Goal: Task Accomplishment & Management: Manage account settings

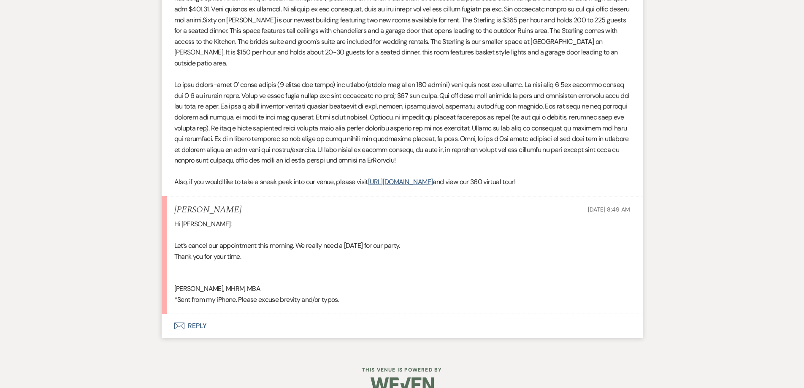
click at [315, 314] on button "Envelope Reply" at bounding box center [402, 326] width 481 height 24
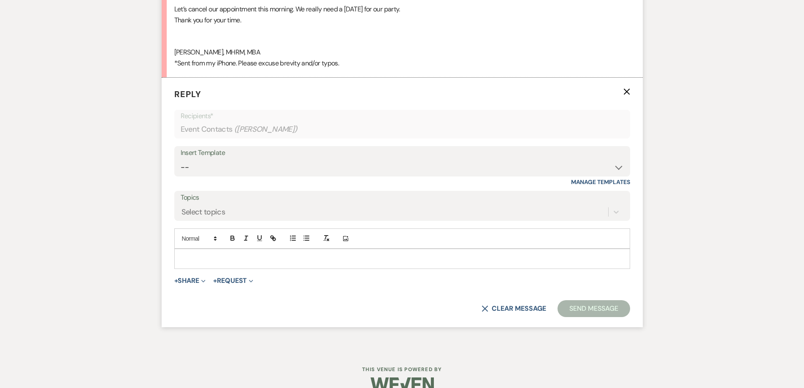
scroll to position [889, 0]
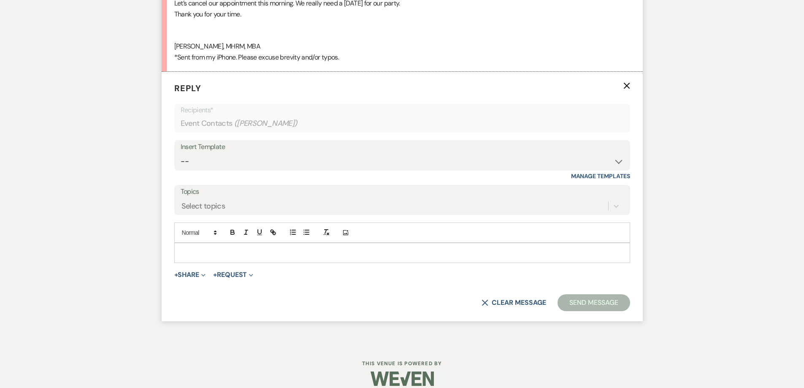
click at [278, 248] on p at bounding box center [402, 252] width 442 height 9
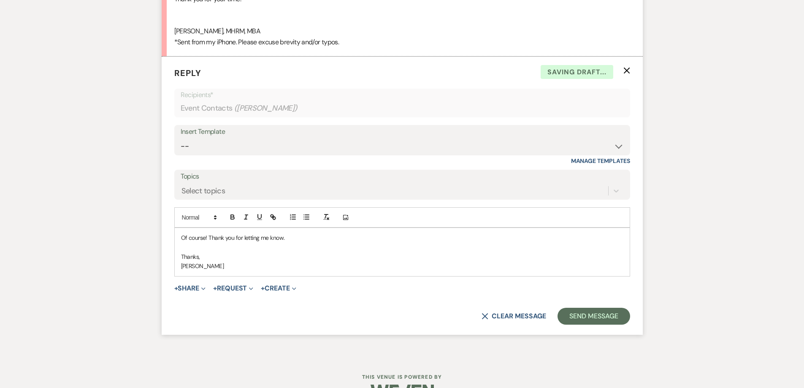
scroll to position [917, 0]
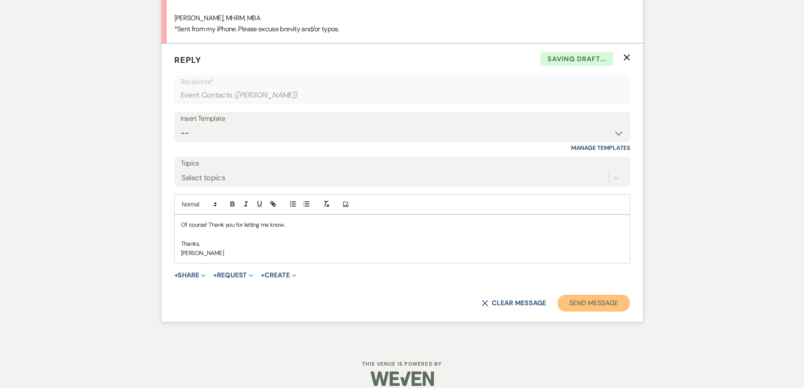
click at [592, 300] on button "Send Message" at bounding box center [593, 303] width 72 height 17
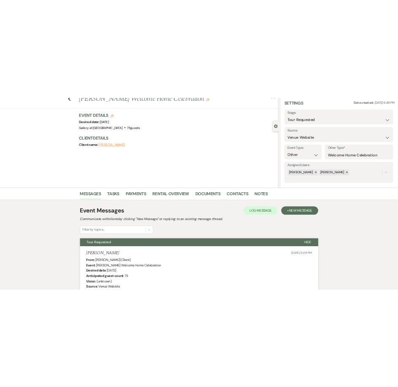
scroll to position [0, 0]
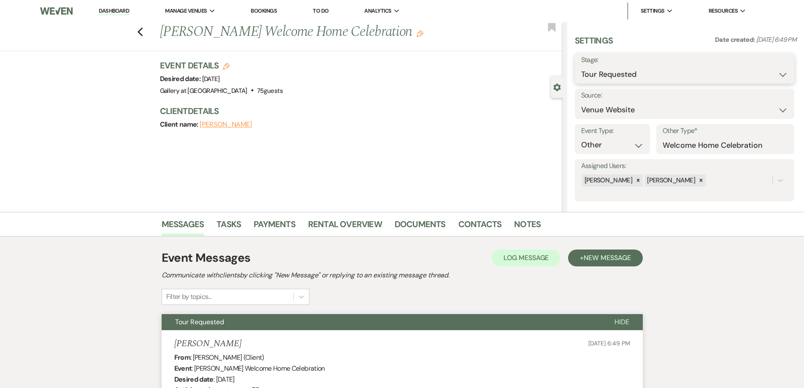
click at [639, 73] on select "Inquiry Follow Up Tour Requested Tour Confirmed Toured Proposal Sent Booked Lost" at bounding box center [684, 74] width 207 height 16
select select "8"
click at [581, 66] on select "Inquiry Follow Up Tour Requested Tour Confirmed Toured Proposal Sent Booked Lost" at bounding box center [684, 74] width 207 height 16
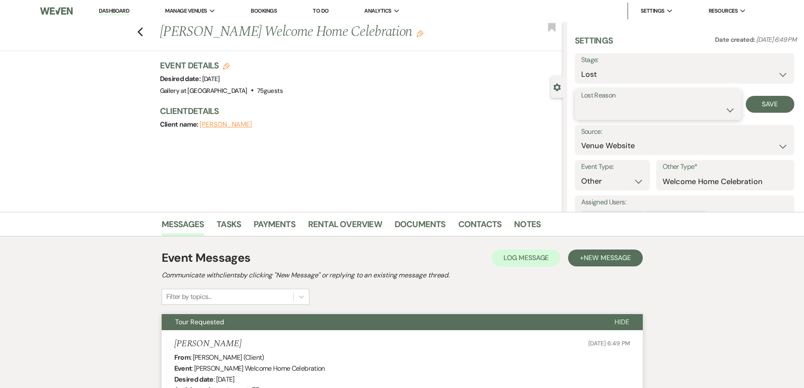
click at [638, 108] on select "Booked Elsewhere Budget Date Unavailable No Response Not a Good Match Capacity …" at bounding box center [658, 110] width 154 height 16
select select "8"
click at [581, 102] on select "Booked Elsewhere Budget Date Unavailable No Response Not a Good Match Capacity …" at bounding box center [658, 110] width 154 height 16
drag, startPoint x: 766, startPoint y: 108, endPoint x: 760, endPoint y: 108, distance: 6.3
click at [766, 108] on button "Save" at bounding box center [770, 104] width 49 height 17
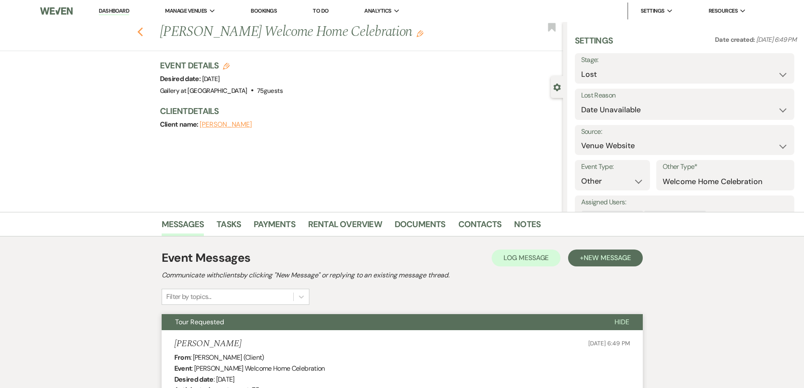
click at [141, 36] on icon "Previous" at bounding box center [140, 32] width 6 height 10
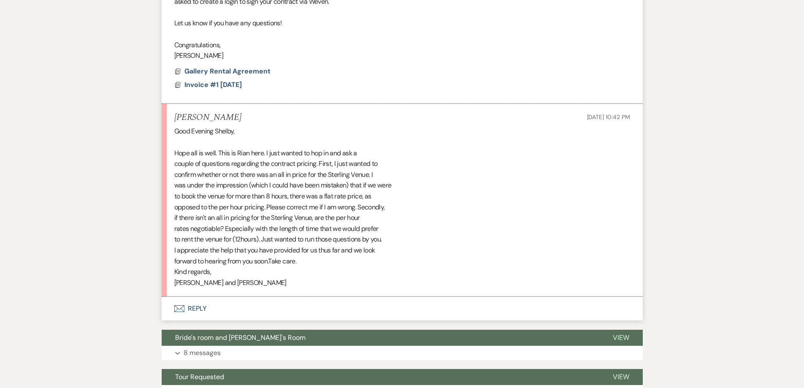
scroll to position [440, 0]
click at [355, 306] on button "Envelope Reply" at bounding box center [402, 308] width 481 height 24
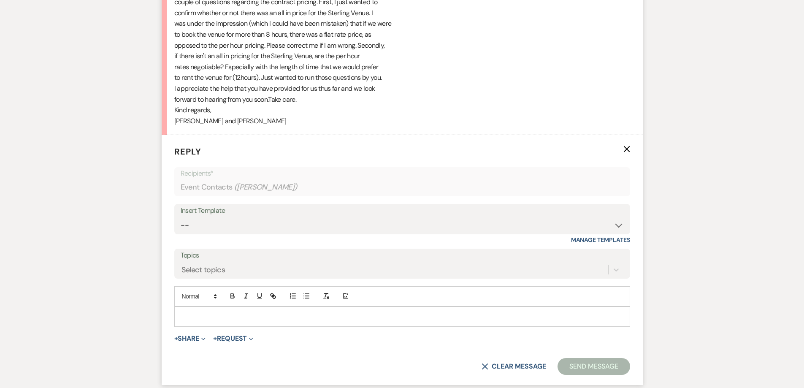
scroll to position [609, 0]
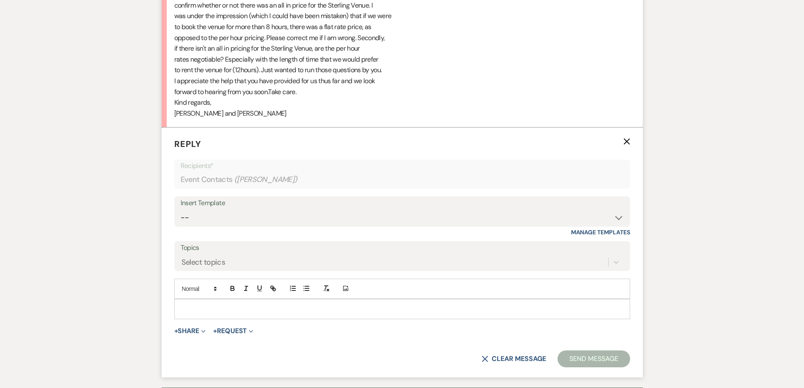
click at [261, 306] on p at bounding box center [402, 308] width 442 height 9
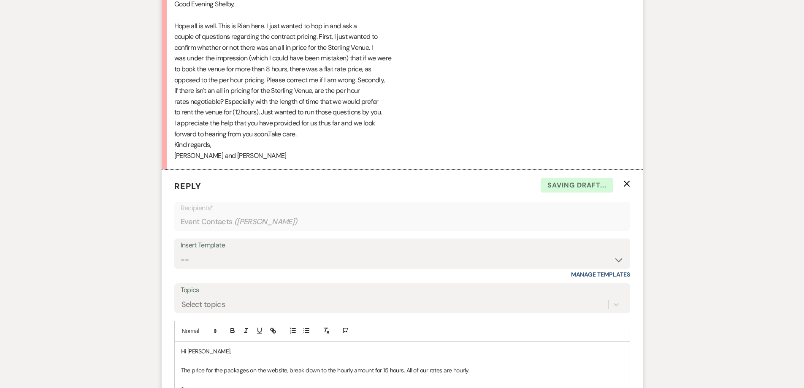
scroll to position [571, 0]
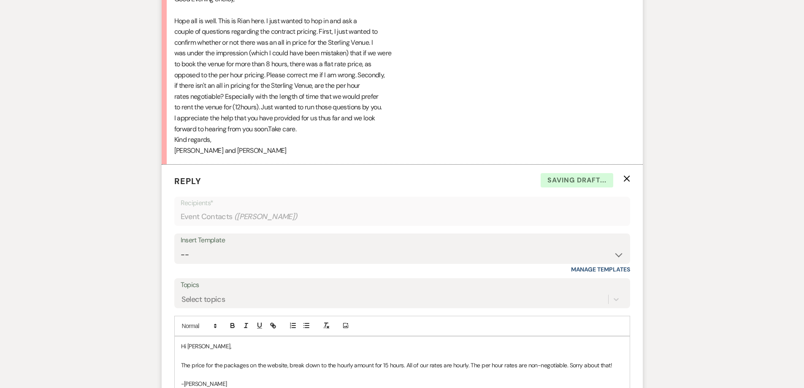
click at [615, 364] on p "The price for the packages on the website, break down to the hourly amount for …" at bounding box center [402, 364] width 442 height 9
drag, startPoint x: 603, startPoint y: 365, endPoint x: 568, endPoint y: 366, distance: 34.6
click at [568, 366] on p "The price for the packages on the website, break down to the hourly amount for …" at bounding box center [402, 364] width 442 height 9
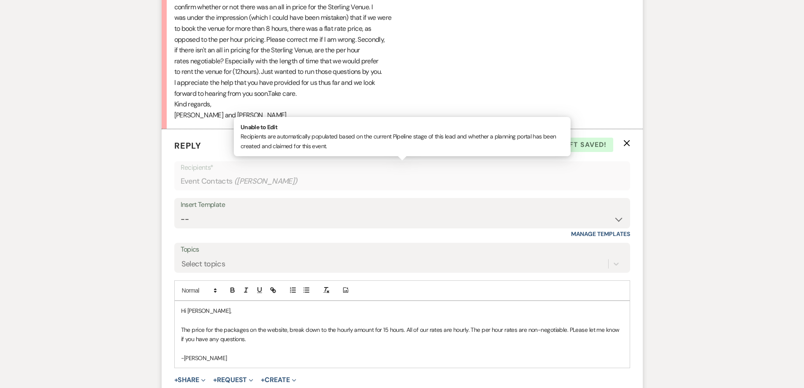
scroll to position [614, 0]
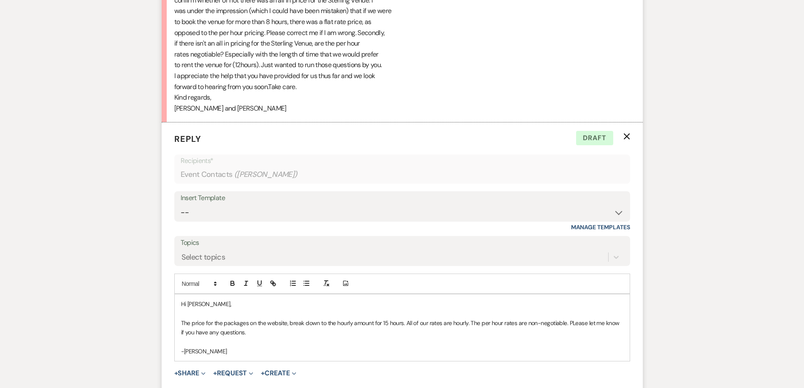
click at [575, 325] on p "The price for the packages on the website, break down to the hourly amount for …" at bounding box center [402, 327] width 442 height 19
click at [570, 326] on p "The price for the packages on the website, break down to the hourly amount for …" at bounding box center [402, 327] width 442 height 19
click at [572, 325] on p "The price for the packages on the website, break down to the hourly amount for …" at bounding box center [402, 327] width 442 height 19
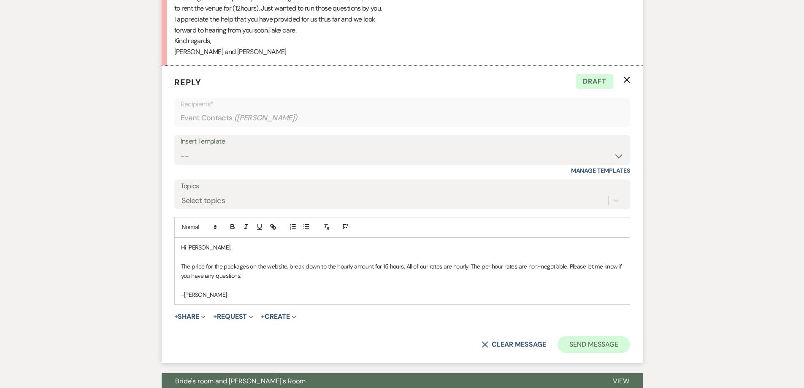
scroll to position [656, 0]
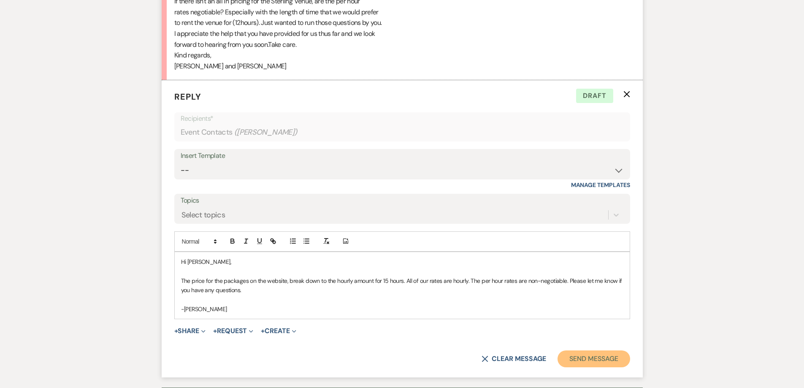
click at [603, 357] on button "Send Message" at bounding box center [593, 358] width 72 height 17
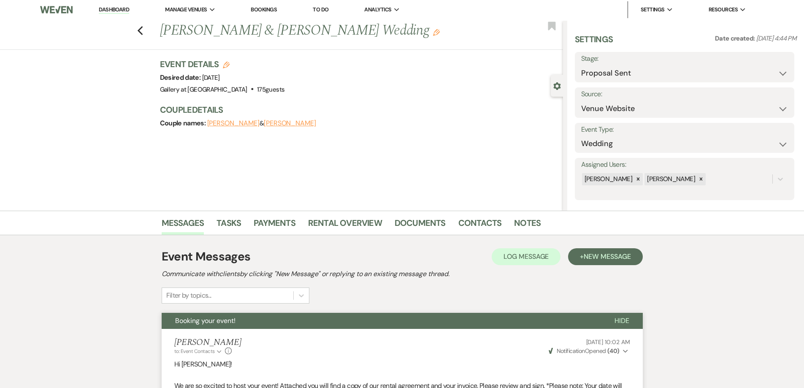
scroll to position [0, 0]
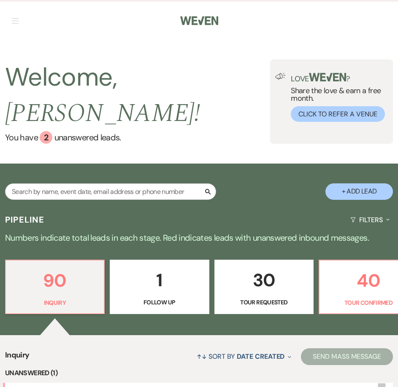
drag, startPoint x: 135, startPoint y: 78, endPoint x: 135, endPoint y: 88, distance: 10.2
click at [135, 94] on span "Shelby !" at bounding box center [102, 113] width 195 height 39
click at [92, 184] on input "text" at bounding box center [110, 192] width 211 height 16
type input "nicol"
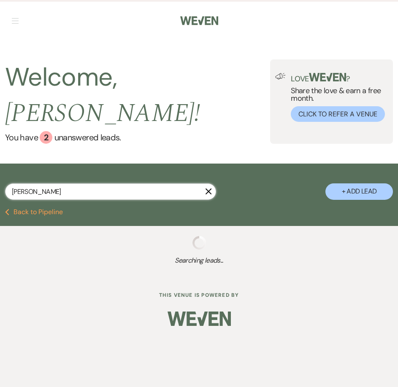
select select "8"
select select "5"
select select "8"
select select "5"
select select "8"
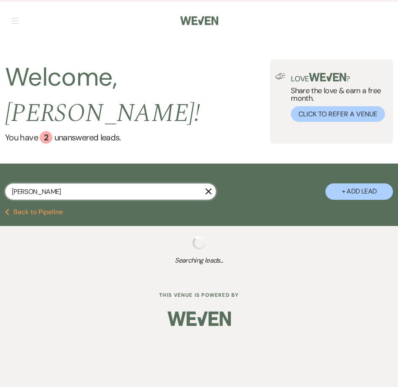
select select "5"
select select "8"
select select "5"
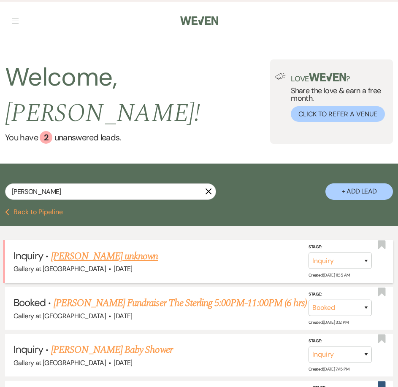
click at [88, 249] on link "Nicol Bradley's unknown" at bounding box center [104, 256] width 107 height 15
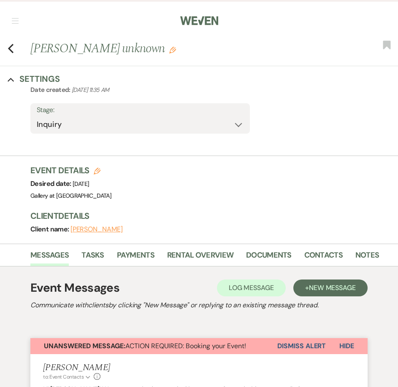
select select "14"
select select "13"
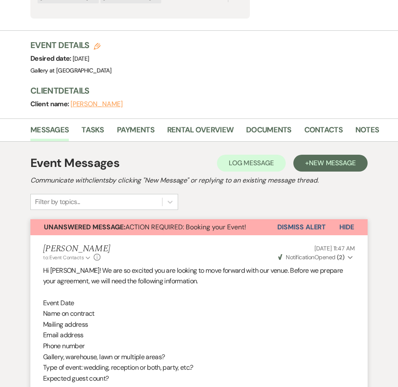
scroll to position [211, 0]
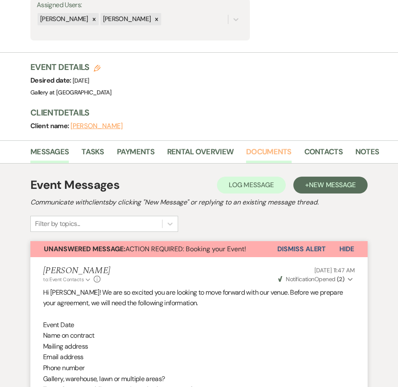
click at [277, 149] on link "Documents" at bounding box center [269, 154] width 46 height 17
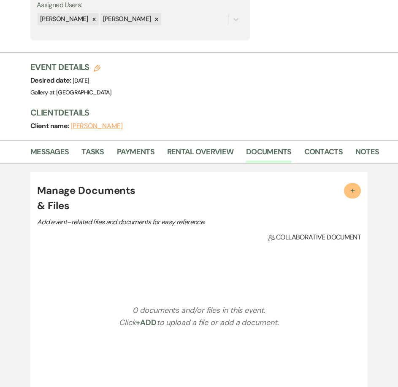
click at [352, 192] on span "+" at bounding box center [352, 190] width 8 height 8
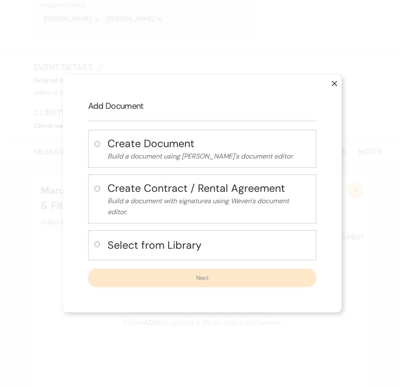
scroll to position [211, 0]
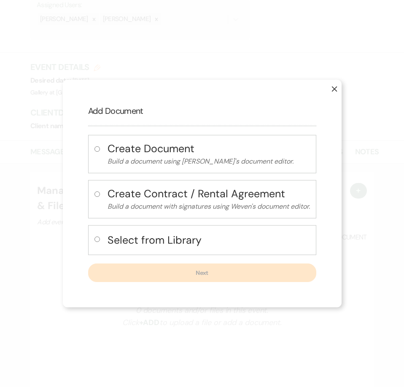
click at [95, 239] on input "radio" at bounding box center [97, 239] width 5 height 5
radio input "true"
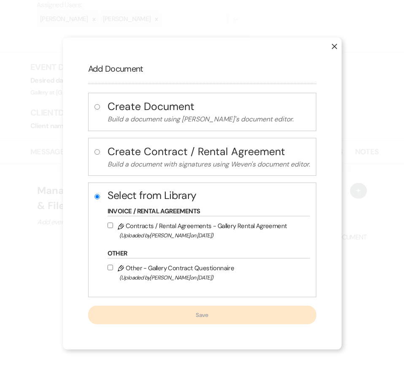
click at [109, 225] on input "Pencil Contracts / Rental Agreements - Gallery Rental Agreement (Uploaded by Ju…" at bounding box center [110, 225] width 5 height 5
checkbox input "true"
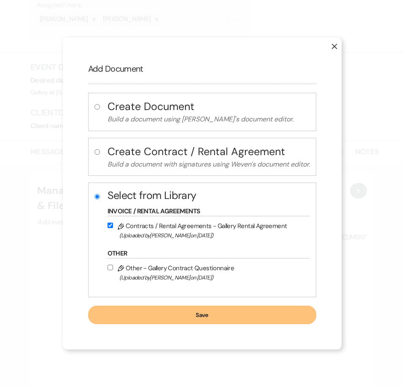
click at [166, 316] on button "Save" at bounding box center [202, 315] width 228 height 19
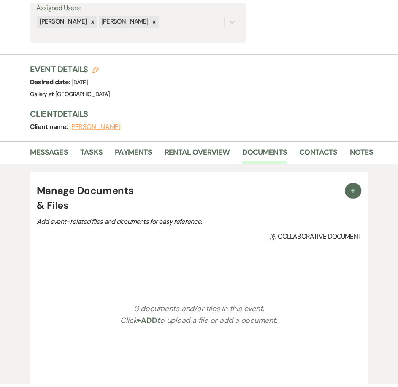
scroll to position [211, 0]
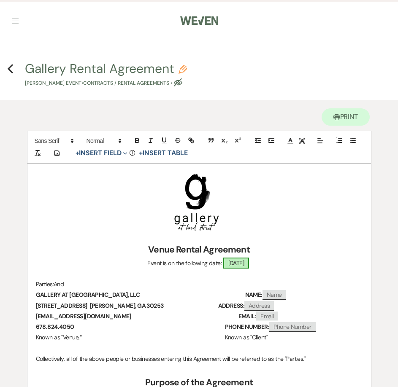
click at [249, 265] on span "10/18/2025" at bounding box center [236, 263] width 26 height 11
select select "smartCustomField"
select select "owner"
select select "{{eventDate}}"
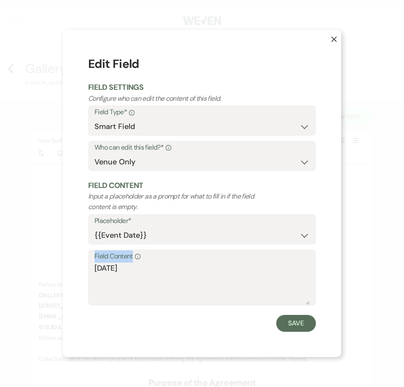
drag, startPoint x: 99, startPoint y: 266, endPoint x: 41, endPoint y: 265, distance: 58.3
click at [41, 265] on div "X Edit Field Field Settings Configure who can edit the content of this field. F…" at bounding box center [202, 193] width 404 height 387
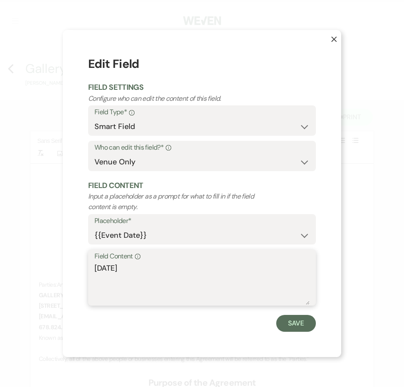
drag, startPoint x: 141, startPoint y: 270, endPoint x: 39, endPoint y: 270, distance: 101.7
click at [39, 270] on div "X Edit Field Field Settings Configure who can edit the content of this field. F…" at bounding box center [202, 193] width 404 height 387
type textarea "Saturday, October 18, 2025"
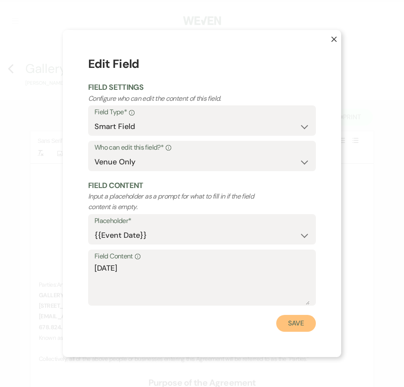
click at [285, 318] on button "Save" at bounding box center [296, 323] width 40 height 17
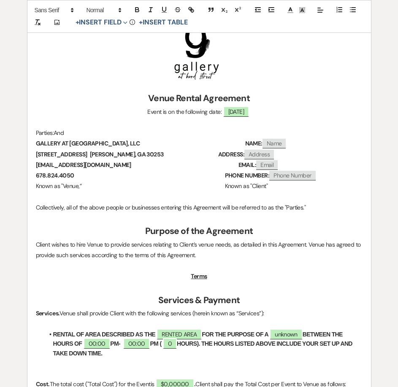
scroll to position [169, 0]
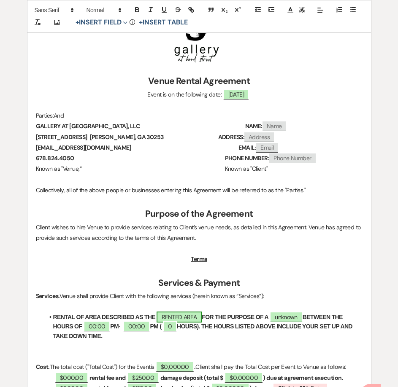
click at [180, 318] on span "RENTED AREA" at bounding box center [179, 317] width 45 height 11
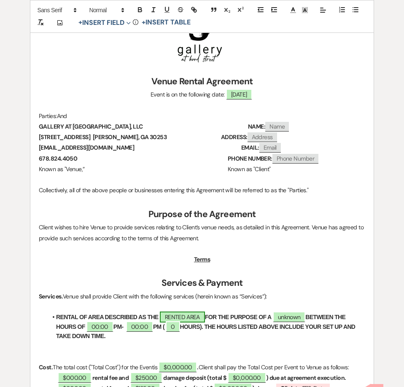
select select "owner"
select select "Location"
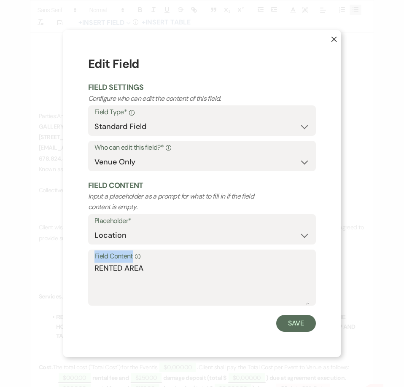
drag, startPoint x: 136, startPoint y: 254, endPoint x: 95, endPoint y: 255, distance: 40.5
click at [95, 255] on label "Field Content Info" at bounding box center [202, 257] width 215 height 12
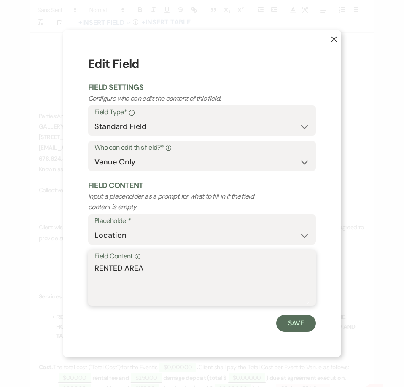
drag, startPoint x: 163, startPoint y: 267, endPoint x: 60, endPoint y: 254, distance: 103.3
click at [59, 265] on div "X Edit Field Field Settings Configure who can edit the content of this field. F…" at bounding box center [202, 193] width 404 height 387
type textarea "WAREHOUSE"
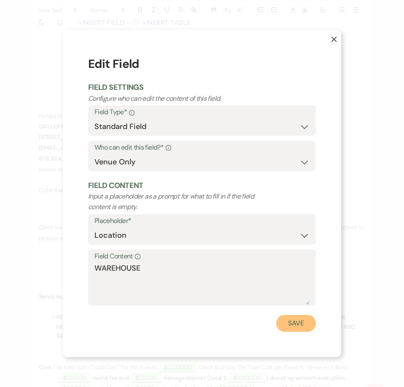
click at [294, 319] on button "Save" at bounding box center [296, 323] width 40 height 17
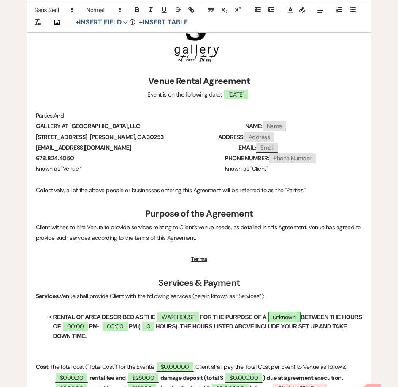
click at [294, 319] on span "unknown" at bounding box center [284, 317] width 33 height 11
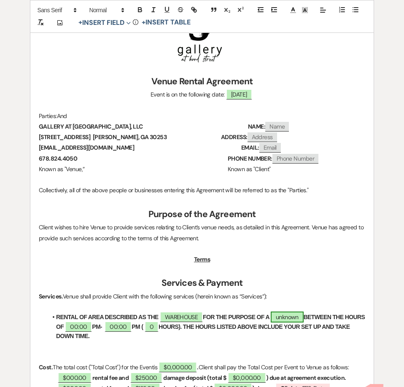
select select "smartCustomField"
select select "owner"
select select "{{eventType}}"
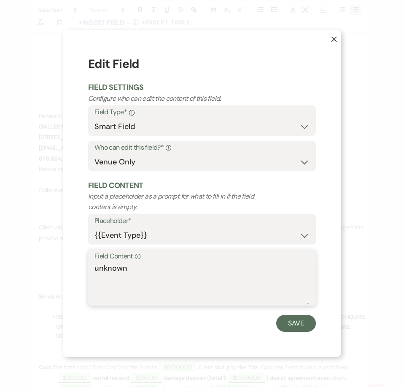
drag, startPoint x: 124, startPoint y: 271, endPoint x: 49, endPoint y: 272, distance: 75.1
click at [49, 272] on div "X Edit Field Field Settings Configure who can edit the content of this field. F…" at bounding box center [202, 193] width 404 height 387
type textarea "50TH BIRTHDAY PARTY"
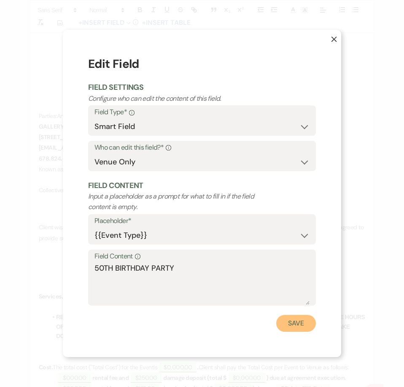
click at [297, 325] on button "Save" at bounding box center [296, 323] width 40 height 17
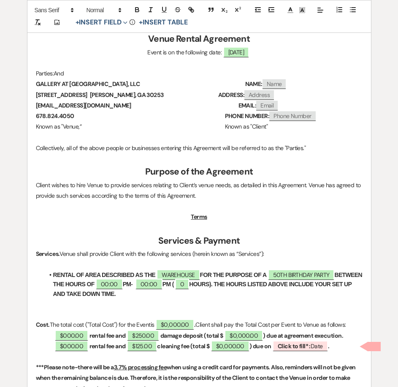
scroll to position [253, 0]
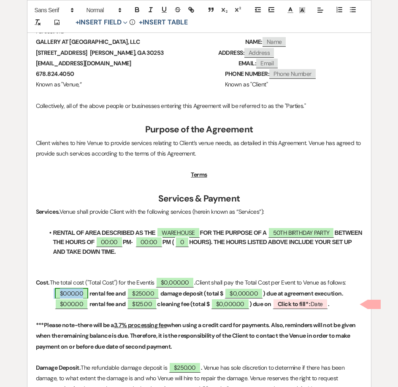
click at [79, 295] on span "$000.00" at bounding box center [71, 293] width 33 height 11
select select "owner"
select select "Amount"
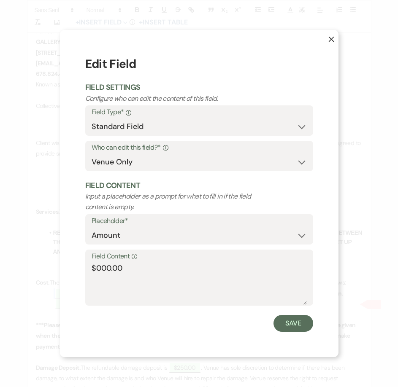
scroll to position [254, 0]
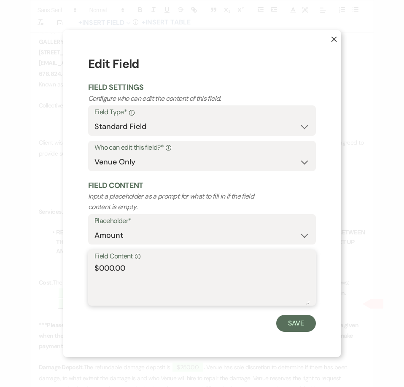
click at [106, 267] on textarea "$000.00" at bounding box center [202, 284] width 215 height 42
type textarea "$600.00"
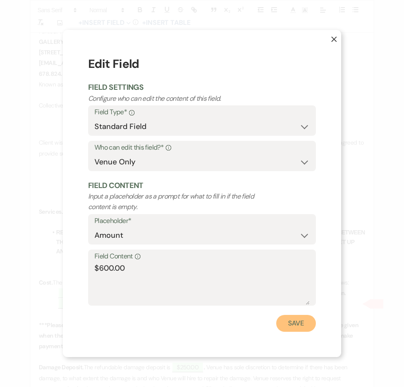
click at [291, 329] on button "Save" at bounding box center [296, 323] width 40 height 17
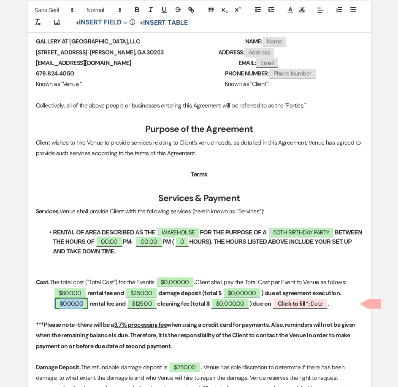
click at [68, 305] on span "$000.00" at bounding box center [71, 303] width 33 height 11
select select "owner"
select select "Amount"
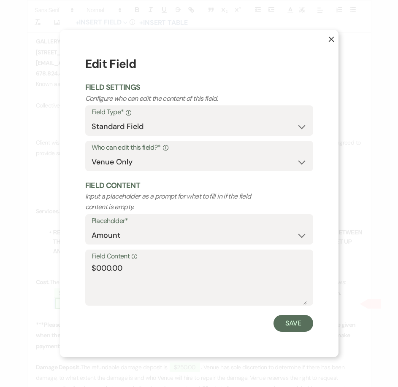
scroll to position [254, 0]
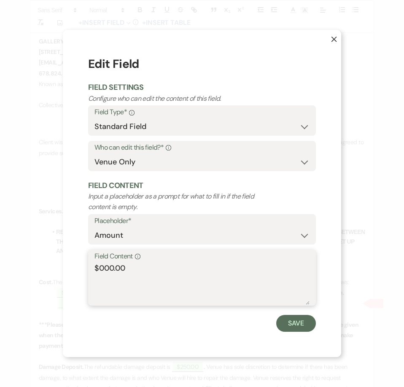
click at [103, 268] on textarea "$000.00" at bounding box center [202, 284] width 215 height 42
type textarea "$600.00"
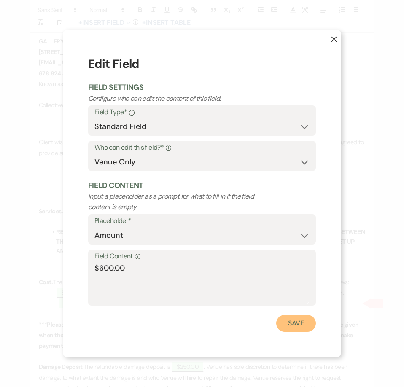
click at [286, 322] on button "Save" at bounding box center [296, 323] width 40 height 17
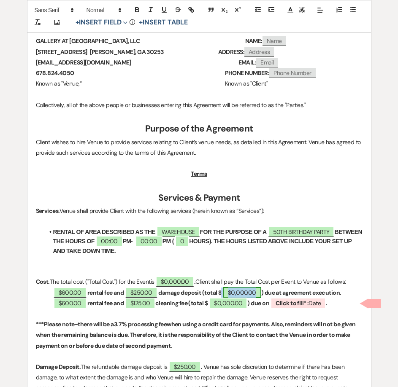
click at [231, 291] on span "$0,000.00" at bounding box center [242, 292] width 38 height 11
select select "owner"
select select "Total"
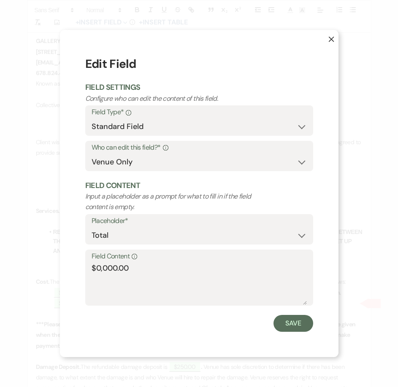
scroll to position [254, 0]
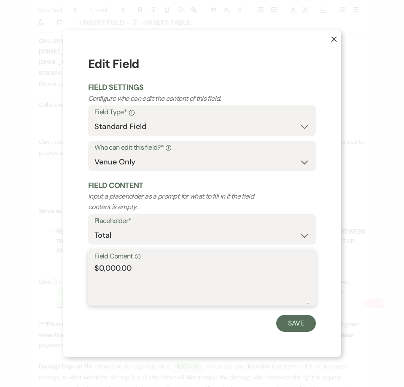
drag, startPoint x: 121, startPoint y: 271, endPoint x: 101, endPoint y: 271, distance: 19.8
click at [101, 271] on textarea "$0,000.00" at bounding box center [202, 284] width 215 height 42
type textarea "$850.00"
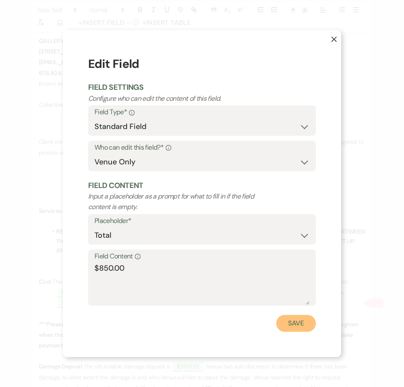
click at [301, 326] on button "Save" at bounding box center [296, 323] width 40 height 17
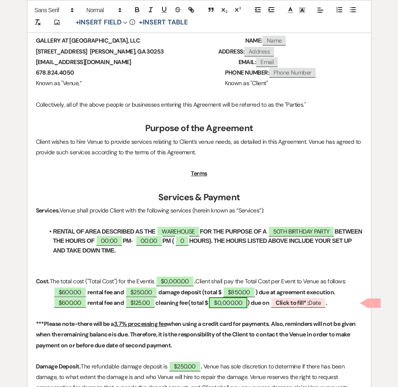
click at [223, 305] on span "$0,000.00" at bounding box center [228, 303] width 38 height 11
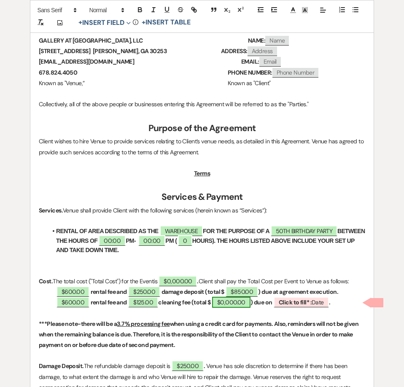
select select "owner"
select select "Total"
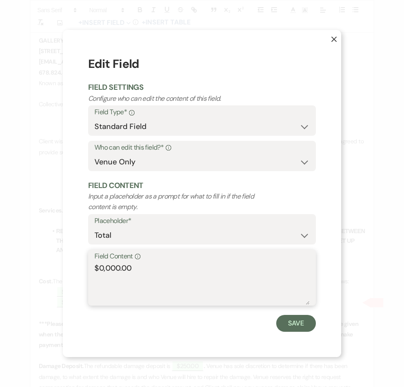
drag, startPoint x: 120, startPoint y: 269, endPoint x: 100, endPoint y: 269, distance: 19.4
click at [100, 269] on textarea "$0,000.00" at bounding box center [202, 284] width 215 height 42
type textarea "$725.00"
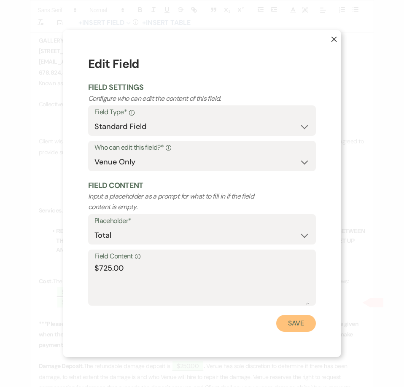
click at [306, 316] on button "Save" at bounding box center [296, 323] width 40 height 17
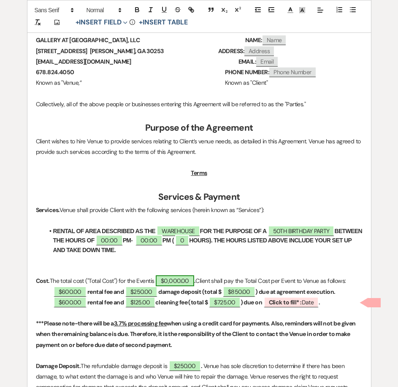
click at [180, 281] on span "$0,000.00" at bounding box center [175, 281] width 38 height 11
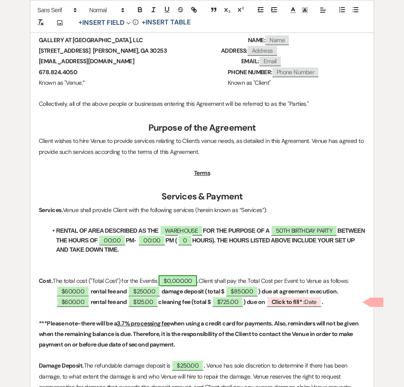
select select "owner"
select select "Total"
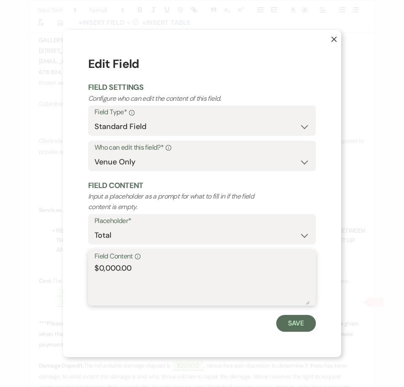
drag, startPoint x: 119, startPoint y: 266, endPoint x: 100, endPoint y: 266, distance: 19.8
click at [100, 266] on textarea "$0,000.00" at bounding box center [202, 284] width 215 height 42
type textarea "$1,575.00"
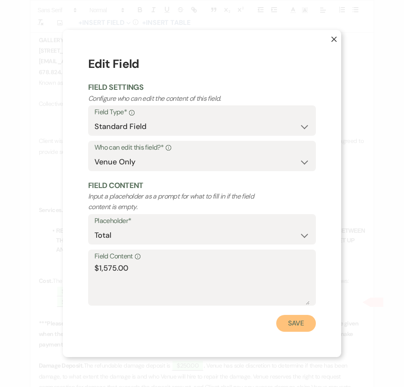
click at [295, 327] on button "Save" at bounding box center [296, 323] width 40 height 17
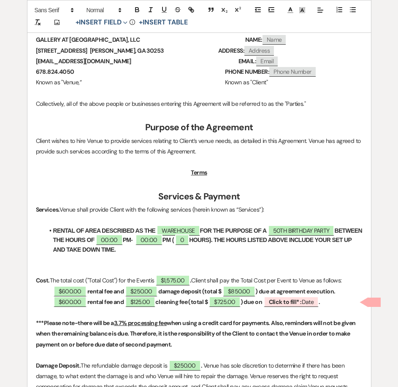
click at [301, 311] on p at bounding box center [199, 313] width 327 height 11
click at [298, 303] on b "Click to fill* :" at bounding box center [285, 302] width 33 height 8
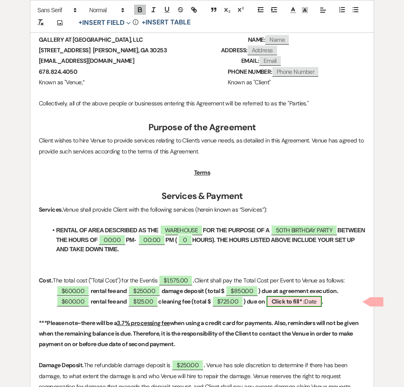
select select "owner"
select select "Date"
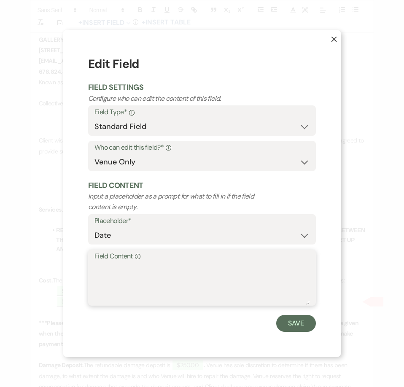
click at [175, 268] on textarea "Field Content Info" at bounding box center [202, 284] width 215 height 42
type textarea "September 19, 2025"
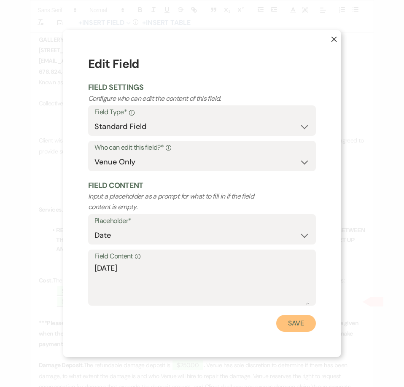
click at [287, 321] on button "Save" at bounding box center [296, 323] width 40 height 17
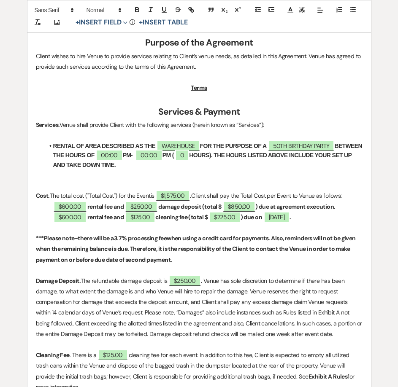
scroll to position [382, 0]
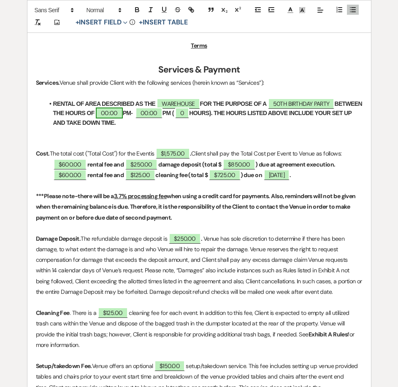
click at [123, 115] on span "00:00" at bounding box center [109, 113] width 27 height 11
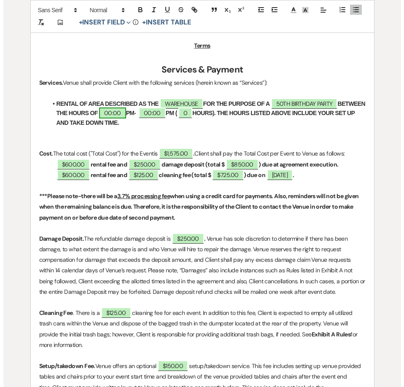
scroll to position [383, 0]
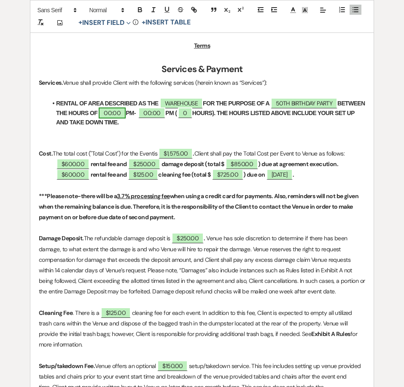
select select "owner"
select select "Time"
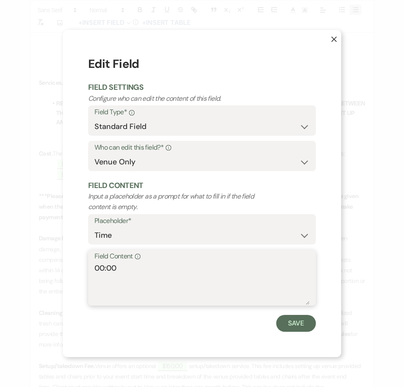
drag, startPoint x: 103, startPoint y: 268, endPoint x: 90, endPoint y: 258, distance: 15.6
click at [93, 270] on div "Field Content Info 00:00" at bounding box center [202, 278] width 228 height 56
type textarea "6:00"
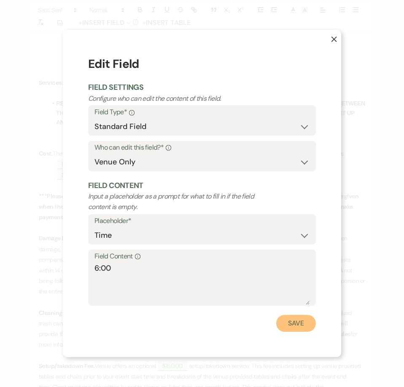
click at [284, 317] on button "Save" at bounding box center [296, 323] width 40 height 17
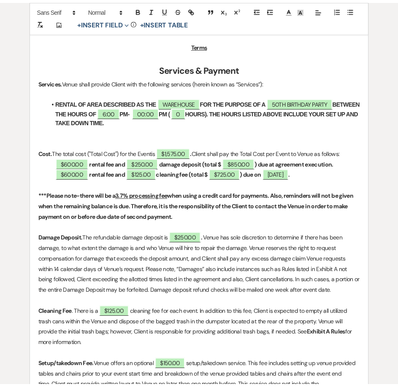
scroll to position [382, 0]
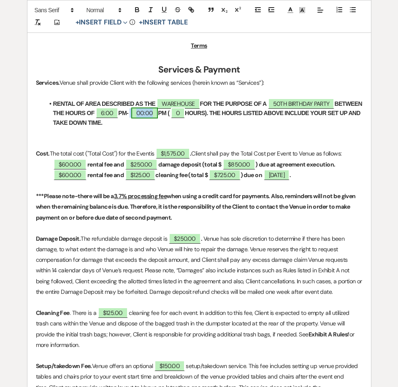
click at [158, 114] on span "00:00" at bounding box center [144, 113] width 27 height 11
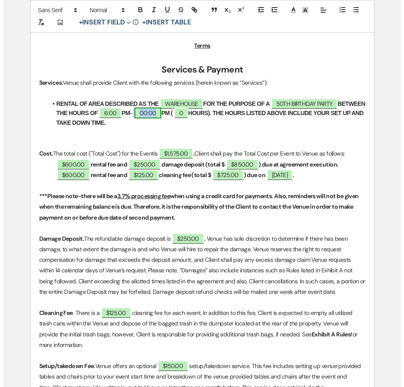
scroll to position [383, 0]
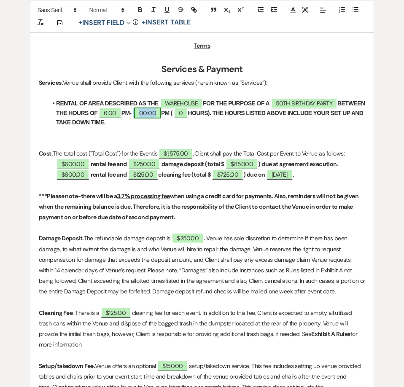
select select "owner"
select select "Time"
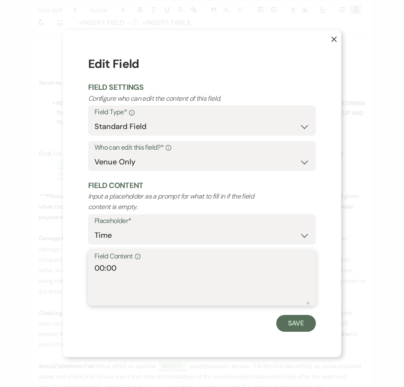
drag, startPoint x: 103, startPoint y: 265, endPoint x: 89, endPoint y: 262, distance: 14.2
click at [89, 262] on div "Field Content Info 00:00" at bounding box center [202, 278] width 228 height 56
type textarea "12:00"
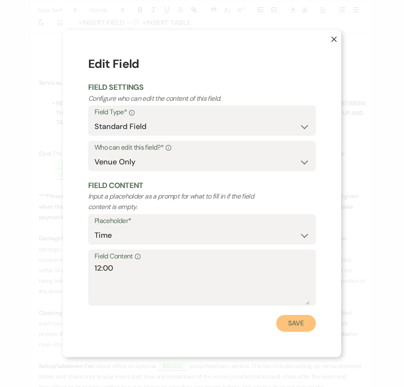
click at [283, 317] on button "Save" at bounding box center [296, 323] width 40 height 17
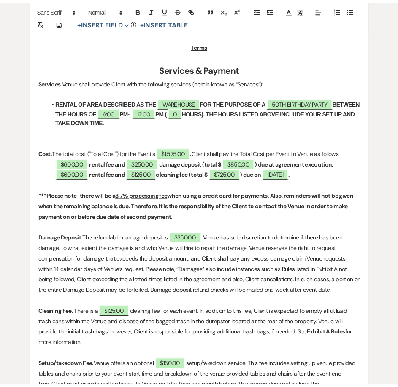
scroll to position [382, 0]
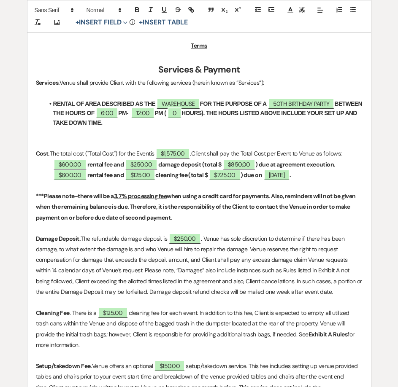
click at [166, 112] on strong "PM (" at bounding box center [159, 113] width 11 height 7
click at [181, 115] on span "0" at bounding box center [175, 113] width 14 height 11
select select "owner"
select select "Number"
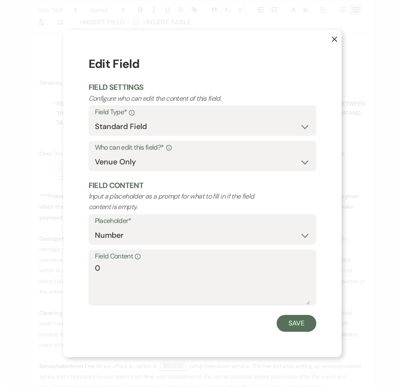
scroll to position [383, 0]
drag, startPoint x: 105, startPoint y: 276, endPoint x: 75, endPoint y: 270, distance: 31.1
click at [75, 270] on div "X Edit Field Field Settings Configure who can edit the content of this field. F…" at bounding box center [202, 193] width 279 height 327
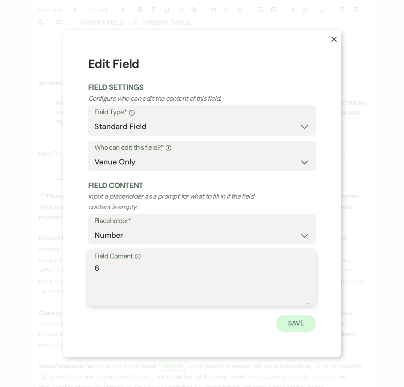
type textarea "6"
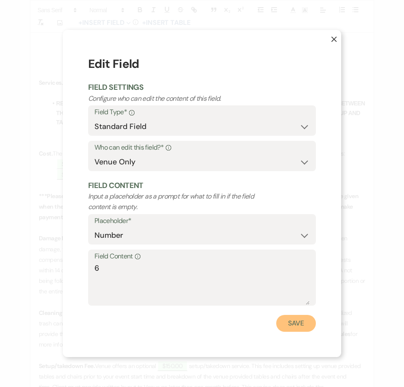
click at [295, 325] on button "Save" at bounding box center [296, 323] width 40 height 17
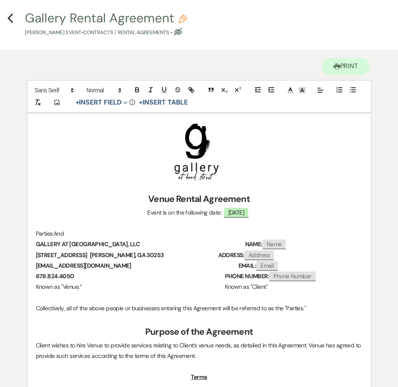
scroll to position [0, 0]
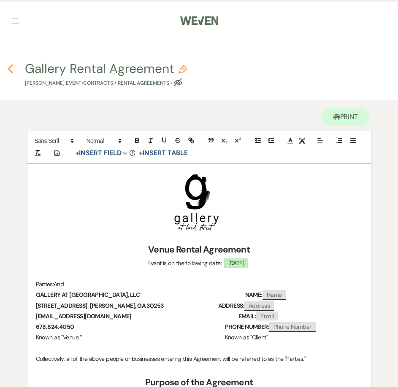
click at [12, 71] on icon "Previous" at bounding box center [10, 69] width 6 height 10
select select "14"
select select "13"
select select "14"
select select "13"
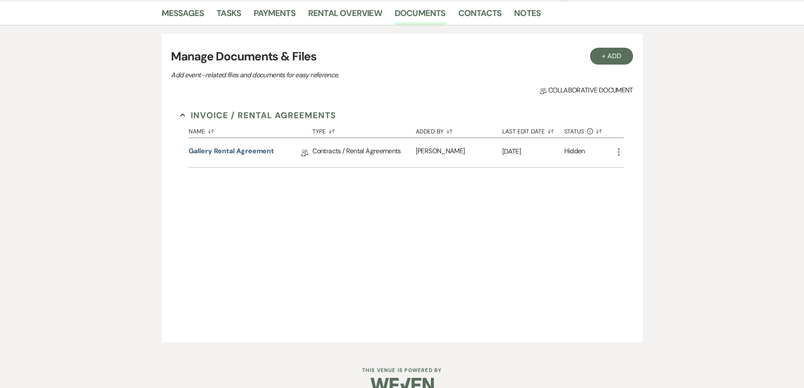
scroll to position [21, 0]
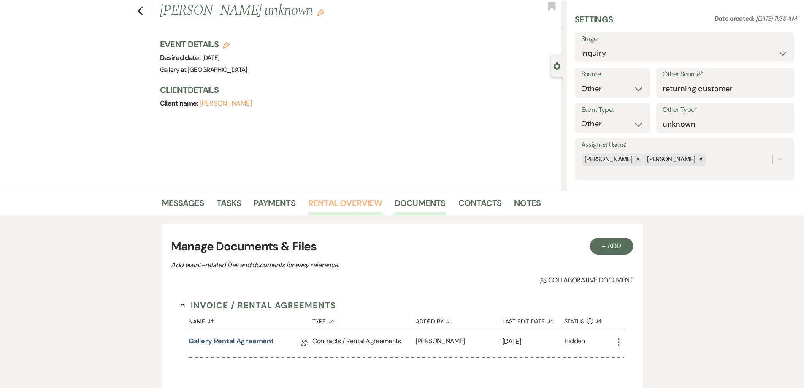
click at [311, 210] on link "Rental Overview" at bounding box center [345, 205] width 74 height 19
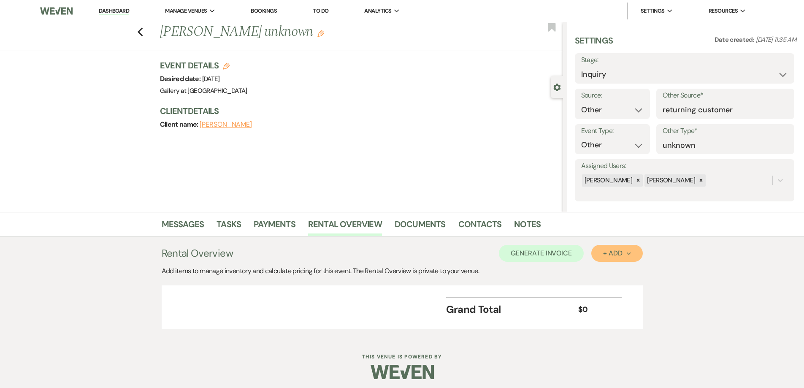
click at [599, 255] on button "+ Add Next" at bounding box center [616, 253] width 51 height 17
click at [609, 284] on button "Category" at bounding box center [613, 285] width 44 height 13
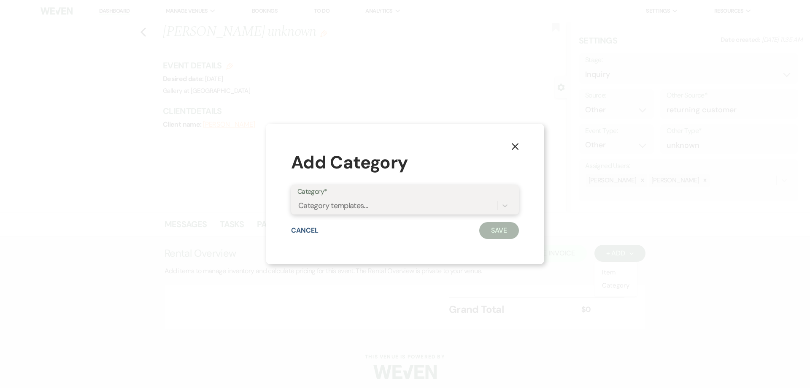
click at [433, 209] on div "Category templates..." at bounding box center [398, 205] width 200 height 15
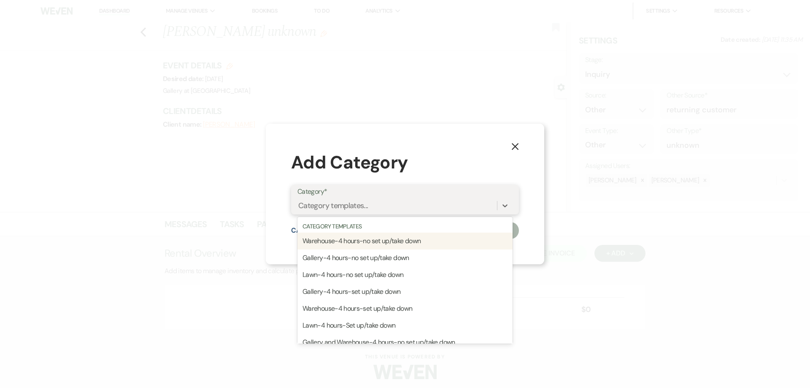
click at [391, 244] on div "Warehouse-4 hours-no set up/take down" at bounding box center [405, 241] width 215 height 17
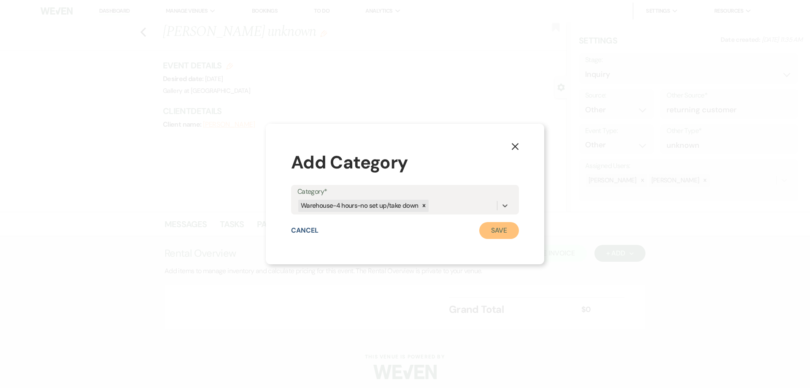
click at [508, 235] on button "Save" at bounding box center [499, 230] width 40 height 17
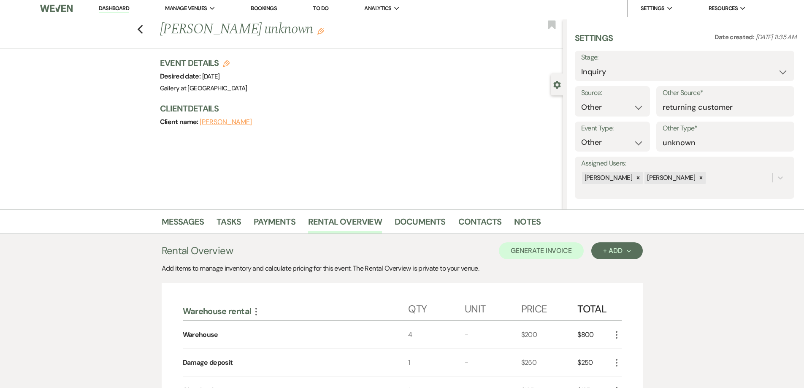
scroll to position [42, 0]
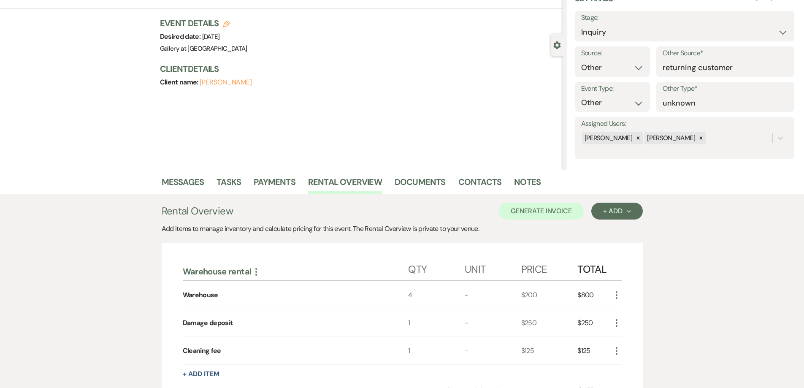
click at [615, 290] on icon "More" at bounding box center [616, 295] width 10 height 10
click at [628, 308] on button "Pencil Edit" at bounding box center [633, 312] width 44 height 14
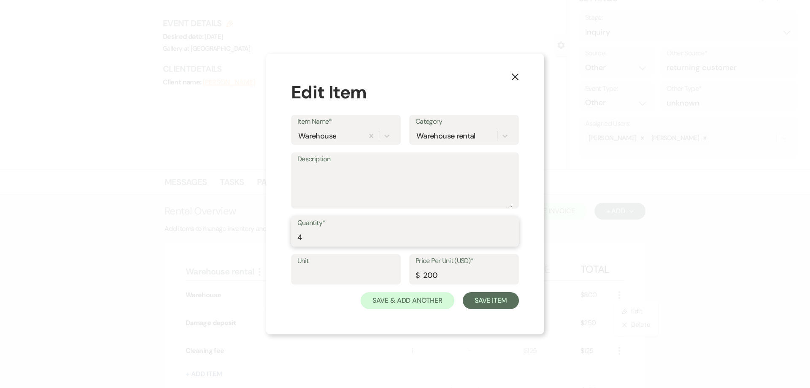
drag, startPoint x: 332, startPoint y: 240, endPoint x: 244, endPoint y: 239, distance: 87.8
click at [244, 239] on div "X Edit Item Item Name* Warehouse Category Warehouse rental Description Quantity…" at bounding box center [405, 194] width 810 height 388
type input "6"
click at [503, 298] on button "Save Item" at bounding box center [491, 300] width 56 height 17
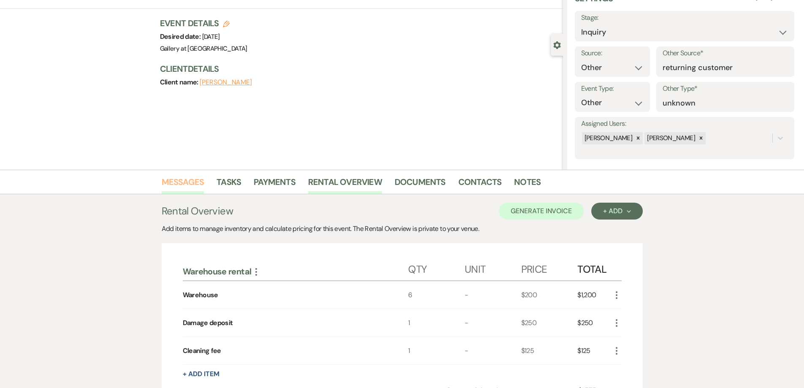
click at [180, 189] on link "Messages" at bounding box center [183, 184] width 43 height 19
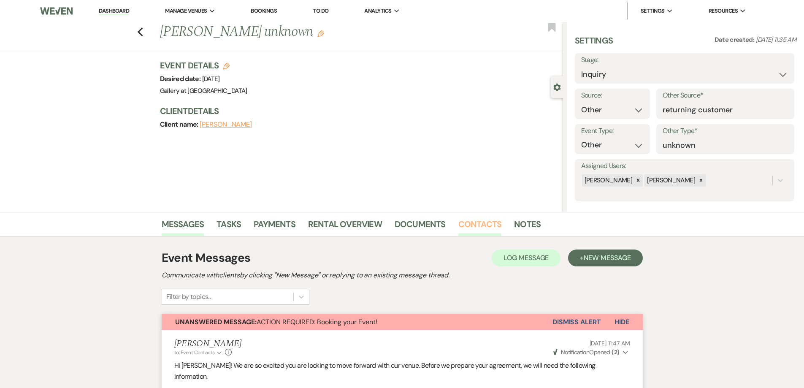
click at [480, 224] on link "Contacts" at bounding box center [479, 226] width 43 height 19
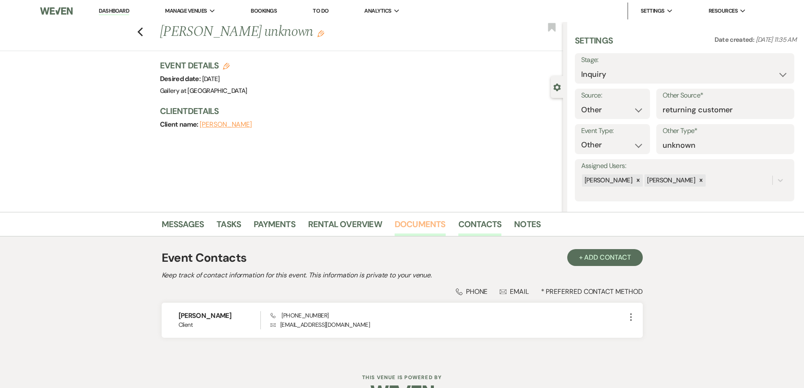
click at [411, 226] on link "Documents" at bounding box center [420, 226] width 51 height 19
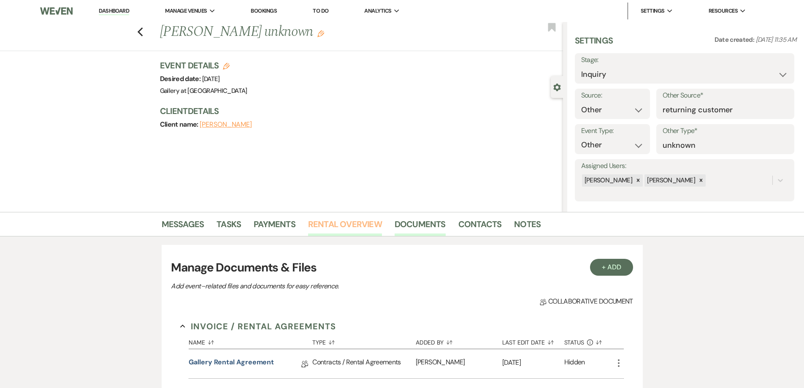
click at [346, 227] on link "Rental Overview" at bounding box center [345, 226] width 74 height 19
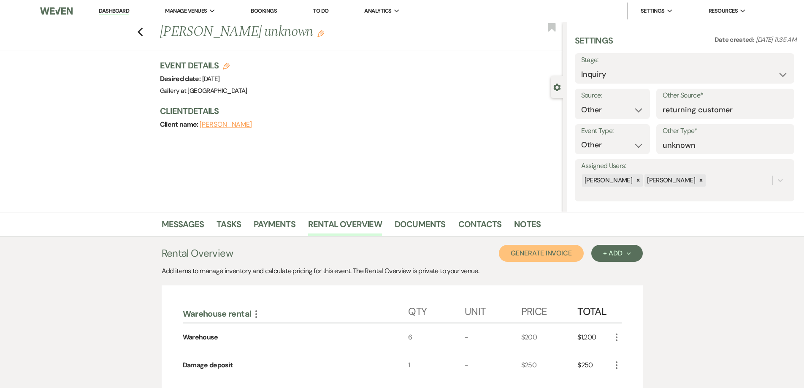
click at [563, 257] on button "Generate Invoice" at bounding box center [541, 253] width 85 height 17
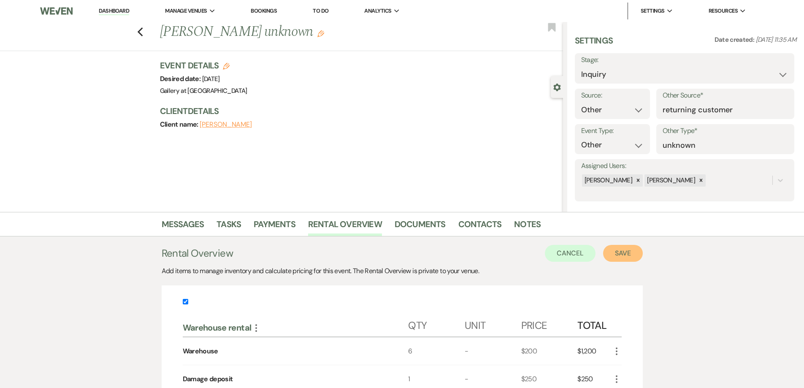
click at [626, 248] on button "Save" at bounding box center [623, 253] width 40 height 17
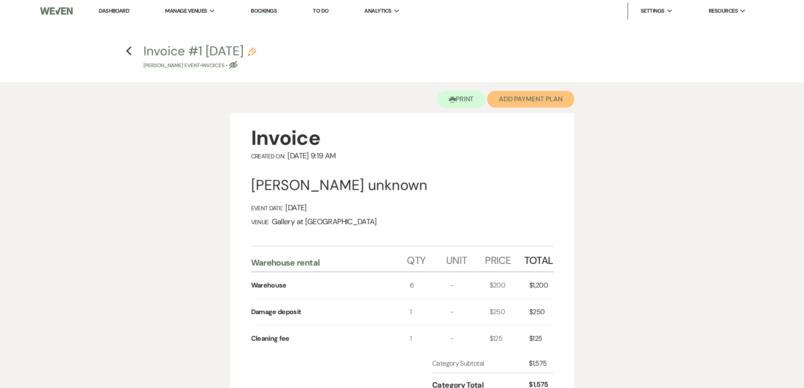
click at [518, 98] on button "Add Payment Plan" at bounding box center [530, 99] width 87 height 17
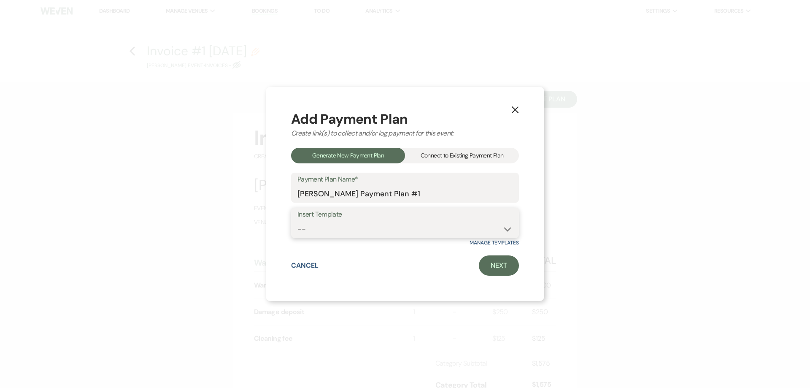
click at [437, 227] on select "-- Warehouse 4 hour rental-no set up/take down Gallery 4 hour rental-no set up/…" at bounding box center [405, 229] width 215 height 16
select select "49"
click at [298, 221] on select "-- Warehouse 4 hour rental-no set up/take down Gallery 4 hour rental-no set up/…" at bounding box center [405, 229] width 215 height 16
click at [492, 269] on link "Next" at bounding box center [499, 265] width 40 height 20
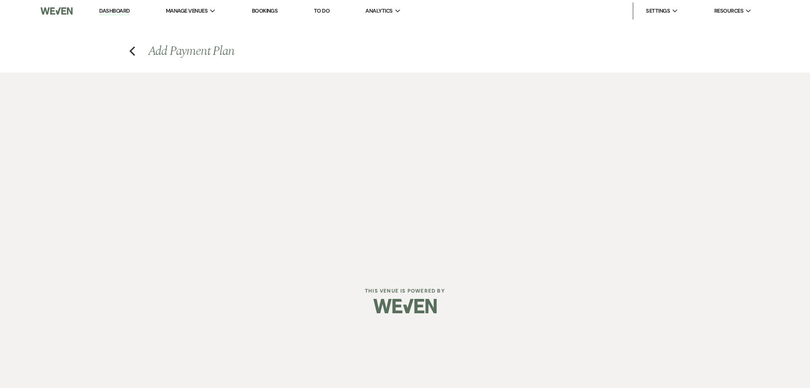
select select "27643"
select select "2"
select select "flat"
select select "true"
select select "both"
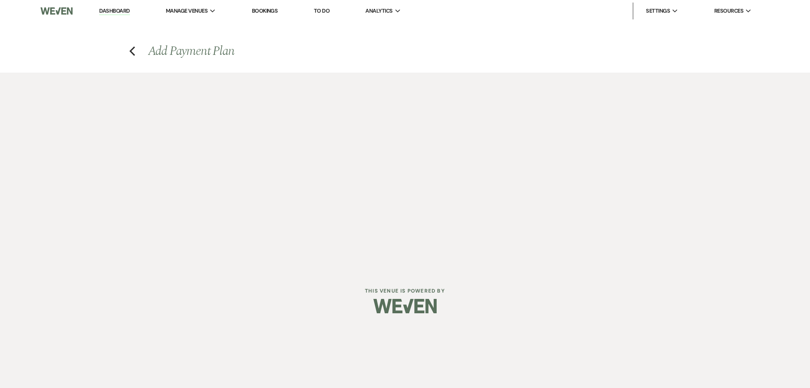
select select "days"
select select "afterDueDate"
select select "2"
select select "flat"
select select "true"
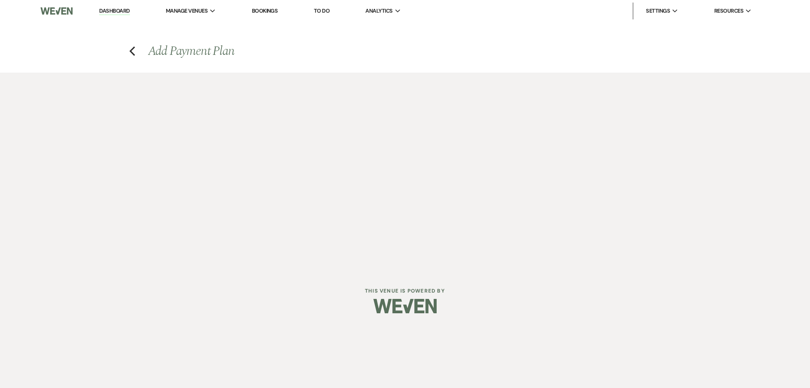
select select "both"
select select "weeks"
select select "both"
select select "weeks"
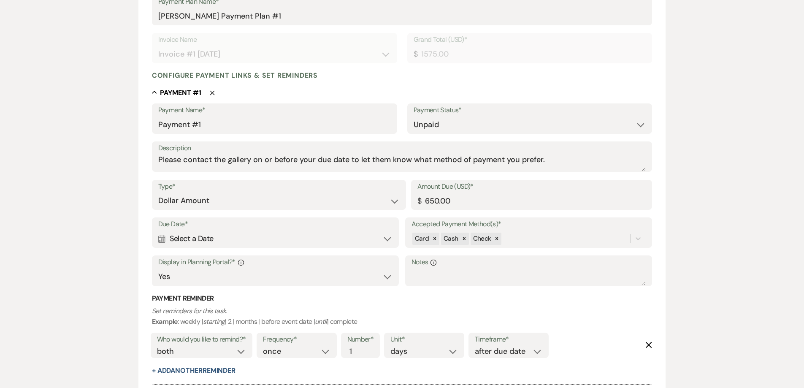
scroll to position [169, 0]
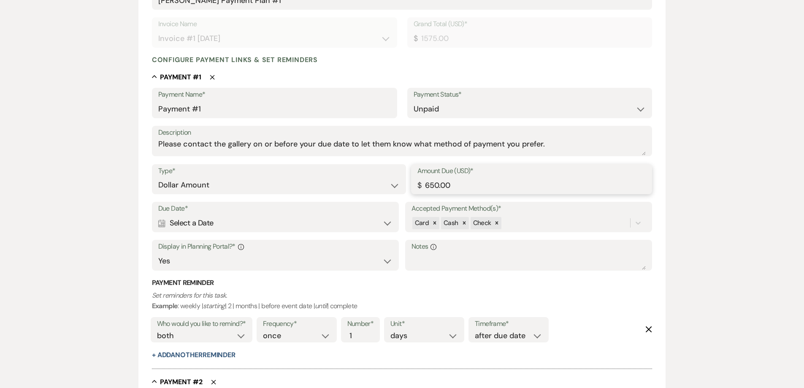
drag, startPoint x: 467, startPoint y: 190, endPoint x: 391, endPoint y: 194, distance: 75.7
click at [392, 194] on div "Type* Dollar Amount Percentage of Grand Total Amount Due (USD)* $ 650.00" at bounding box center [402, 183] width 501 height 38
type input "850.00"
click at [302, 220] on div "Calendar Select a Date Expand" at bounding box center [275, 223] width 235 height 16
select select "day"
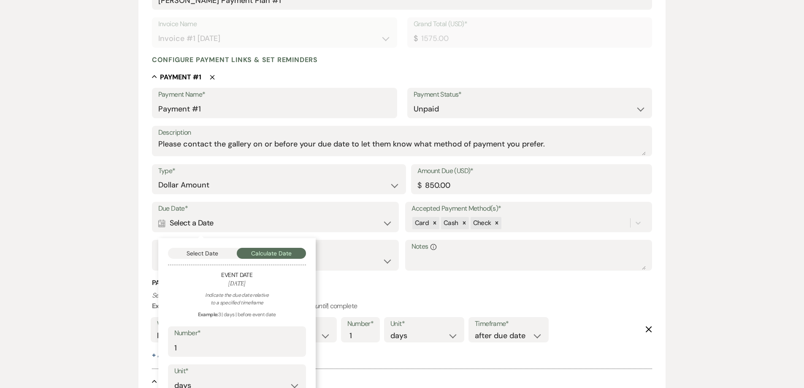
click at [209, 248] on div "Select Date Calculate Date Event Date October 18, 2025 Indicate the due date re…" at bounding box center [236, 352] width 157 height 229
click at [216, 252] on button "Select Date" at bounding box center [202, 253] width 69 height 11
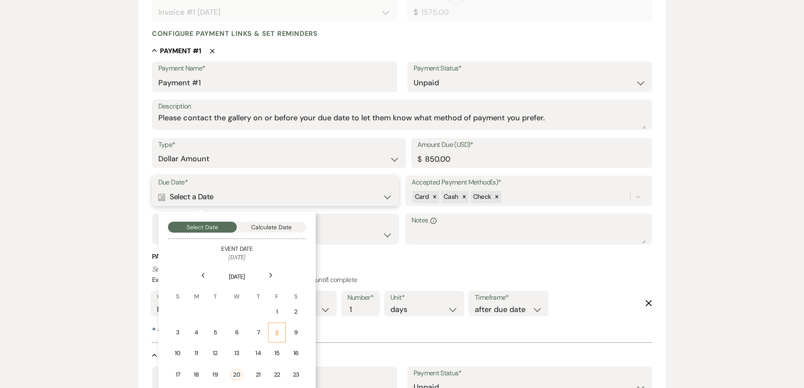
scroll to position [253, 0]
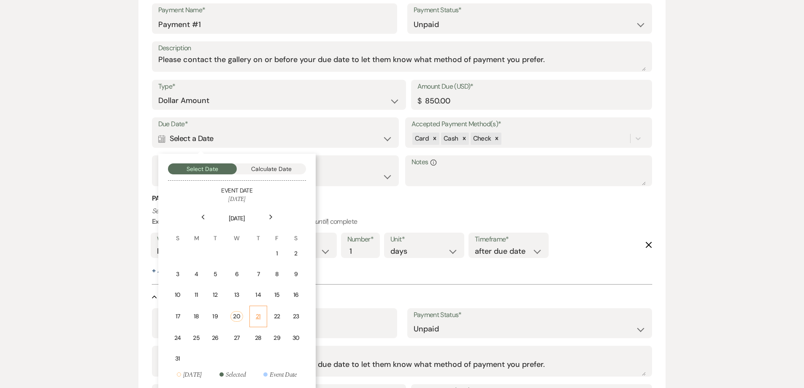
click at [254, 318] on td "21" at bounding box center [258, 317] width 18 height 22
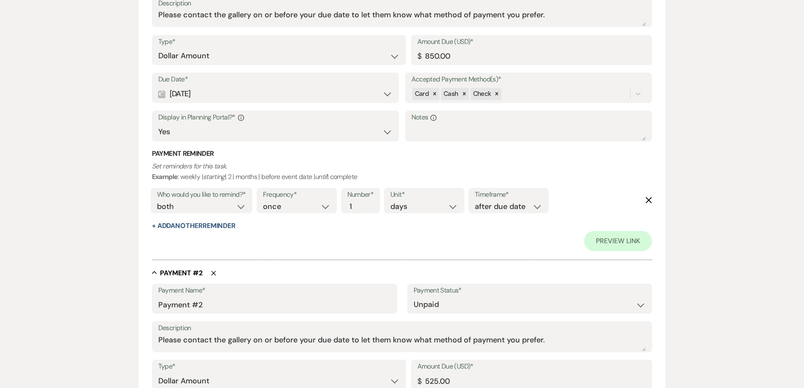
scroll to position [422, 0]
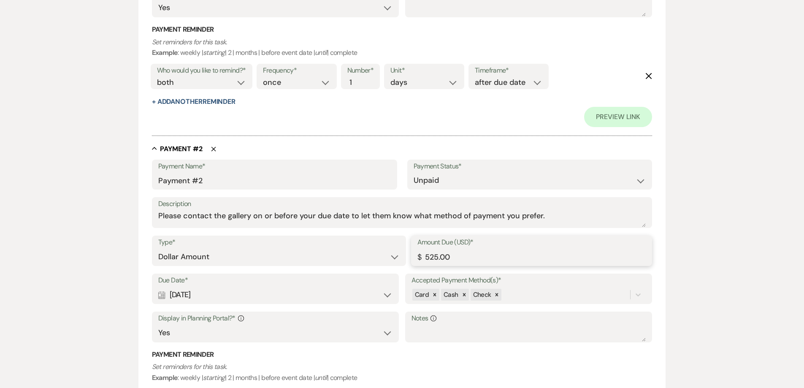
drag, startPoint x: 466, startPoint y: 250, endPoint x: 375, endPoint y: 249, distance: 91.2
click at [375, 249] on div "Type* Dollar Amount Percentage of Grand Total Amount Due (USD)* $ 525.00" at bounding box center [402, 254] width 501 height 38
type input "725.00"
click at [321, 286] on label "Due Date*" at bounding box center [275, 280] width 235 height 12
click at [321, 298] on div "Calendar Sep 20, 2025 Expand" at bounding box center [275, 295] width 235 height 16
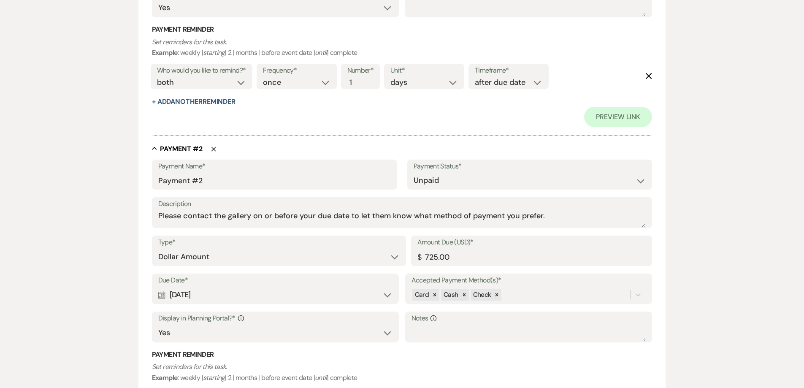
select select "week"
select select "beforeEventDate"
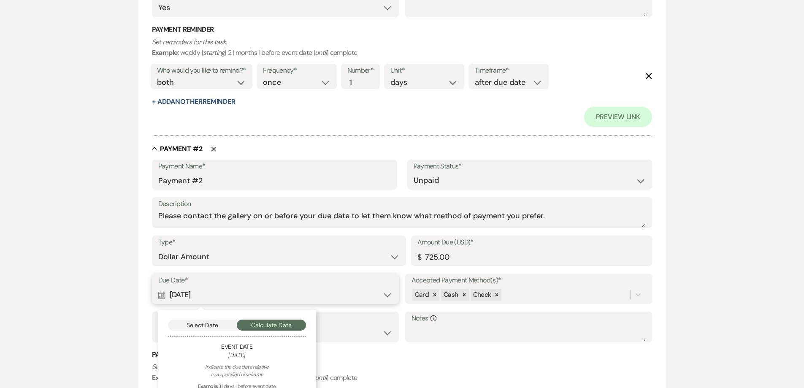
click at [230, 321] on button "Select Date" at bounding box center [202, 324] width 69 height 11
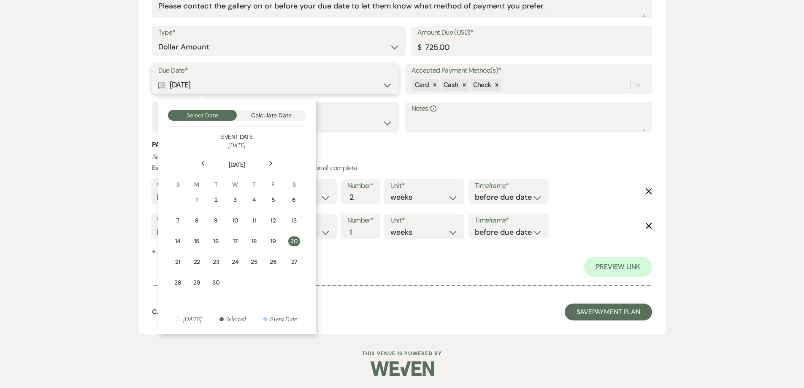
scroll to position [632, 0]
click at [275, 243] on div "19" at bounding box center [273, 240] width 7 height 9
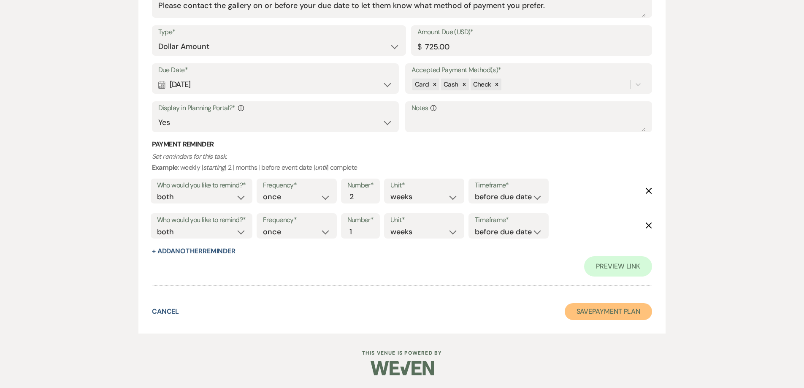
click at [619, 316] on button "Save Payment Plan" at bounding box center [609, 311] width 88 height 17
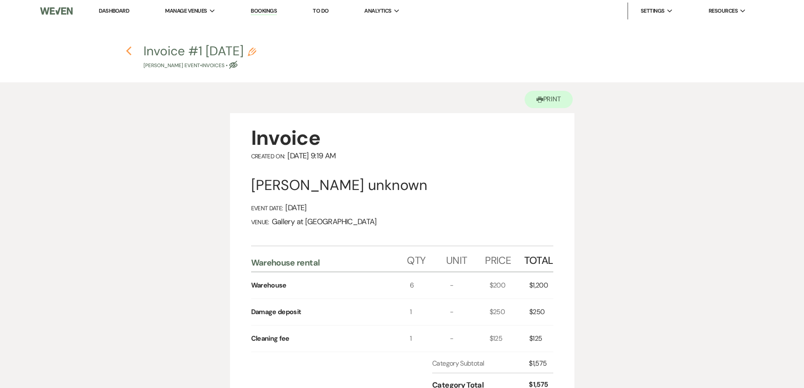
click at [130, 54] on use "button" at bounding box center [128, 50] width 5 height 9
select select "14"
select select "13"
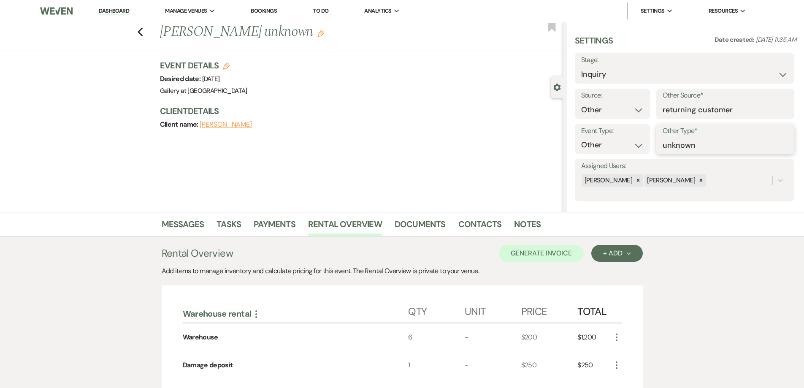
drag, startPoint x: 628, startPoint y: 145, endPoint x: 587, endPoint y: 141, distance: 41.1
click at [588, 145] on div "Event Type: Wedding Anniversary Party Baby Shower Bachelorette / Bachelor Party…" at bounding box center [684, 139] width 219 height 30
click at [706, 144] on input "50th Birthday PArty" at bounding box center [694, 145] width 95 height 16
type input "50th Birthday Party"
click at [759, 136] on button "Save" at bounding box center [772, 138] width 41 height 17
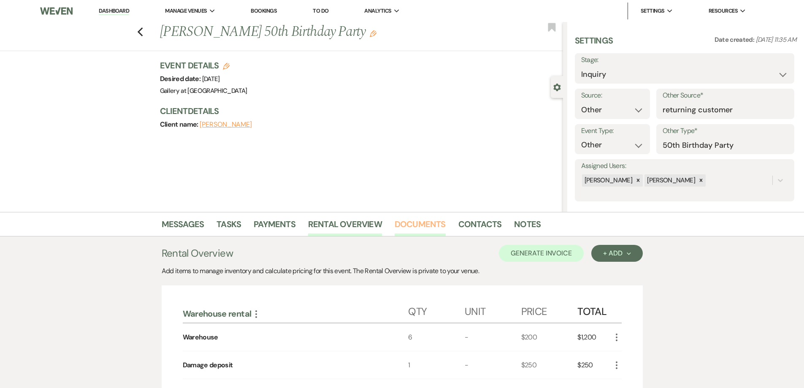
click at [408, 227] on link "Documents" at bounding box center [420, 226] width 51 height 19
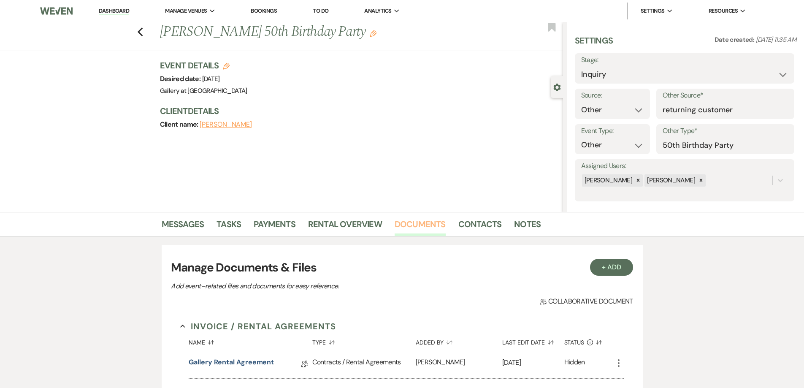
click at [407, 227] on link "Documents" at bounding box center [420, 226] width 51 height 19
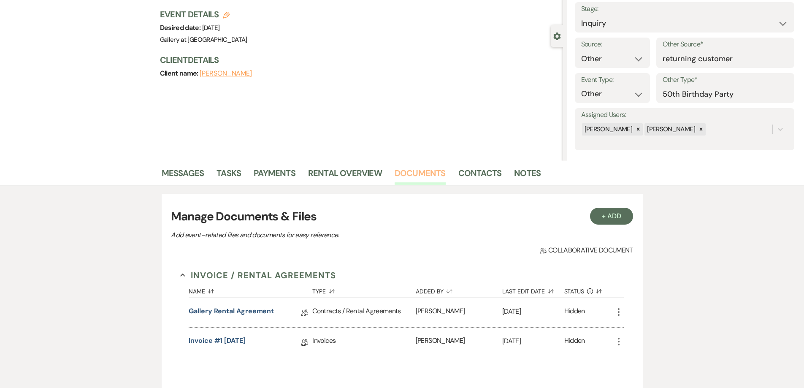
scroll to position [127, 0]
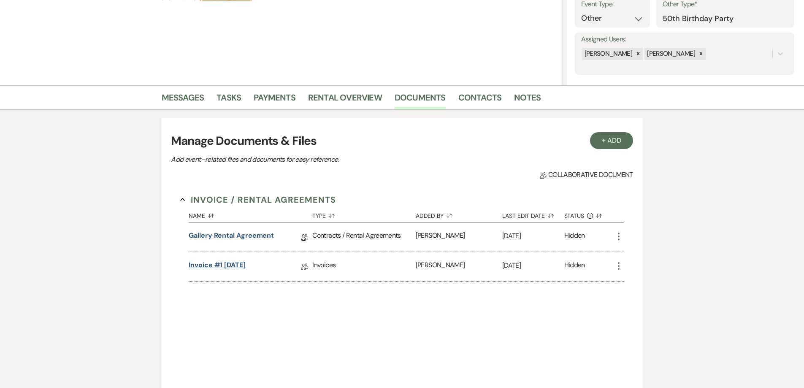
click at [246, 261] on link "Invoice #1 8-20-2025" at bounding box center [217, 266] width 57 height 13
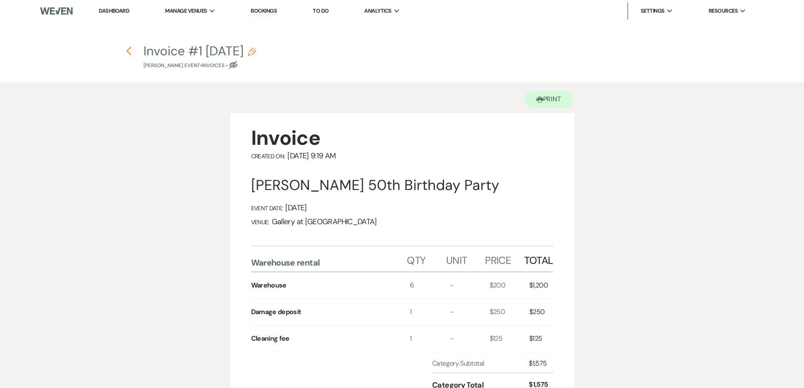
click at [126, 52] on icon "Previous" at bounding box center [129, 51] width 6 height 10
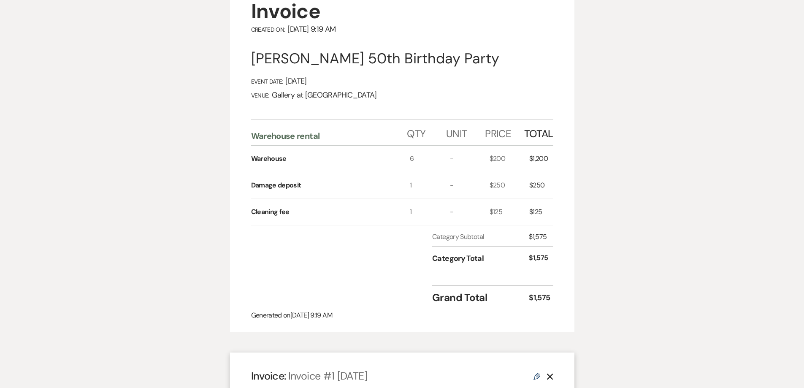
select select "14"
select select "13"
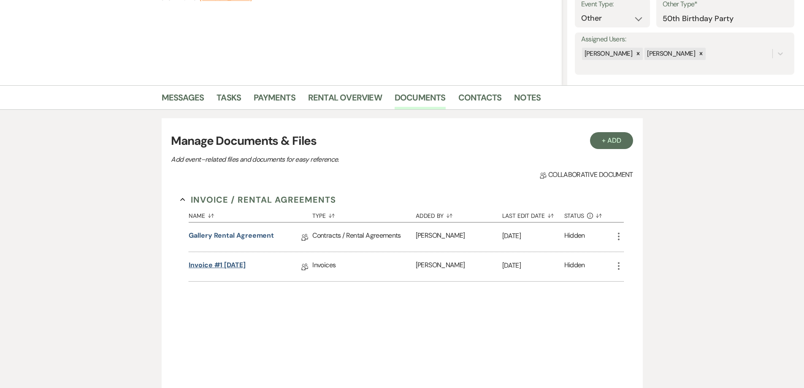
click at [246, 265] on link "Invoice #1 8-20-2025" at bounding box center [217, 266] width 57 height 13
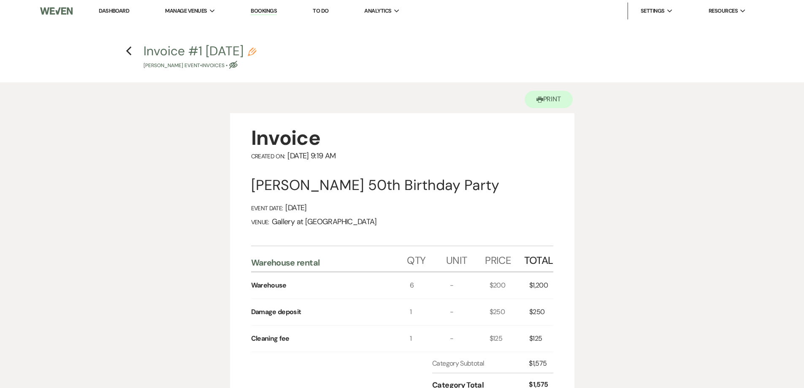
drag, startPoint x: 187, startPoint y: 161, endPoint x: 187, endPoint y: 156, distance: 5.1
click at [133, 52] on h4 "Previous Invoice #1 8-20-2025 Pencil Nicol Bradley's Event • Invoices • Eye Blo…" at bounding box center [402, 55] width 608 height 27
click at [127, 50] on use "button" at bounding box center [128, 50] width 5 height 9
select select "14"
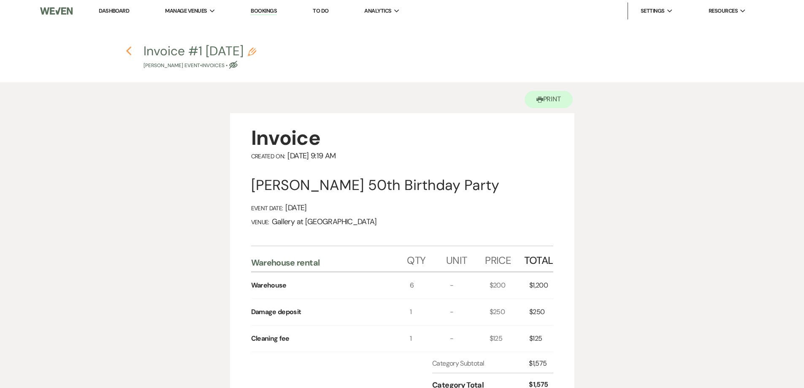
select select "13"
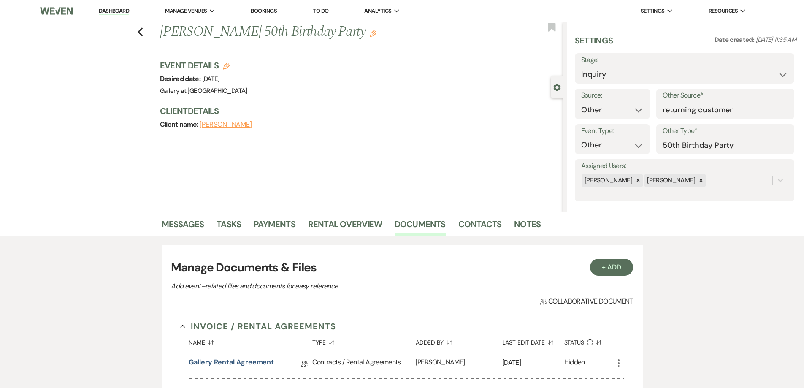
scroll to position [127, 0]
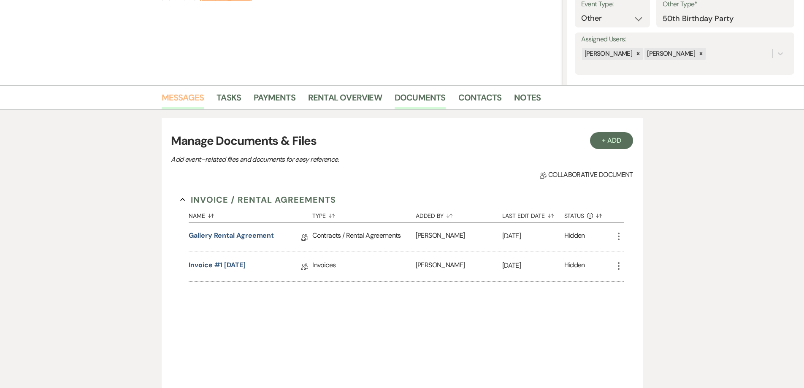
click at [170, 105] on link "Messages" at bounding box center [183, 100] width 43 height 19
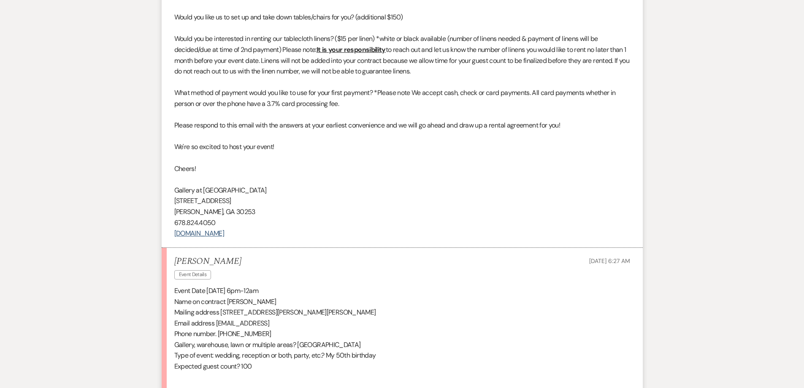
scroll to position [582, 0]
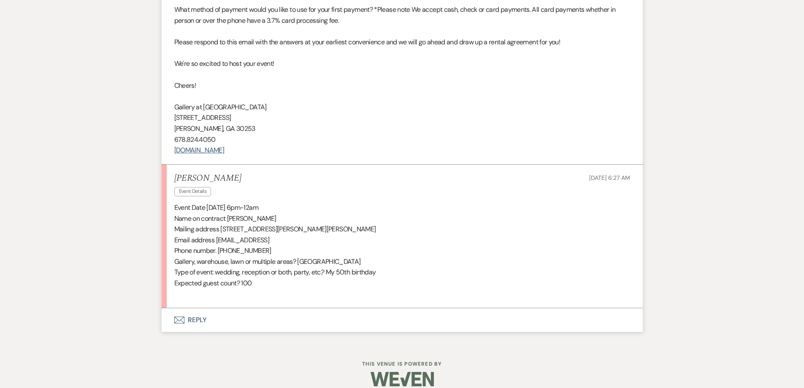
click at [324, 308] on button "Envelope Reply" at bounding box center [402, 320] width 481 height 24
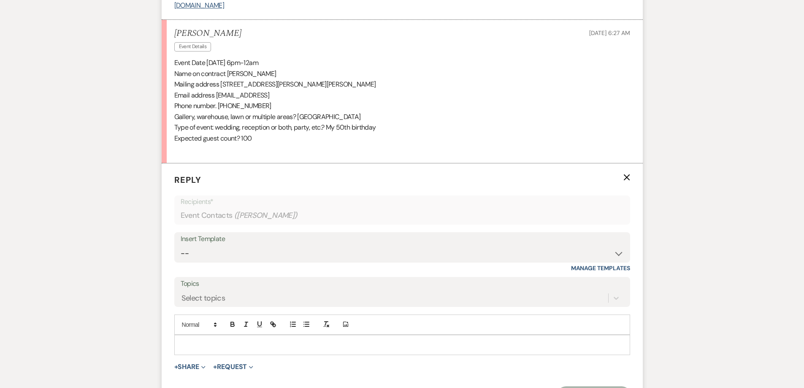
scroll to position [775, 0]
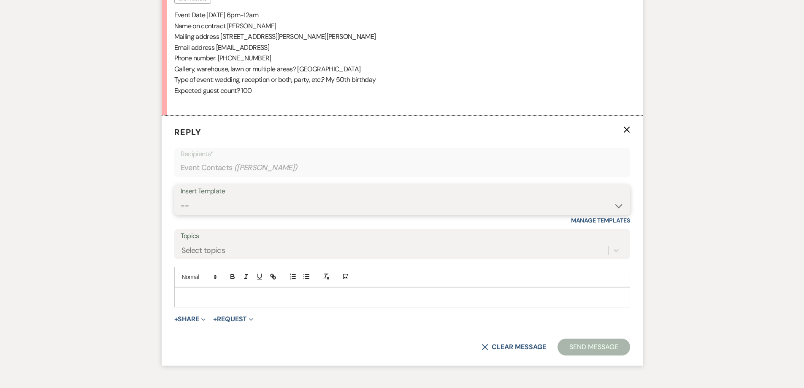
click at [271, 198] on select "-- Initial Inquiry Response-DATE IS AVAILABLE Initial Inquiry Response-DATE NOT…" at bounding box center [402, 206] width 443 height 16
select select "2825"
click at [181, 198] on select "-- Initial Inquiry Response-DATE IS AVAILABLE Initial Inquiry Response-DATE NOT…" at bounding box center [402, 206] width 443 height 16
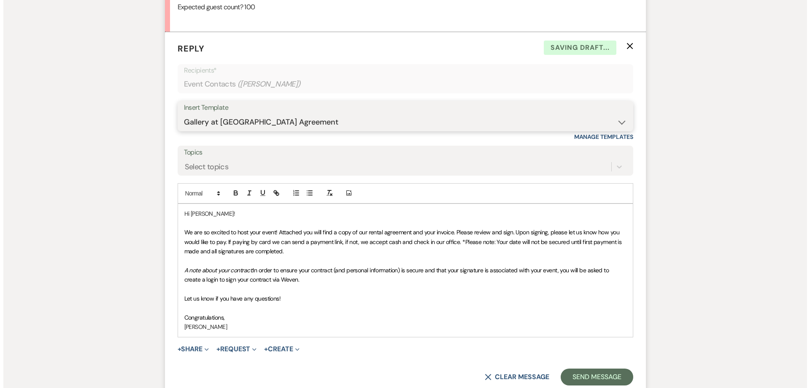
scroll to position [901, 0]
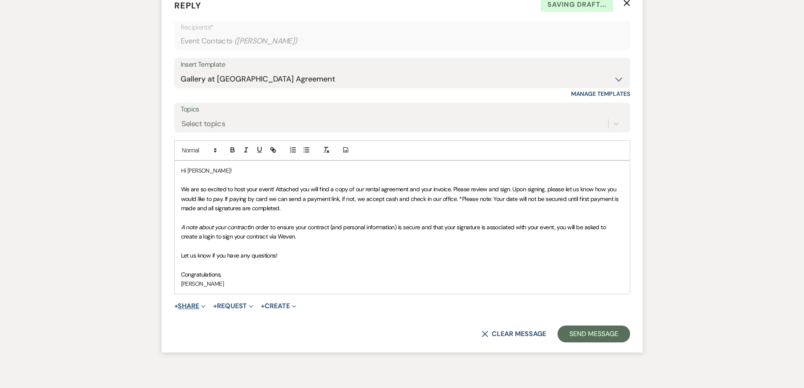
click at [203, 304] on icon "Expand" at bounding box center [203, 306] width 4 height 4
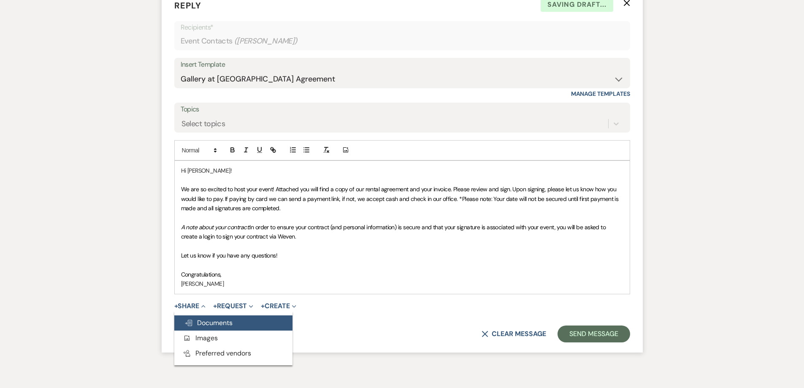
click at [214, 318] on span "Doc Upload Documents" at bounding box center [208, 322] width 48 height 9
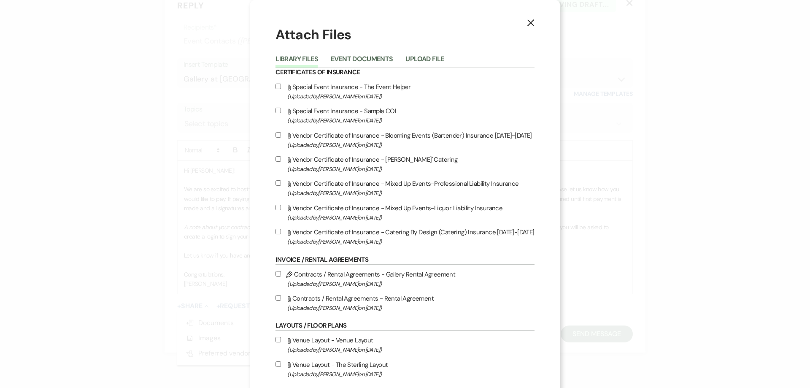
click at [363, 62] on button "Event Documents" at bounding box center [362, 62] width 62 height 12
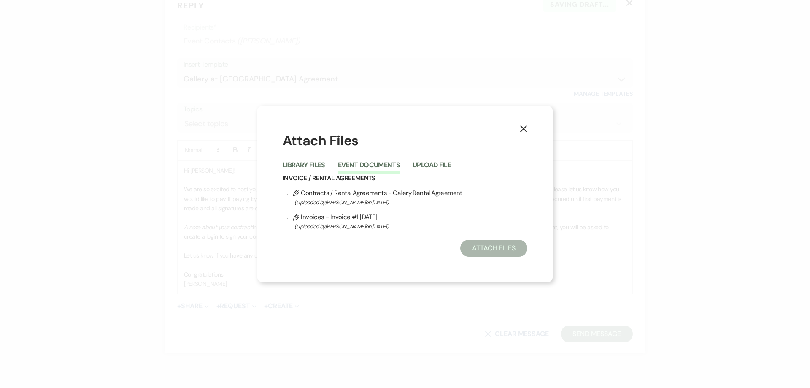
click at [284, 192] on input "Pencil Contracts / Rental Agreements - Gallery Rental Agreement (Uploaded by Sh…" at bounding box center [285, 191] width 5 height 5
checkbox input "true"
click at [284, 216] on input "Pencil Invoices - Invoice #1 8-20-2025 (Uploaded by Shelby on Aug 20th, 2025 )" at bounding box center [285, 216] width 5 height 5
checkbox input "true"
click at [493, 259] on div "X Attach Files Library Files Event Documents Upload File Invoice / Rental Agree…" at bounding box center [404, 194] width 295 height 176
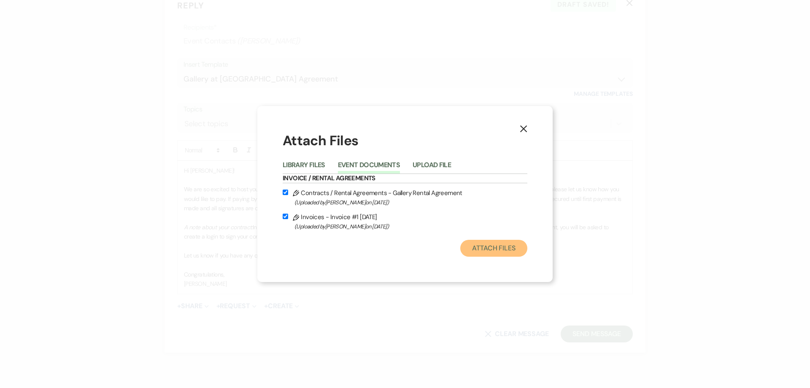
click at [492, 252] on button "Attach Files" at bounding box center [493, 248] width 67 height 17
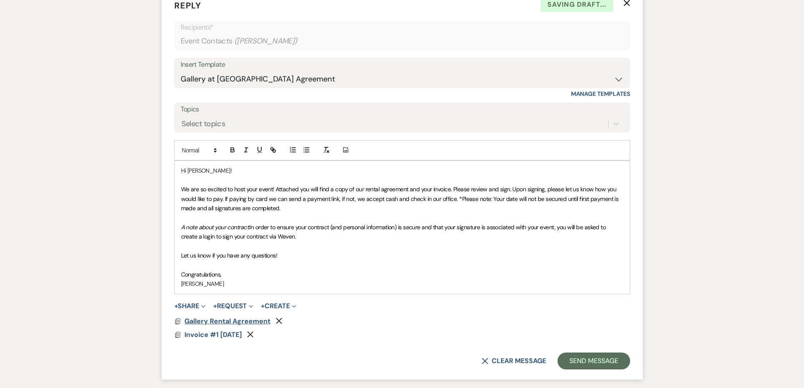
click at [257, 317] on span "Gallery Rental Agreement" at bounding box center [227, 321] width 86 height 9
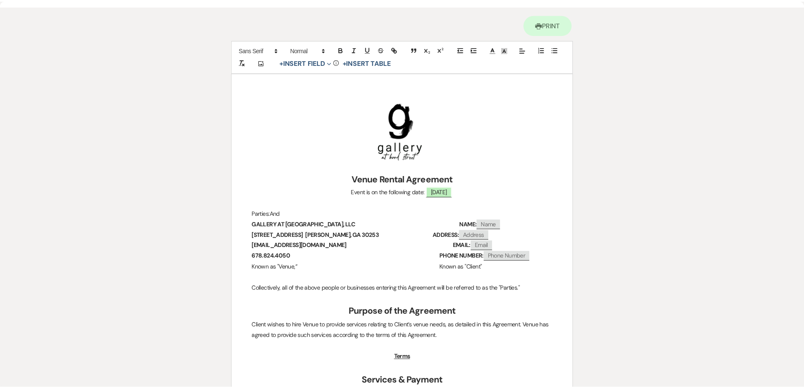
scroll to position [0, 0]
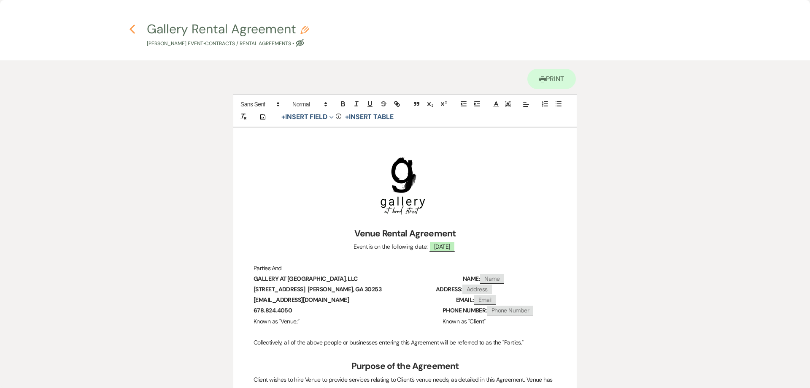
click at [134, 27] on icon "Previous" at bounding box center [132, 29] width 6 height 10
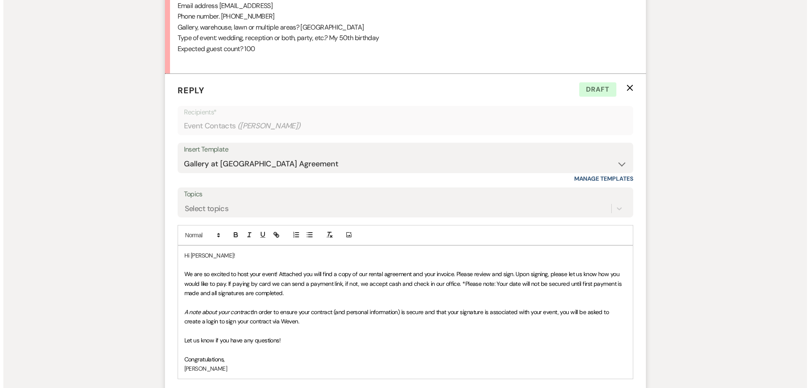
scroll to position [959, 0]
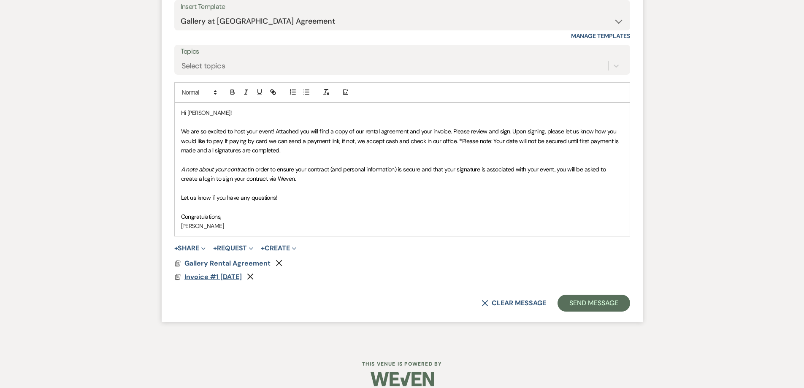
click at [225, 272] on span "Invoice #1 8-20-2025" at bounding box center [212, 276] width 57 height 9
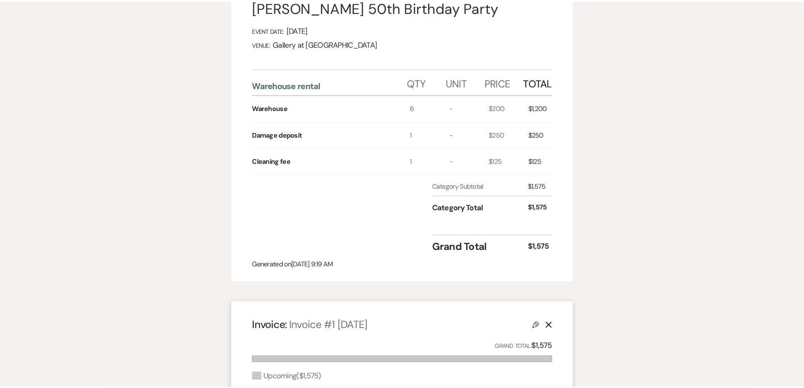
scroll to position [0, 0]
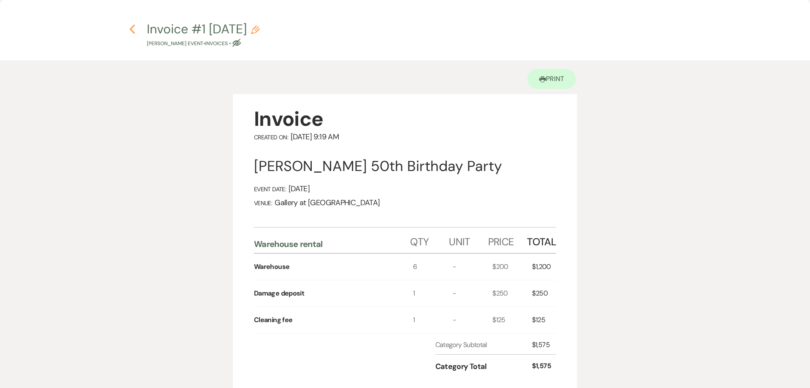
click at [133, 33] on icon "Previous" at bounding box center [132, 29] width 6 height 10
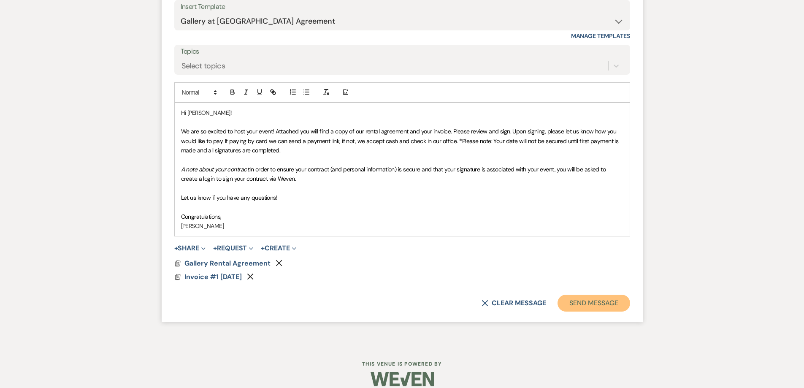
click at [568, 295] on button "Send Message" at bounding box center [593, 303] width 72 height 17
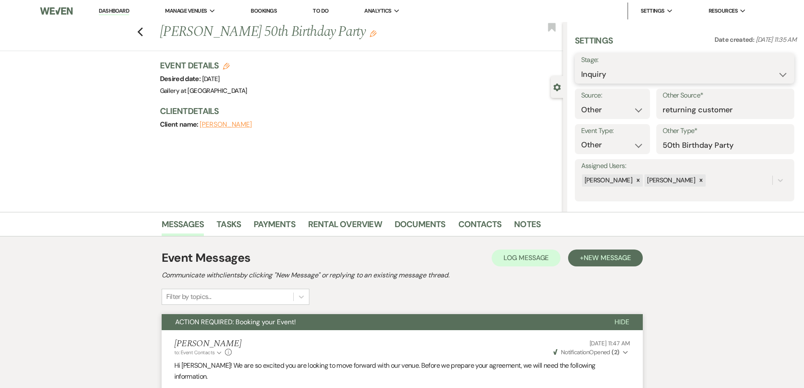
click at [643, 72] on select "Inquiry Follow Up Tour Requested Tour Confirmed Toured Proposal Sent Booked Lost" at bounding box center [684, 74] width 207 height 16
select select "6"
click at [581, 66] on select "Inquiry Follow Up Tour Requested Tour Confirmed Toured Proposal Sent Booked Lost" at bounding box center [684, 74] width 207 height 16
click at [758, 73] on button "Save" at bounding box center [771, 68] width 48 height 17
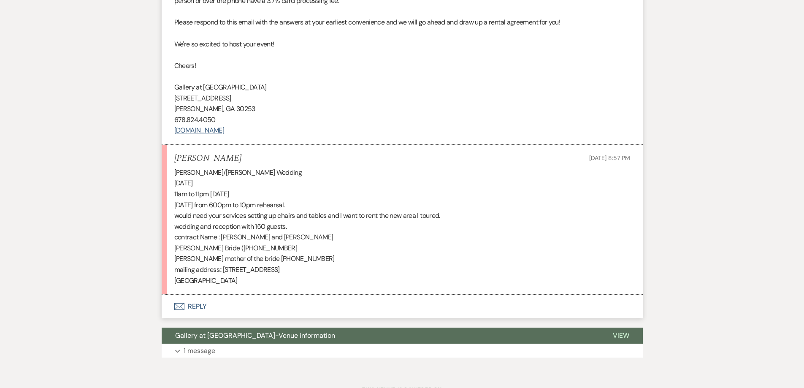
scroll to position [559, 0]
click at [246, 298] on button "Envelope Reply" at bounding box center [402, 307] width 481 height 24
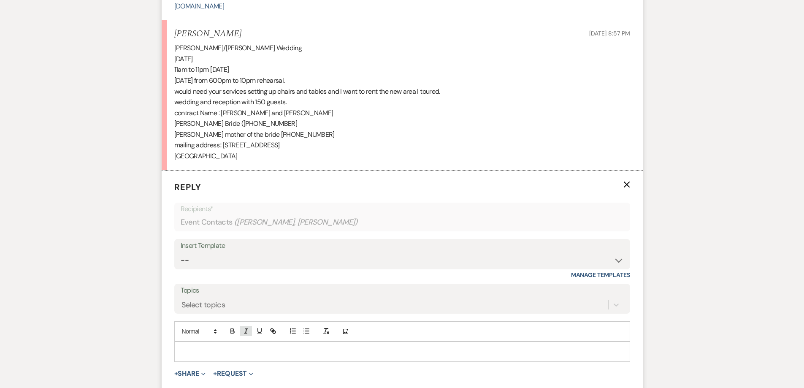
scroll to position [686, 0]
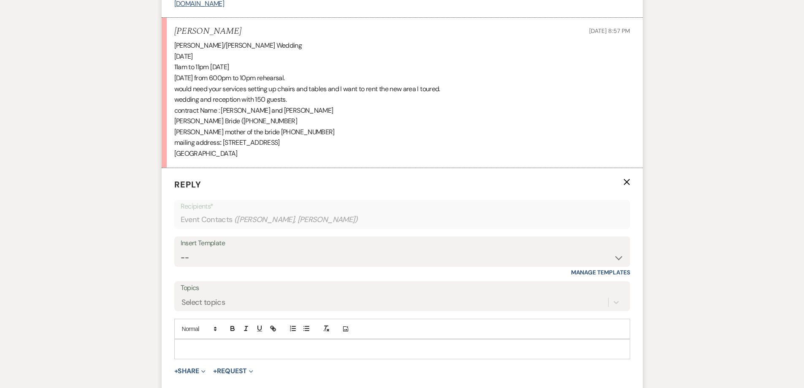
click at [251, 344] on p at bounding box center [402, 348] width 442 height 9
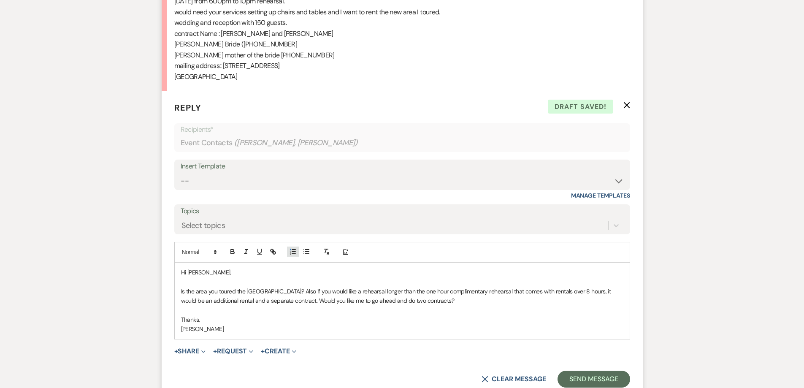
scroll to position [781, 0]
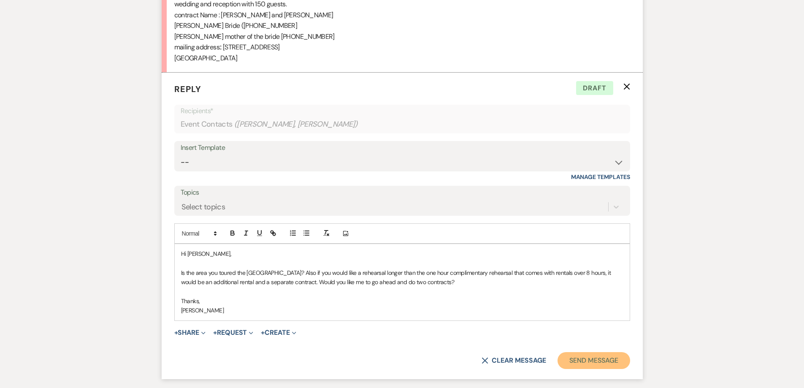
click at [398, 352] on button "Send Message" at bounding box center [593, 360] width 72 height 17
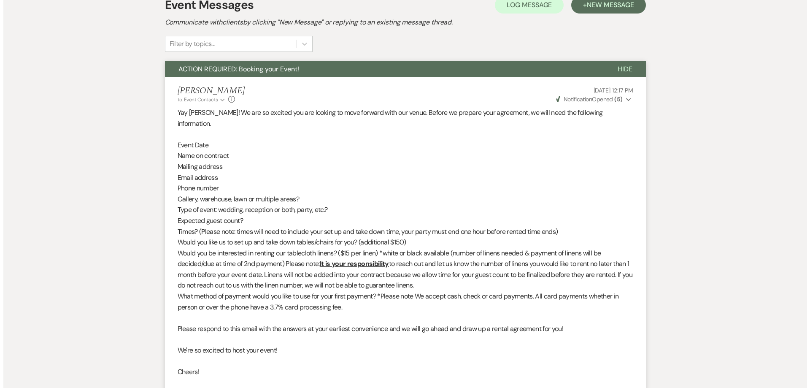
scroll to position [0, 0]
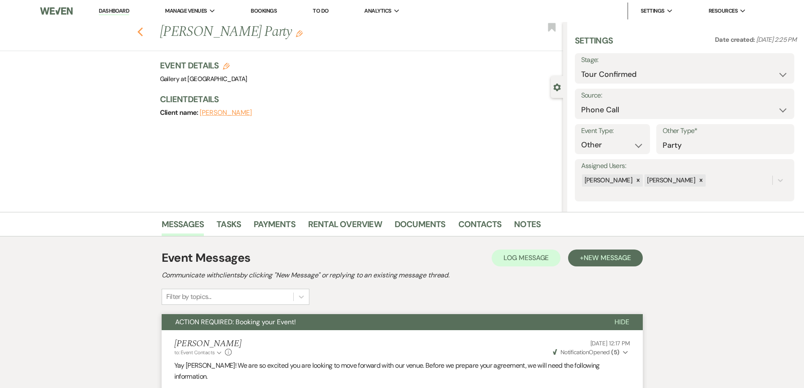
click at [143, 31] on icon "Previous" at bounding box center [140, 32] width 6 height 10
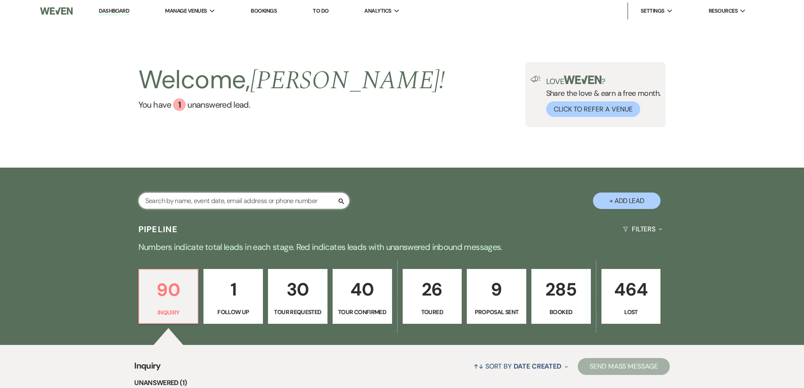
click at [214, 207] on input "text" at bounding box center [243, 200] width 211 height 16
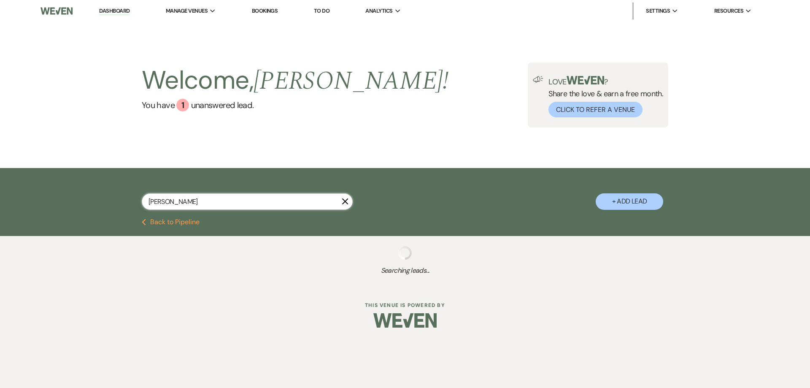
type input "erin"
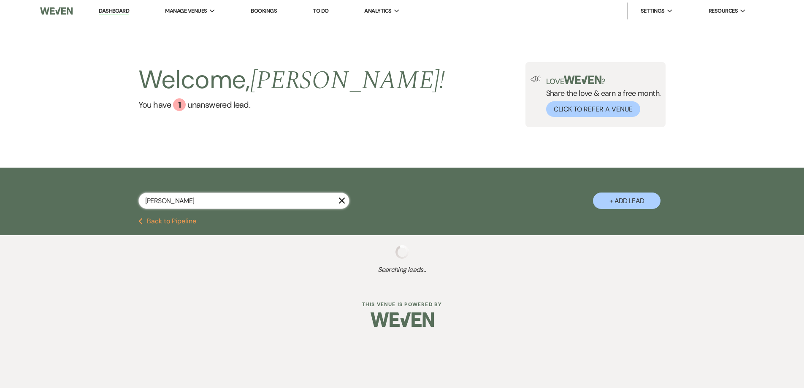
select select "8"
select select "5"
select select "8"
select select "5"
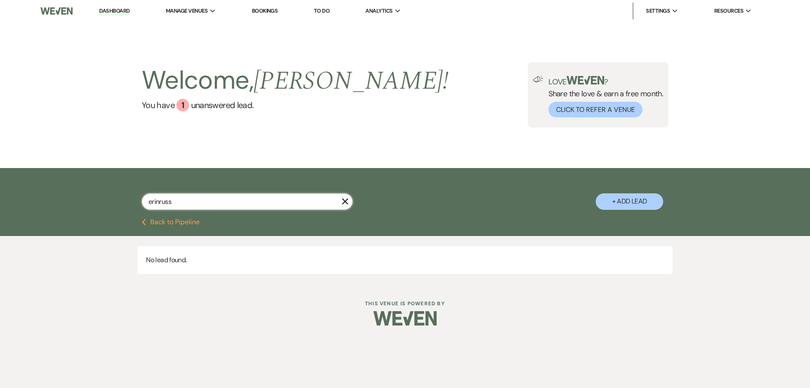
click at [160, 200] on input "erinruss" at bounding box center [247, 201] width 211 height 16
type input "erin russ"
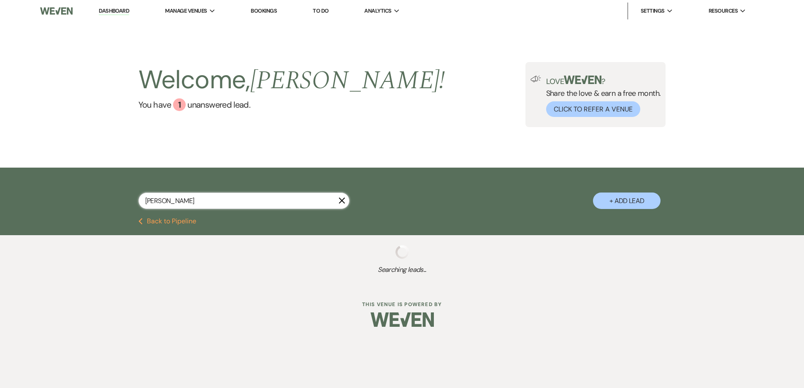
select select "8"
select select "5"
select select "8"
select select "5"
select select "8"
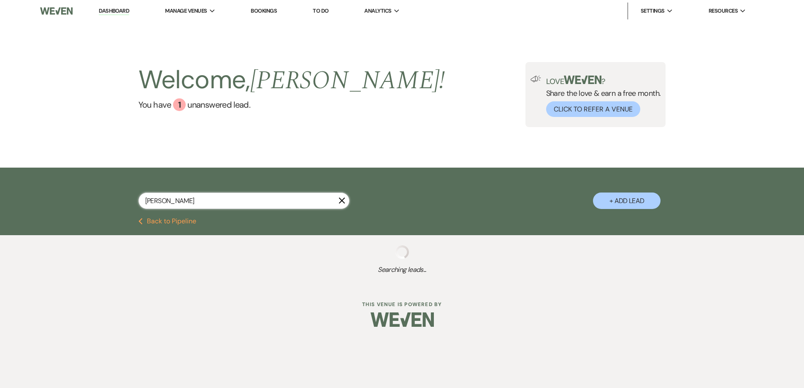
select select "5"
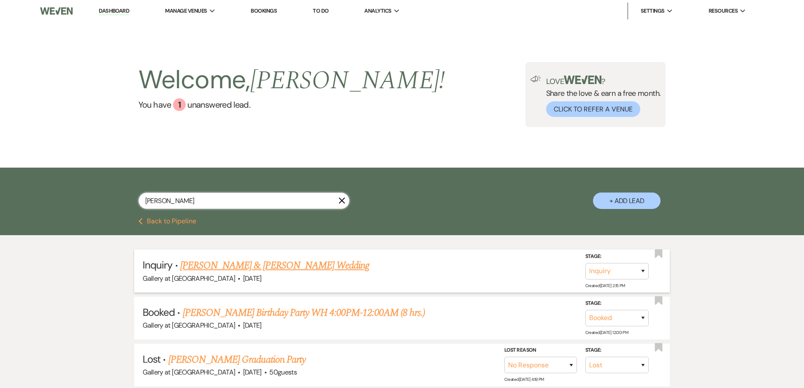
type input "erin russ"
click at [218, 269] on link "Anthony Gaston & Erin Russell's Wedding" at bounding box center [274, 265] width 189 height 15
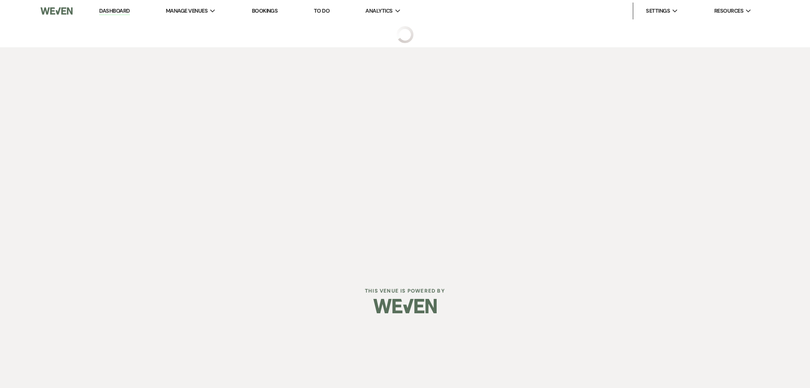
select select "5"
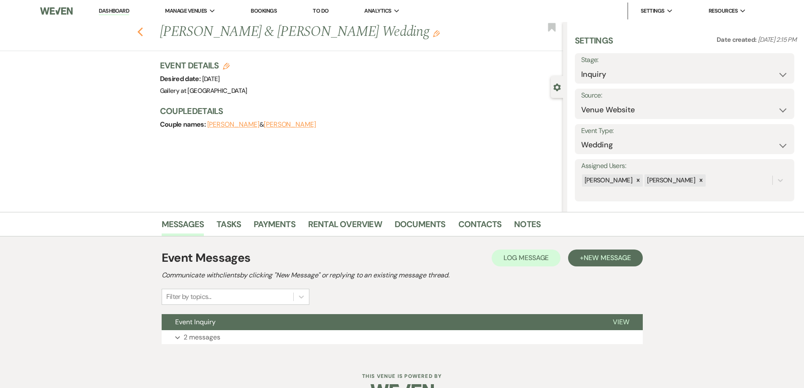
click at [143, 32] on icon "Previous" at bounding box center [140, 32] width 6 height 10
select select "8"
select select "5"
select select "8"
select select "5"
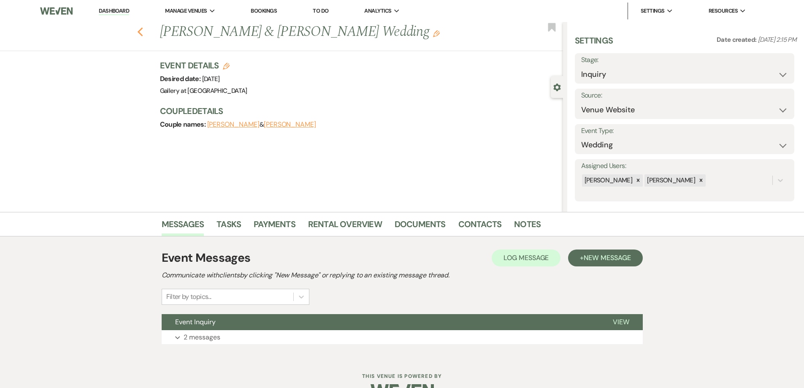
select select "8"
select select "5"
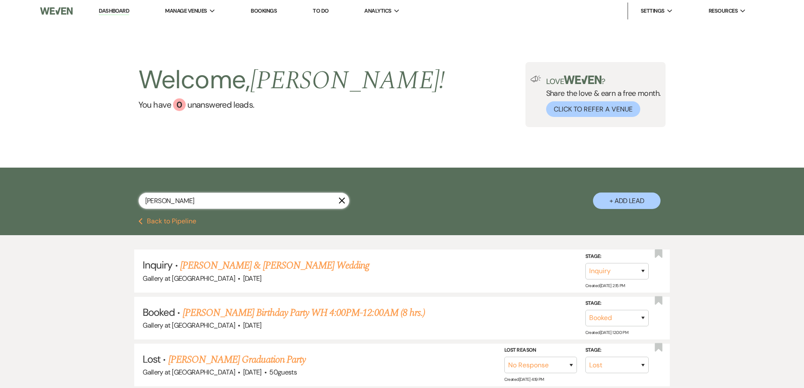
drag, startPoint x: 265, startPoint y: 206, endPoint x: 241, endPoint y: 198, distance: 25.0
click at [261, 205] on input "erin russ" at bounding box center [243, 200] width 211 height 16
drag, startPoint x: 241, startPoint y: 198, endPoint x: 141, endPoint y: 187, distance: 100.7
click at [141, 193] on div "erin russ" at bounding box center [243, 200] width 211 height 16
type input "kelli"
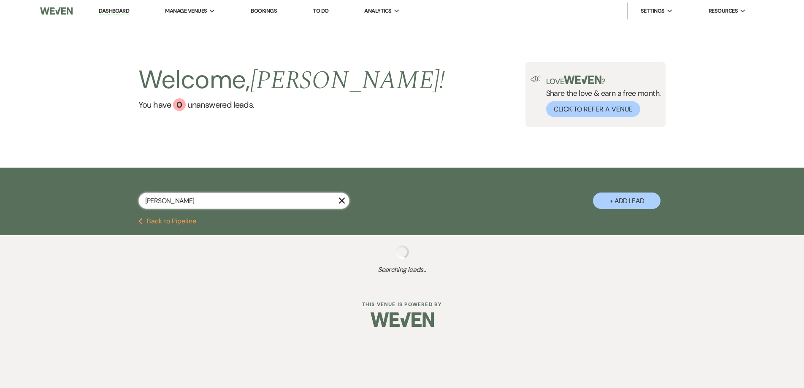
select select "6"
select select "8"
select select "5"
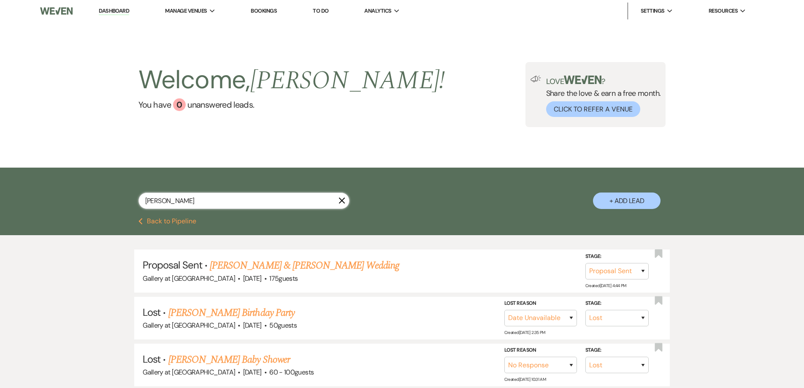
type input "kelli"
click at [342, 199] on icon "X" at bounding box center [341, 200] width 7 height 7
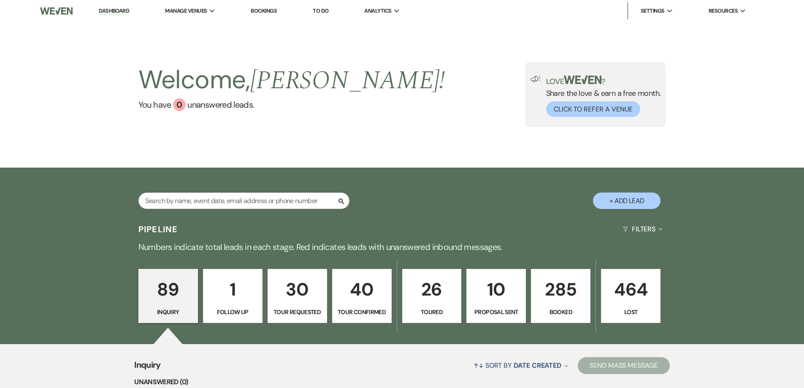
click at [398, 197] on button "+ Add Lead" at bounding box center [627, 200] width 68 height 16
select select "733"
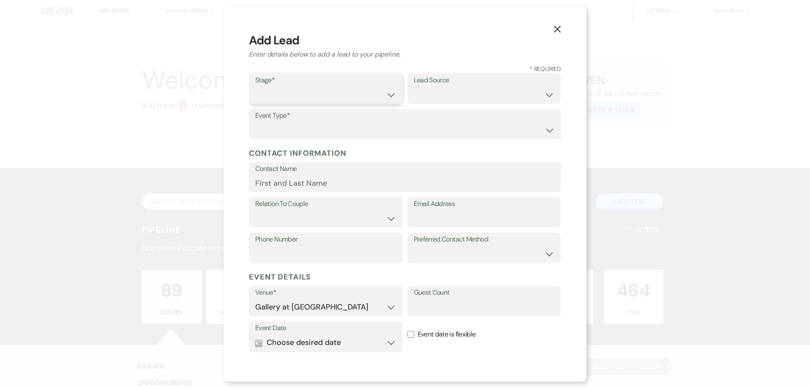
click at [338, 96] on select "Inquiry Follow Up Tour Requested Tour Confirmed Toured Proposal Sent Booked Lost" at bounding box center [325, 95] width 141 height 16
select select "4"
click at [255, 87] on select "Inquiry Follow Up Tour Requested Tour Confirmed Toured Proposal Sent Booked Lost" at bounding box center [325, 95] width 141 height 16
click at [398, 91] on select "Weven Venue Website Instagram Facebook Pinterest Google The Knot Wedding Wire H…" at bounding box center [484, 95] width 141 height 16
select select "22"
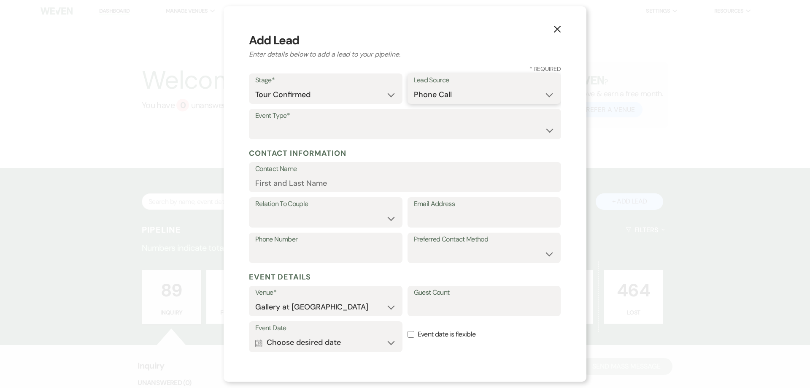
click at [398, 87] on select "Weven Venue Website Instagram Facebook Pinterest Google The Knot Wedding Wire H…" at bounding box center [484, 95] width 141 height 16
click at [276, 122] on select "Wedding Anniversary Party Baby Shower Bachelorette / Bachelor Party Birthday Pa…" at bounding box center [405, 130] width 300 height 16
select select "3"
click at [255, 122] on select "Wedding Anniversary Party Baby Shower Bachelorette / Bachelor Party Birthday Pa…" at bounding box center [405, 130] width 300 height 16
click at [312, 179] on input "Contact Name" at bounding box center [405, 183] width 300 height 16
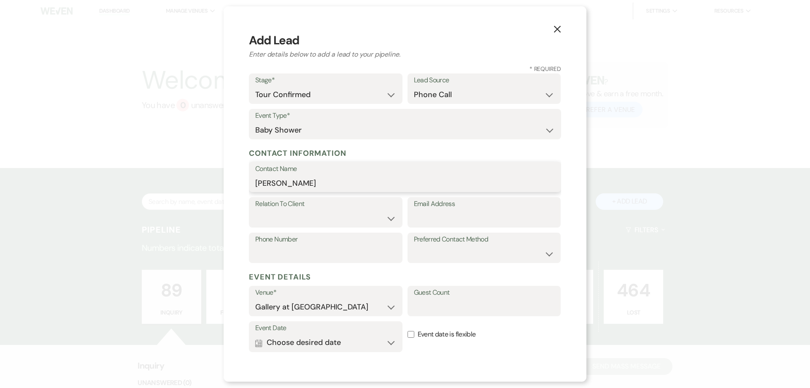
type input "Dominique Taylor"
click at [303, 222] on select "Client Event Planner Parent of Client Family Member Friend Other" at bounding box center [325, 218] width 141 height 16
select select "1"
click at [255, 210] on select "Client Event Planner Parent of Client Family Member Friend Other" at bounding box center [325, 218] width 141 height 16
click at [398, 221] on input "Email Address" at bounding box center [484, 218] width 141 height 16
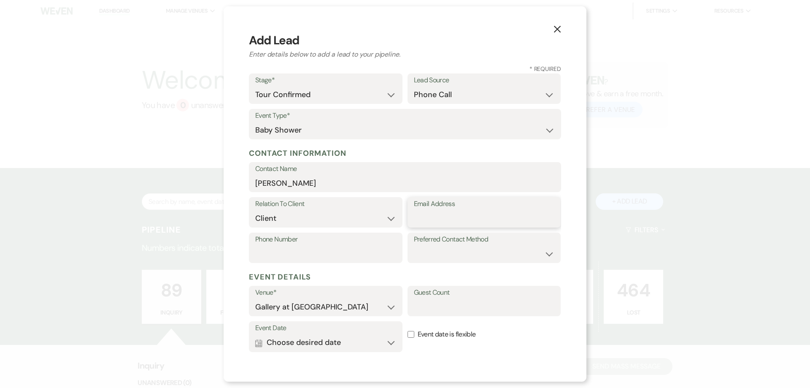
paste input "domxotaylor@gmail.com"
type input "domxotaylor@gmail.com"
click at [312, 253] on input "Phone Number" at bounding box center [325, 254] width 141 height 16
click at [398, 252] on select "Email Phone Text" at bounding box center [484, 254] width 141 height 16
select select "email"
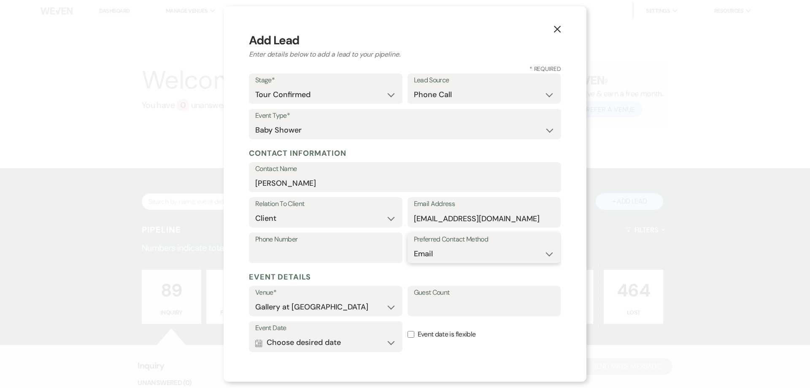
click at [398, 246] on select "Email Phone Text" at bounding box center [484, 254] width 141 height 16
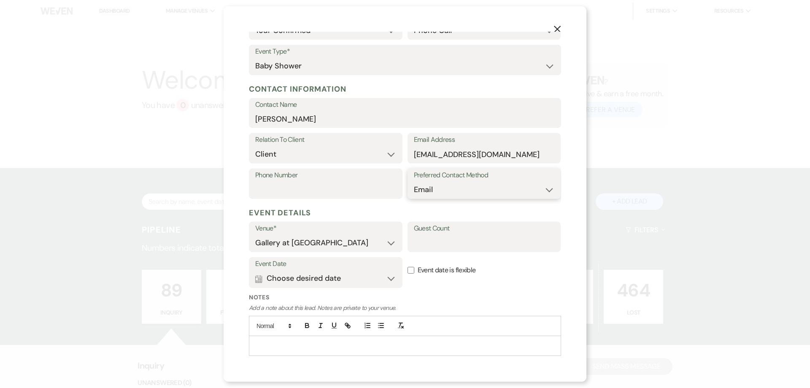
scroll to position [84, 0]
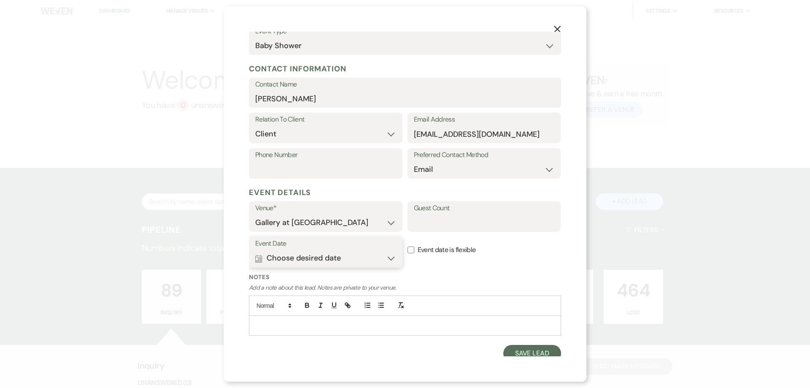
click at [337, 259] on button "Calendar Choose desired date Expand" at bounding box center [325, 258] width 141 height 17
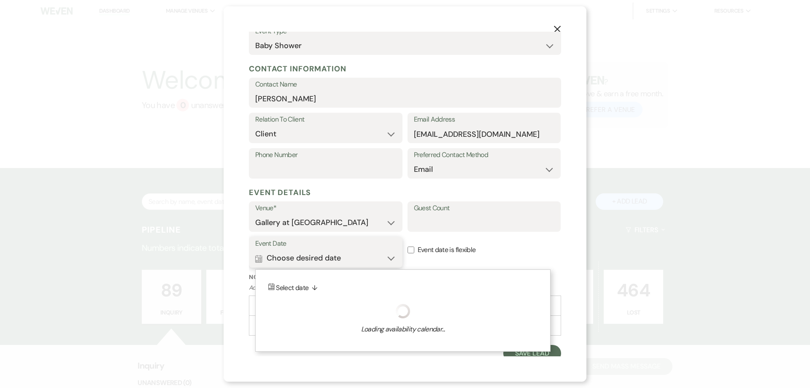
scroll to position [90, 0]
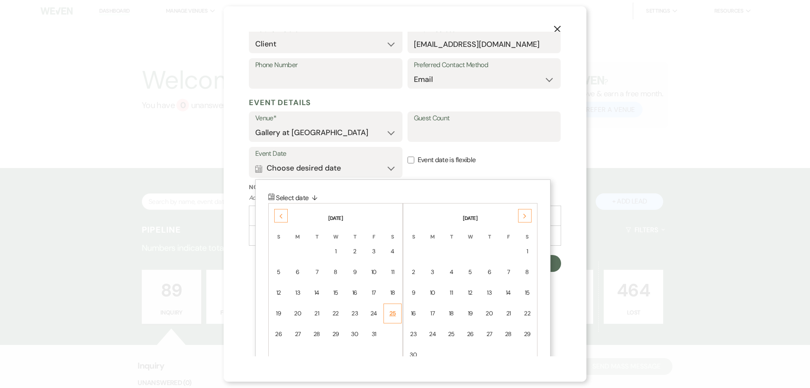
click at [392, 318] on div "25" at bounding box center [392, 313] width 7 height 9
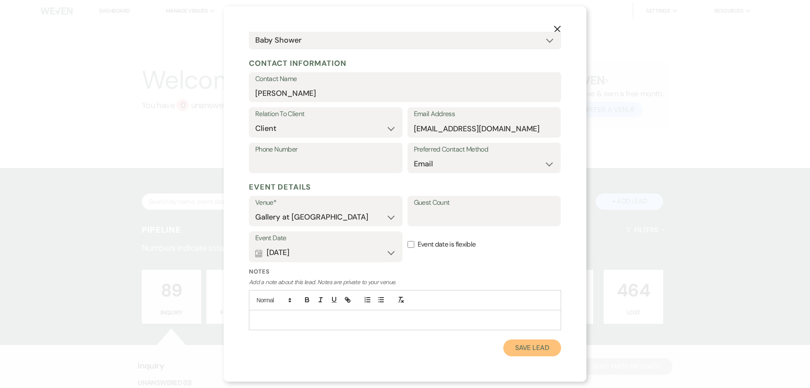
click at [398, 348] on button "Save Lead" at bounding box center [532, 347] width 58 height 17
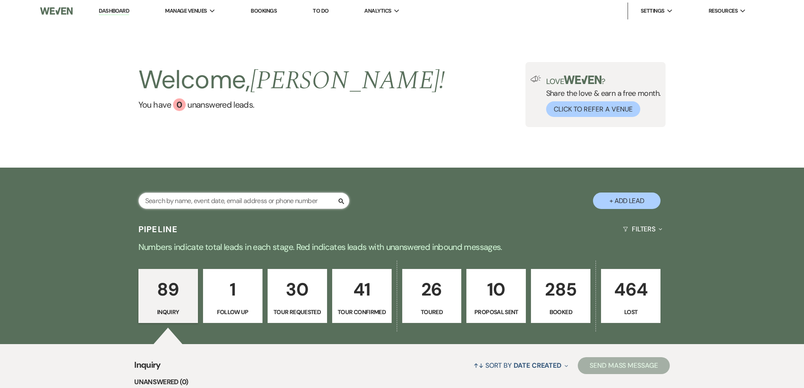
click at [270, 194] on input "text" at bounding box center [243, 200] width 211 height 16
type input "domi"
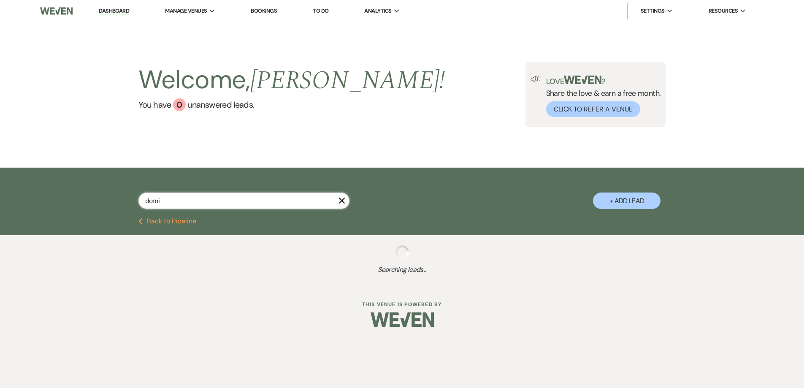
select select "4"
select select "8"
select select "5"
select select "8"
select select "5"
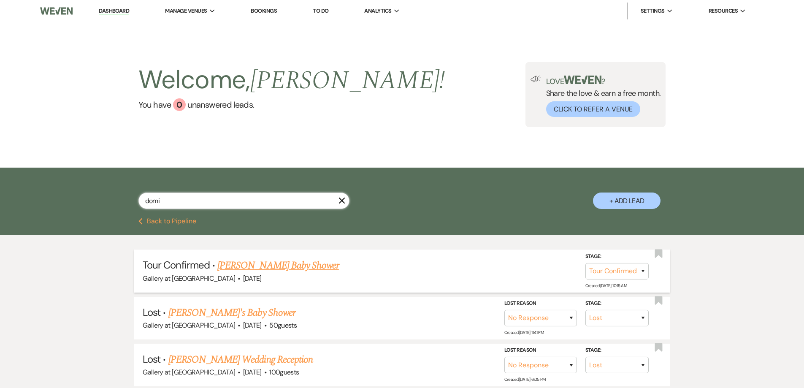
type input "domi"
click at [267, 275] on div "Gallery at Hood Street · Oct 25, 2025" at bounding box center [402, 278] width 519 height 11
click at [266, 262] on link "Dominique Taylor's Baby Shower" at bounding box center [278, 265] width 122 height 15
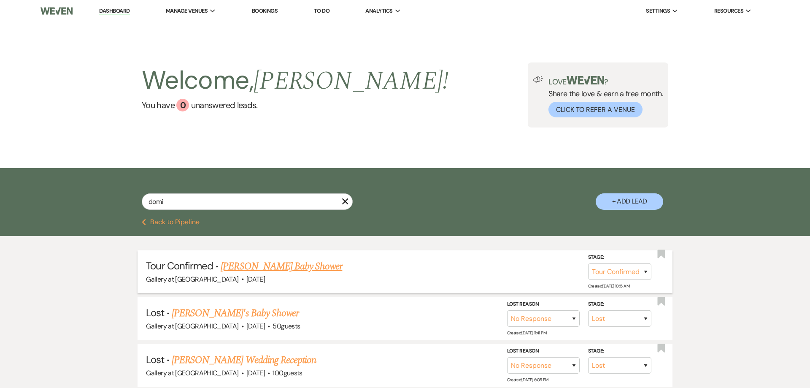
select select "4"
select select "22"
select select "3"
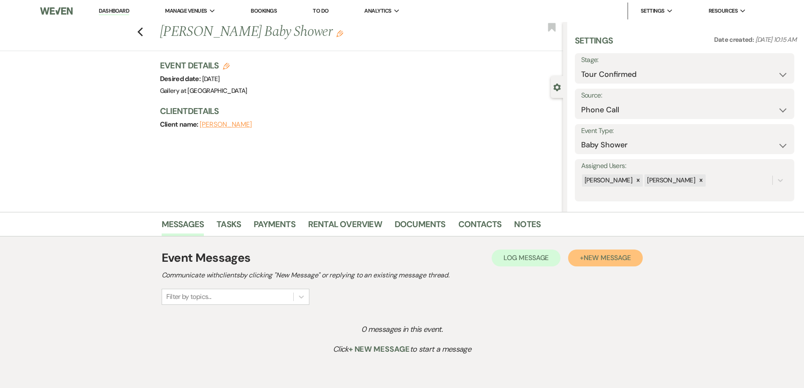
click at [398, 256] on span "New Message" at bounding box center [607, 257] width 47 height 9
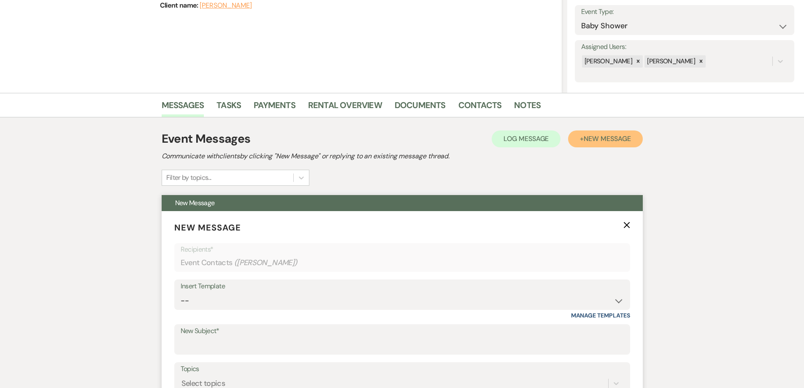
scroll to position [149, 0]
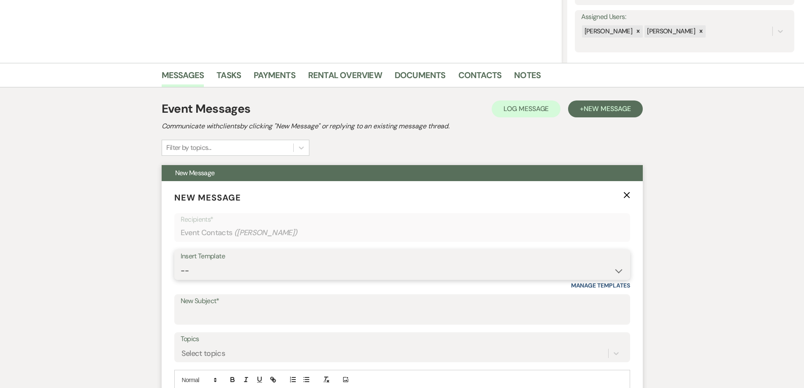
click at [366, 276] on select "-- Initial Inquiry Response-DATE IS AVAILABLE Initial Inquiry Response-DATE NOT…" at bounding box center [402, 270] width 443 height 16
select select "2561"
click at [181, 262] on select "-- Initial Inquiry Response-DATE IS AVAILABLE Initial Inquiry Response-DATE NOT…" at bounding box center [402, 270] width 443 height 16
type input "Gallery at Hood Street-Venue information"
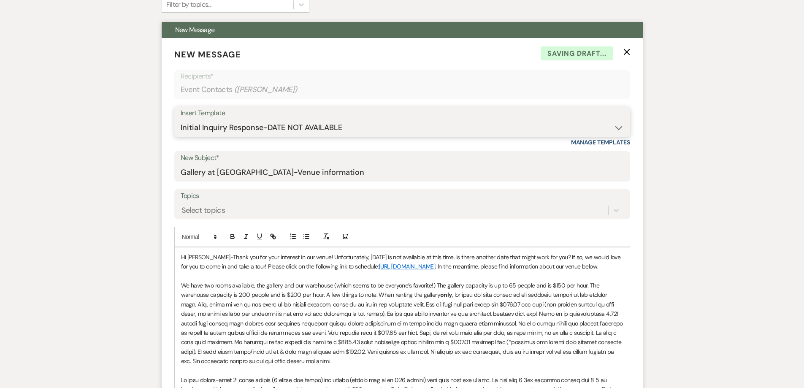
scroll to position [318, 0]
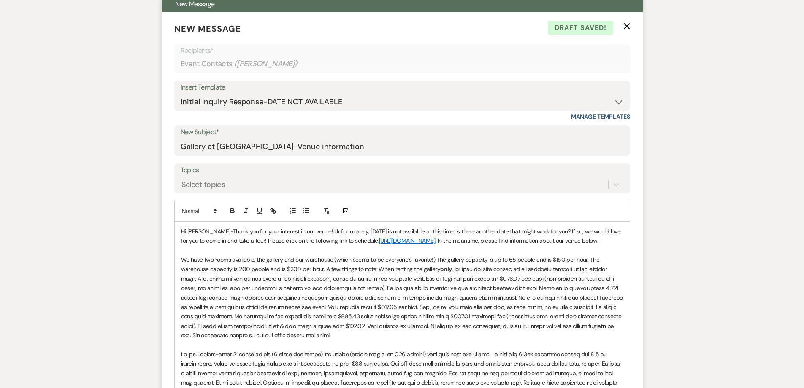
click at [398, 231] on p "Hi Dominique-Thank you for your interest in our venue! Unfortunately, 10/25/202…" at bounding box center [402, 236] width 442 height 19
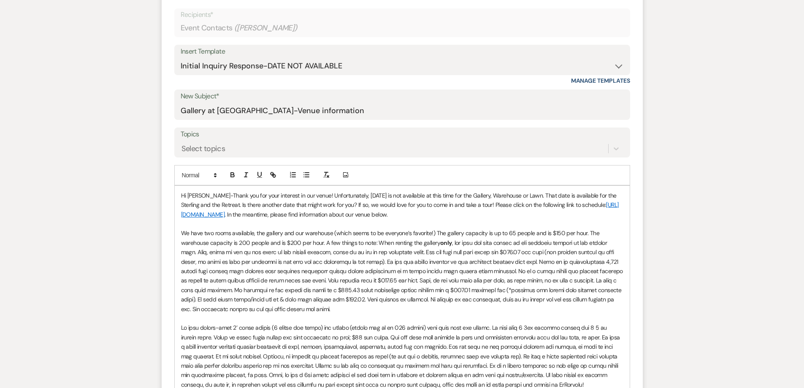
scroll to position [402, 0]
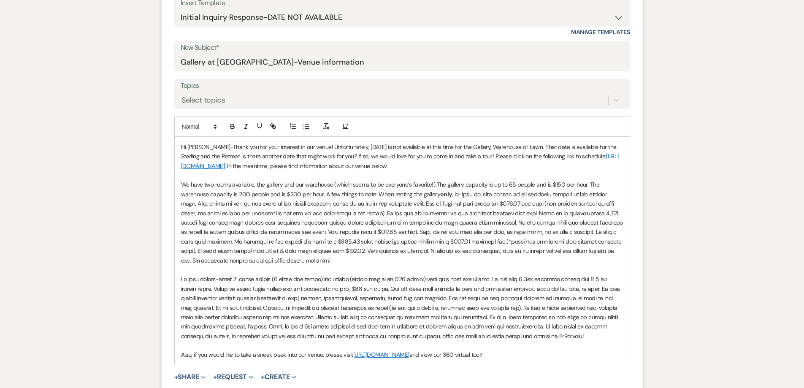
click at [366, 262] on p "We have two rooms available, the gallery and our warehouse (which seems to be e…" at bounding box center [402, 222] width 442 height 85
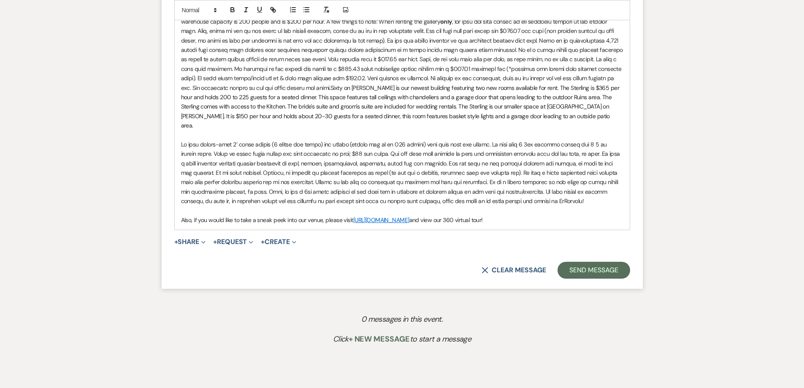
scroll to position [435, 0]
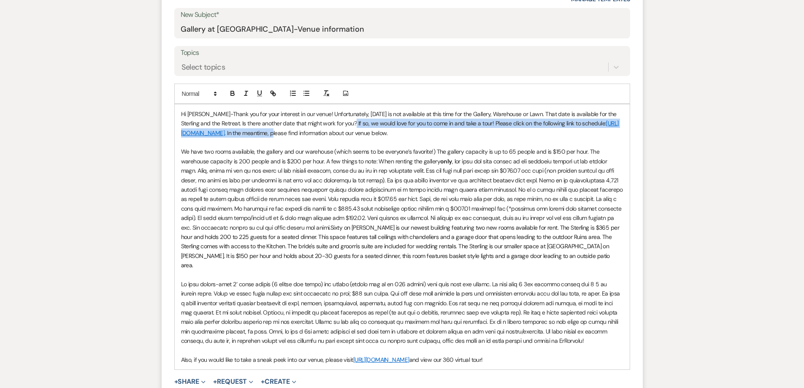
drag, startPoint x: 357, startPoint y: 122, endPoint x: 328, endPoint y: 132, distance: 30.4
click at [328, 132] on p "Hi Dominique-Thank you for your interest in our venue! Unfortunately, 10/25/202…" at bounding box center [402, 123] width 442 height 28
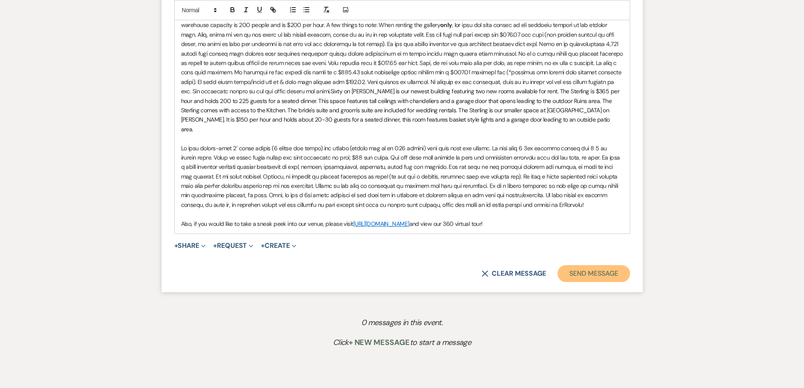
click at [398, 271] on button "Send Message" at bounding box center [593, 273] width 72 height 17
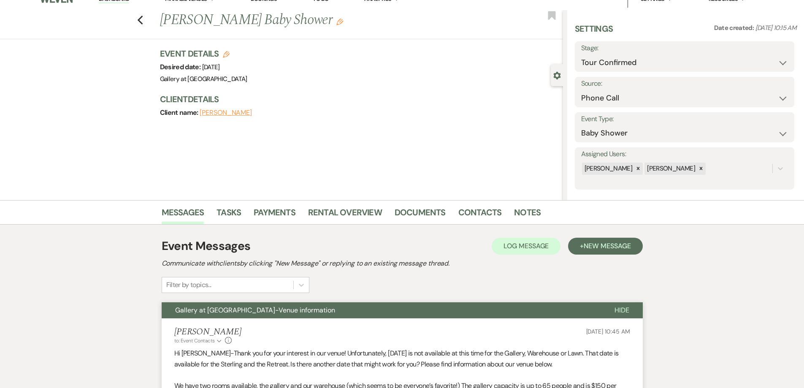
scroll to position [0, 0]
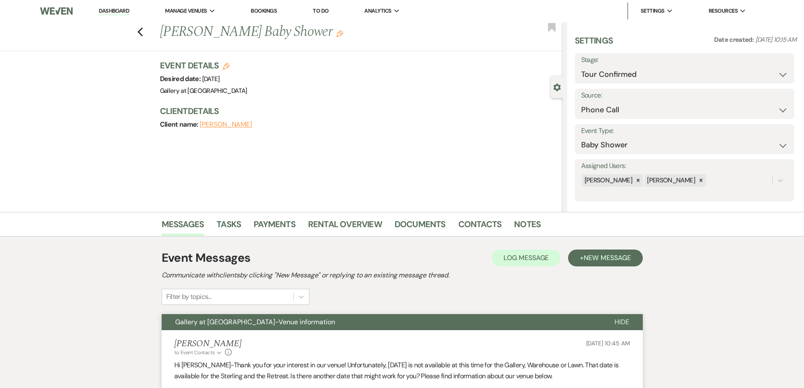
click at [116, 11] on link "Dashboard" at bounding box center [114, 11] width 30 height 8
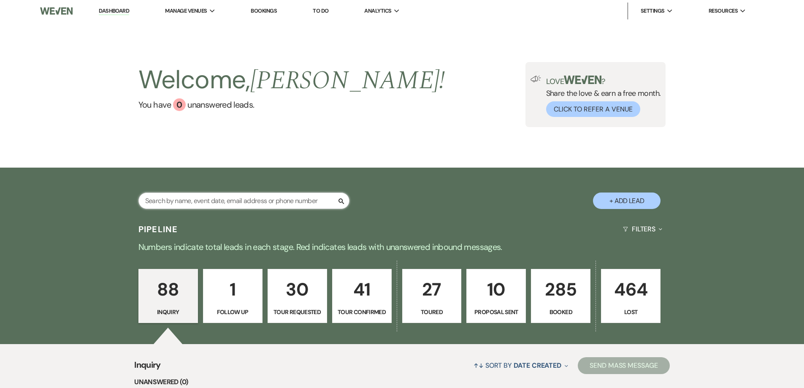
click at [277, 201] on input "text" at bounding box center [243, 200] width 211 height 16
click at [398, 302] on p "10" at bounding box center [496, 289] width 49 height 28
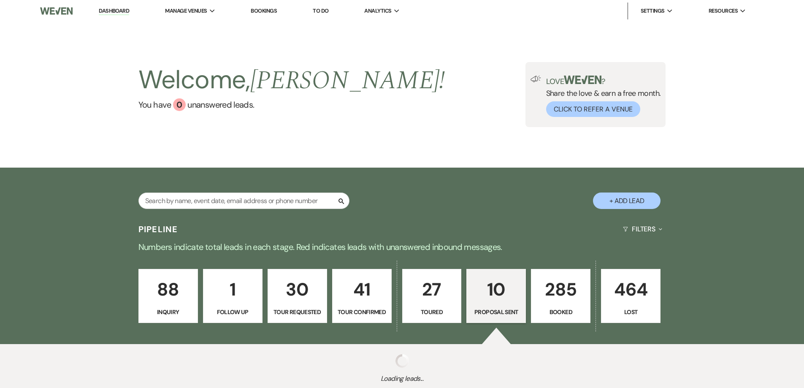
select select "6"
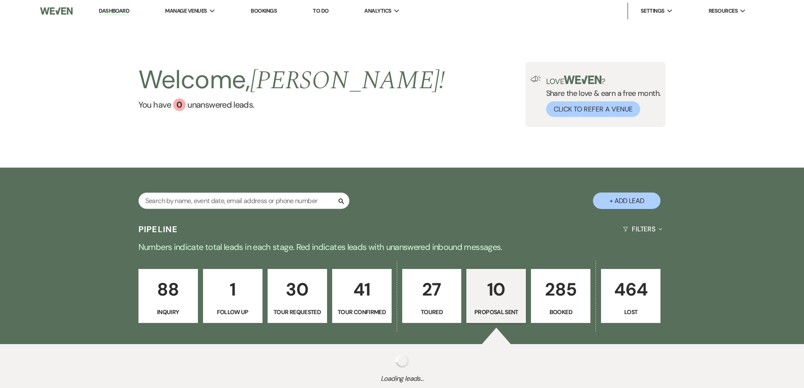
select select "6"
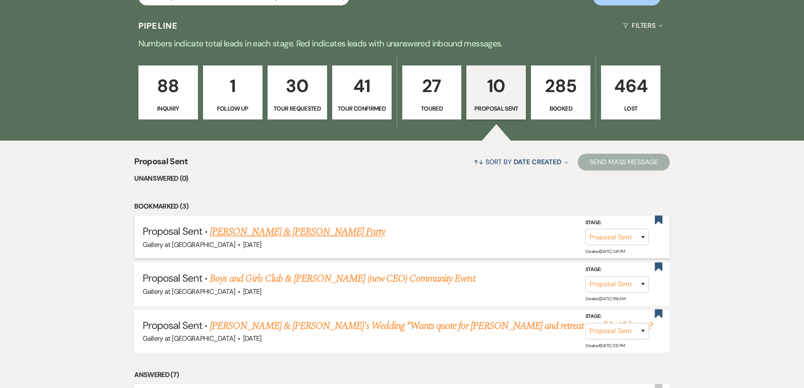
scroll to position [211, 0]
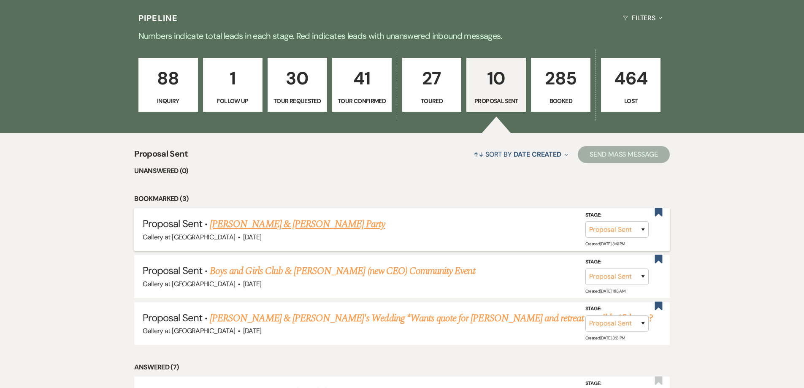
click at [344, 222] on link "[PERSON_NAME] & [PERSON_NAME] Party" at bounding box center [297, 223] width 175 height 15
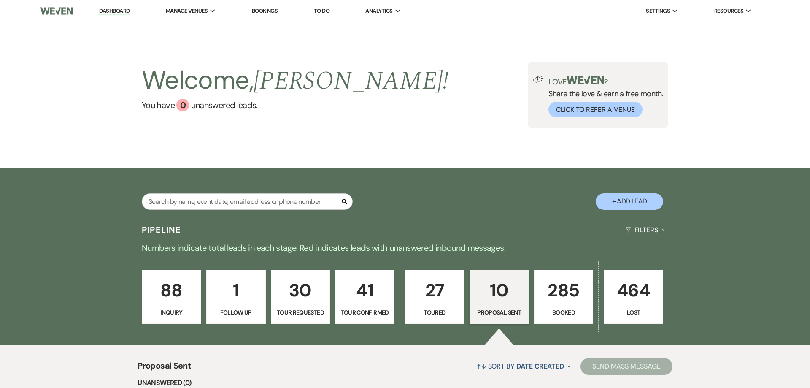
select select "6"
select select "22"
select select "13"
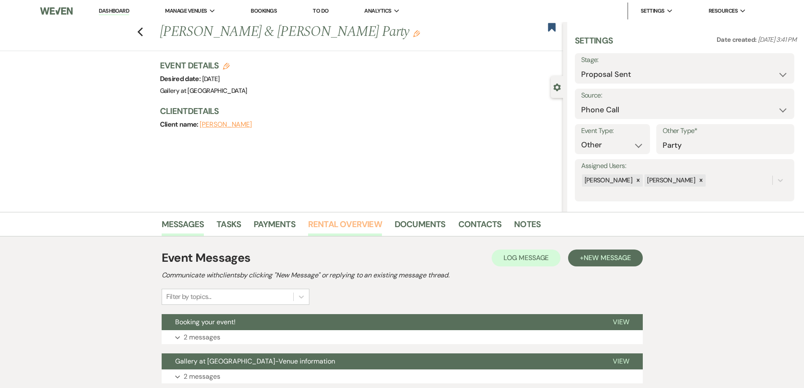
click at [333, 228] on link "Rental Overview" at bounding box center [345, 226] width 74 height 19
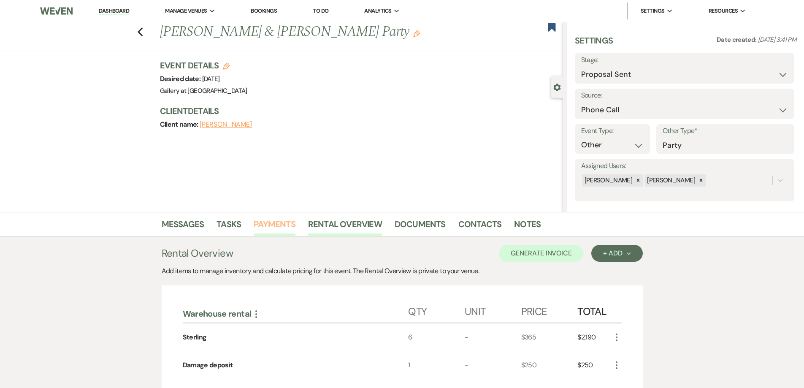
click at [277, 229] on link "Payments" at bounding box center [275, 226] width 42 height 19
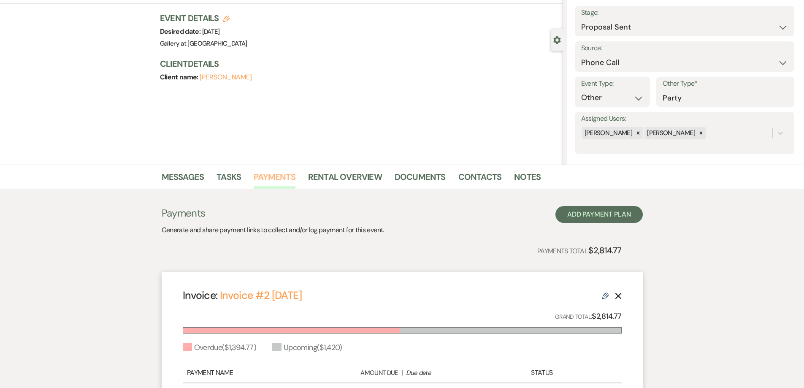
scroll to position [169, 0]
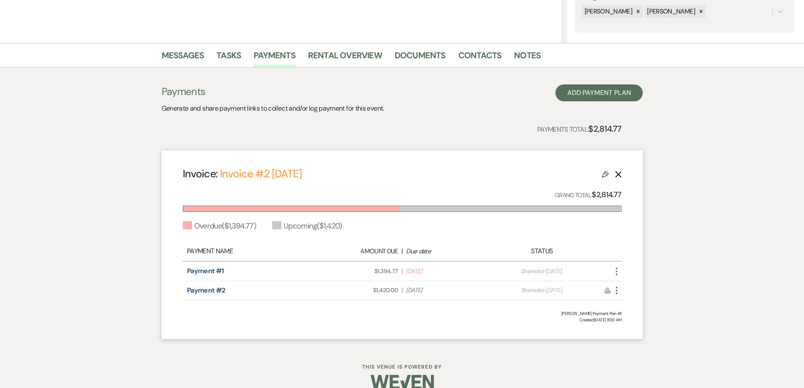
click at [398, 271] on icon "More" at bounding box center [616, 271] width 10 height 10
click at [398, 313] on button "Check Mark Mark as Paid" at bounding box center [653, 316] width 85 height 14
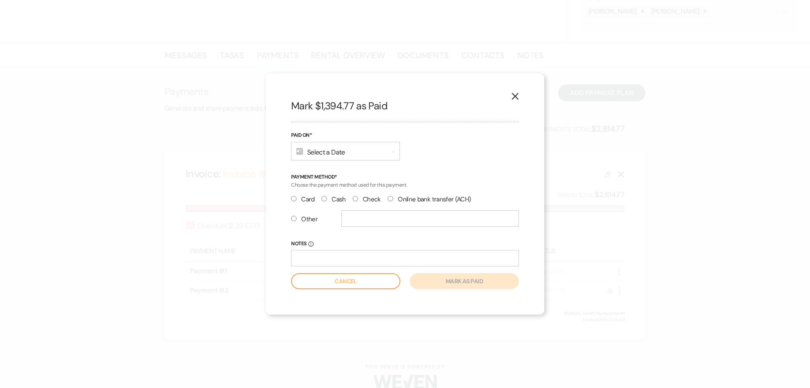
click at [295, 198] on input "Card" at bounding box center [293, 198] width 5 height 5
radio input "true"
click at [322, 157] on div "Calendar Select a Date Expand" at bounding box center [345, 151] width 109 height 19
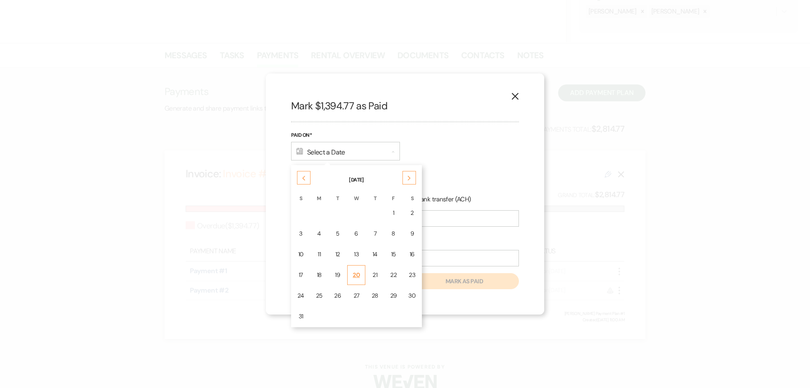
click at [356, 274] on div "20" at bounding box center [356, 275] width 7 height 9
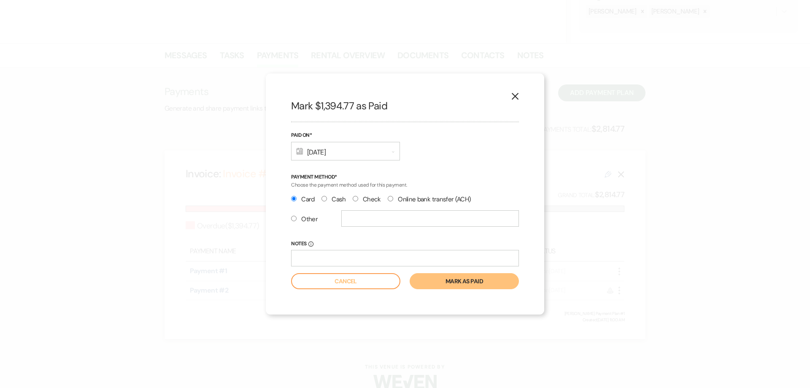
click at [398, 283] on button "Mark as paid" at bounding box center [464, 281] width 109 height 16
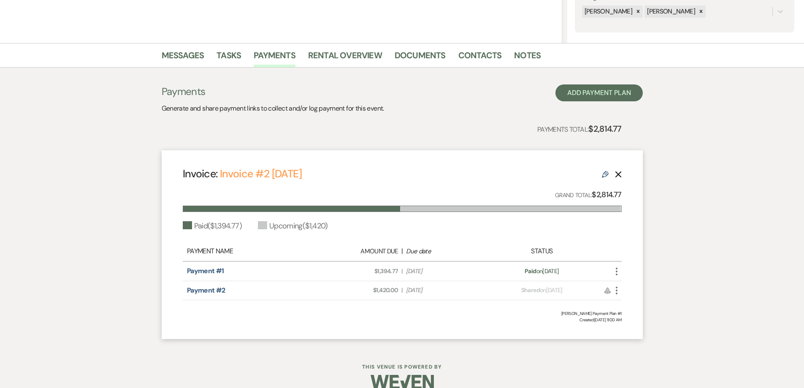
scroll to position [0, 0]
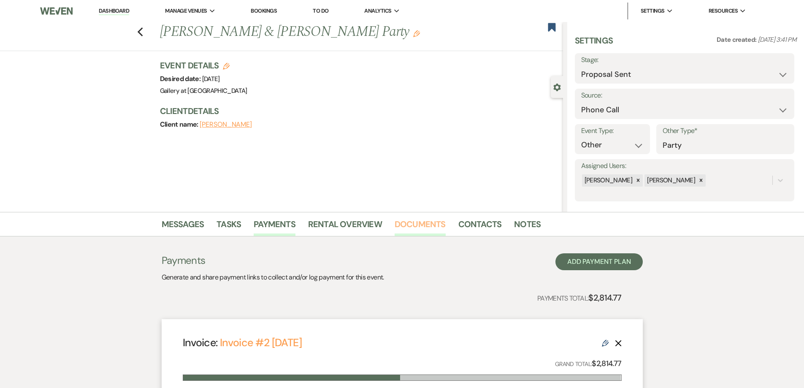
click at [398, 227] on link "Documents" at bounding box center [420, 226] width 51 height 19
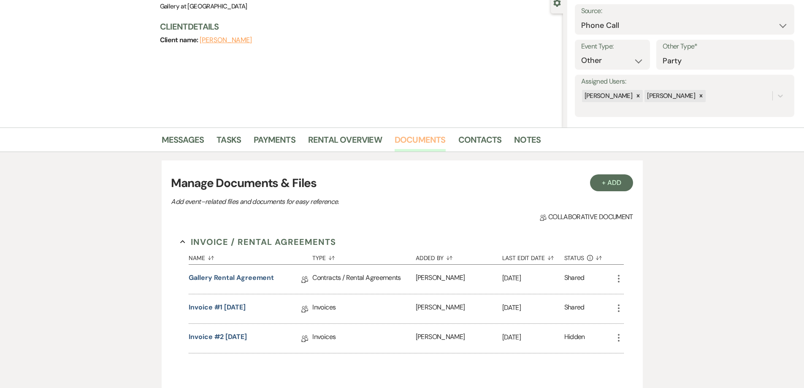
scroll to position [169, 0]
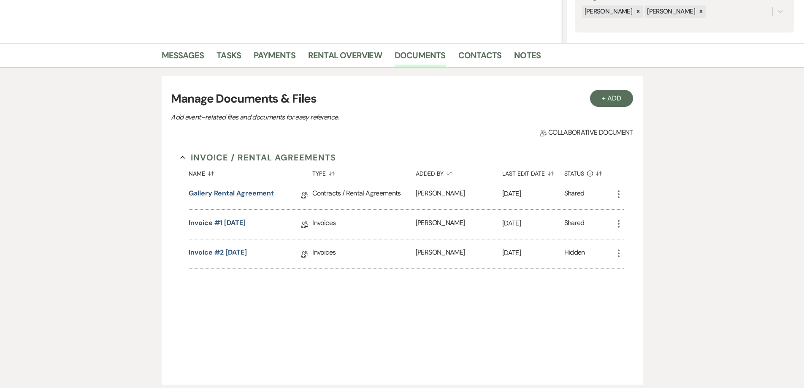
click at [255, 195] on link "Gallery Rental Agreement" at bounding box center [231, 194] width 85 height 13
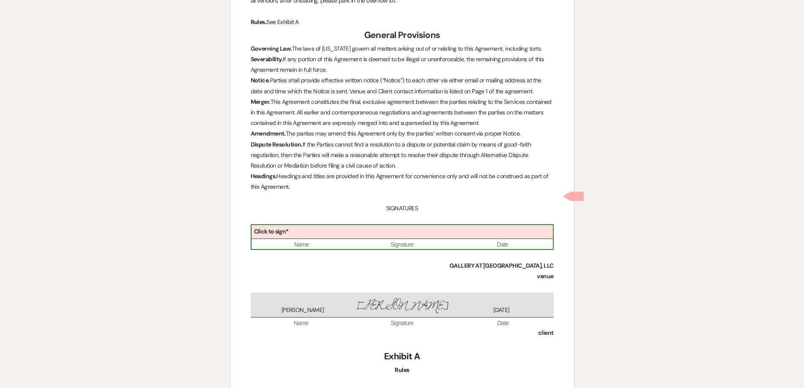
scroll to position [2313, 0]
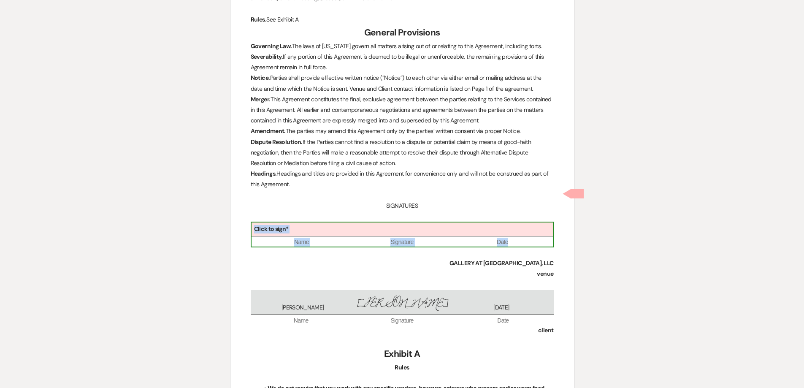
click at [383, 222] on div "Click to sign*" at bounding box center [402, 229] width 301 height 14
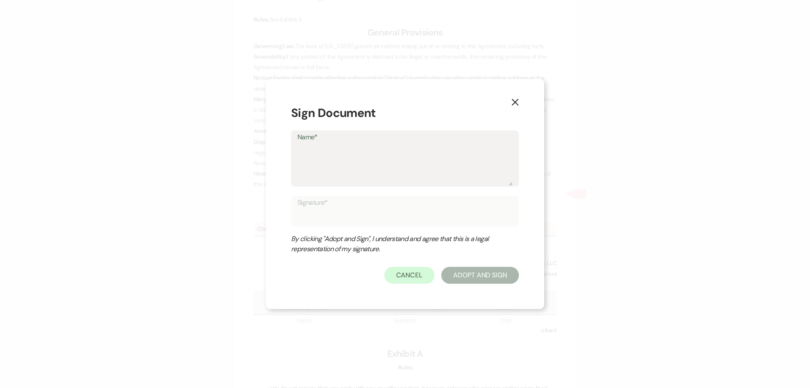
type textarea "S"
type input "S"
type textarea "Sh"
type input "Sh"
type textarea "She"
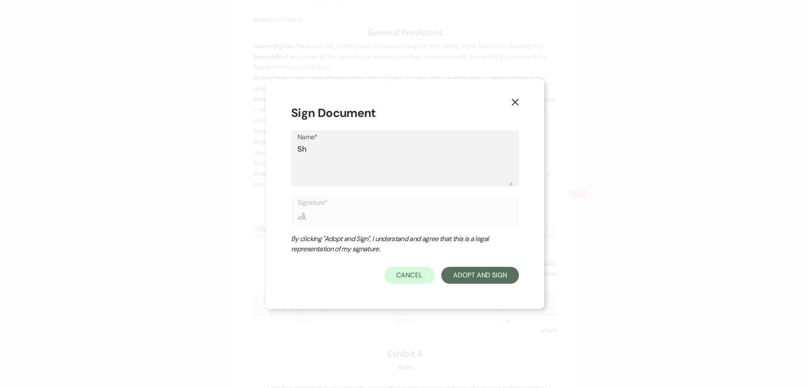
type input "She"
type textarea "Shel"
type input "Shel"
type textarea "Shelb"
type input "Shelb"
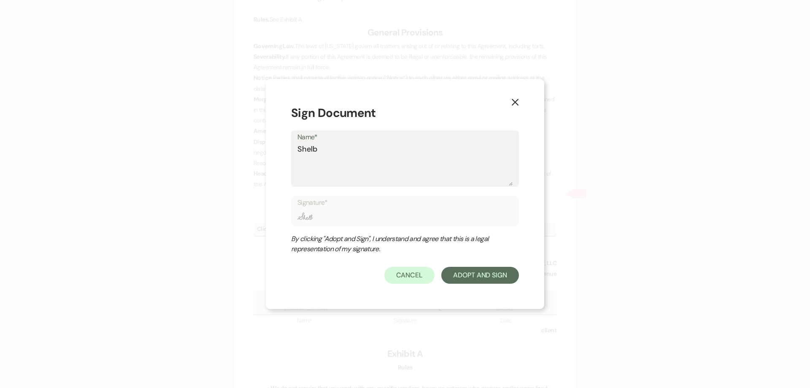
type textarea "[PERSON_NAME]"
type input "[PERSON_NAME]"
type textarea "[PERSON_NAME]"
type input "[PERSON_NAME]"
type textarea "Shelby B"
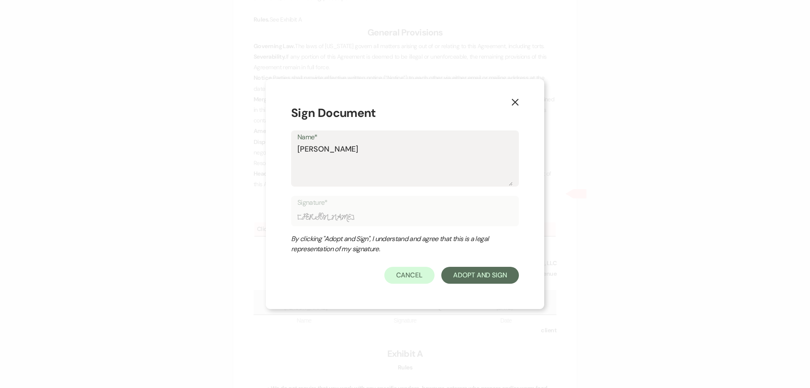
type input "Shelby B"
type textarea "Shelby Ba"
type input "Shelby Ba"
type textarea "Shelby Bak"
type input "Shelby Bak"
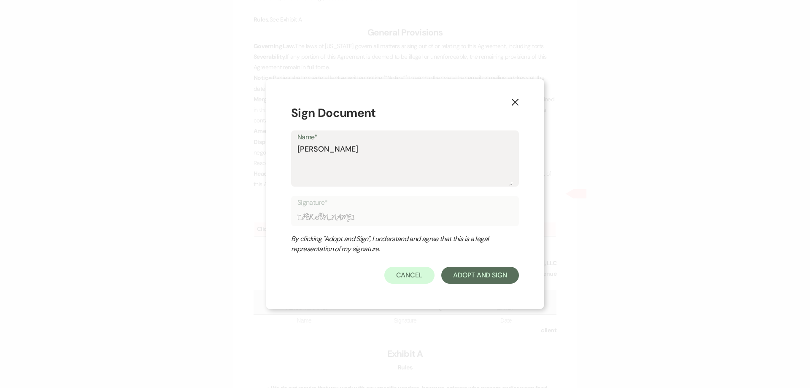
type textarea "Shelby Bake"
type input "Shelby Bake"
type textarea "Shelby Baker"
type input "Shelby Baker"
type textarea "Shelby Baker"
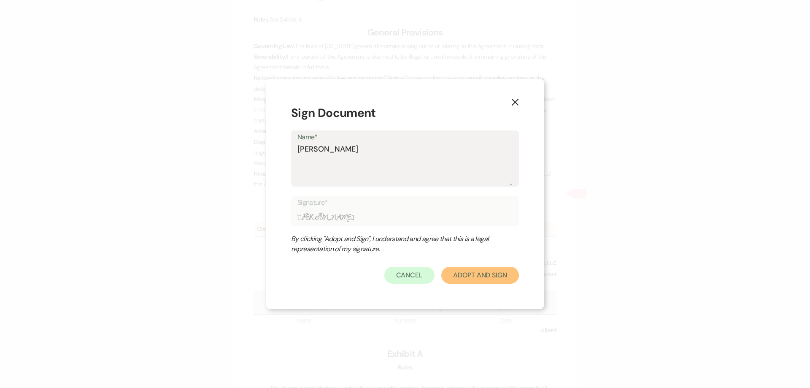
click at [398, 279] on button "Adopt And Sign" at bounding box center [480, 275] width 78 height 17
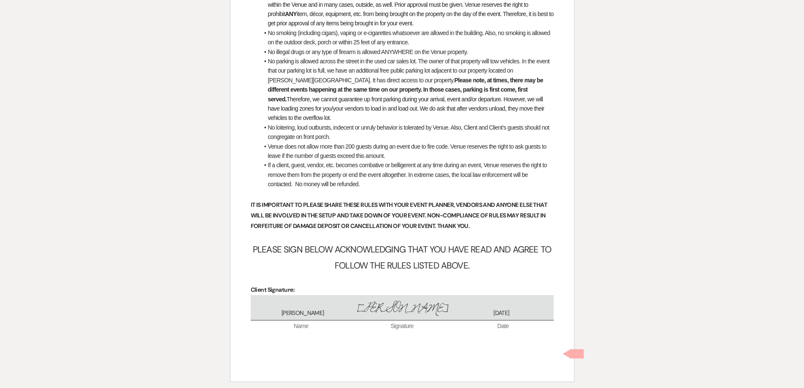
scroll to position [3332, 0]
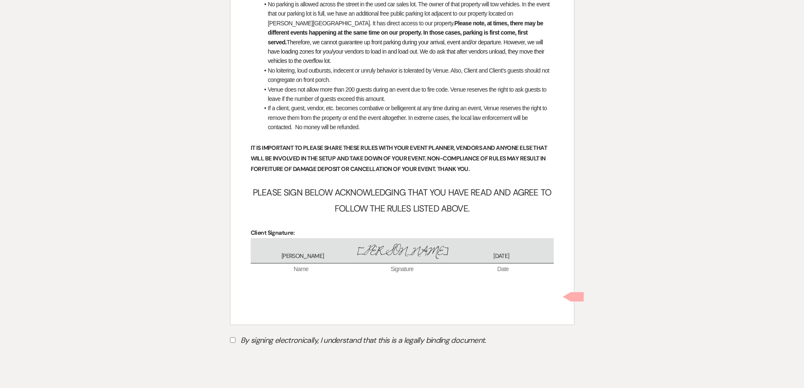
click at [233, 337] on input "By signing electronically, I understand that this is a legally binding document." at bounding box center [232, 339] width 5 height 5
checkbox input "true"
click at [248, 354] on button "Submit" at bounding box center [259, 361] width 59 height 15
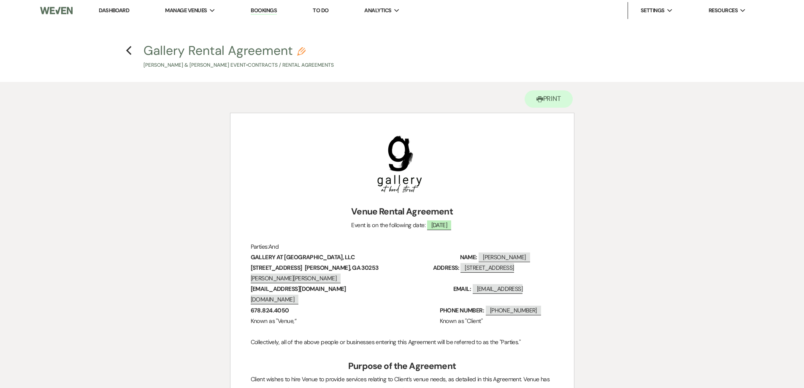
scroll to position [0, 0]
click at [398, 103] on button "Printer Print" at bounding box center [549, 99] width 49 height 17
click at [398, 100] on button "Printer Print" at bounding box center [549, 99] width 49 height 17
click at [130, 51] on icon "Previous" at bounding box center [129, 51] width 6 height 10
select select "6"
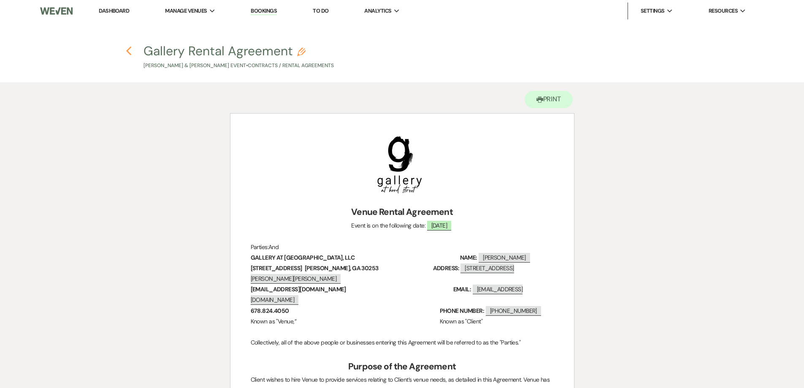
select select "22"
select select "13"
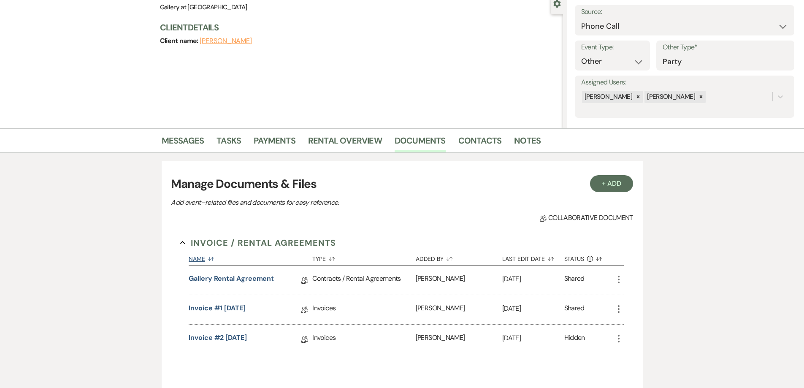
scroll to position [84, 0]
click at [255, 282] on link "Gallery Rental Agreement" at bounding box center [231, 279] width 85 height 13
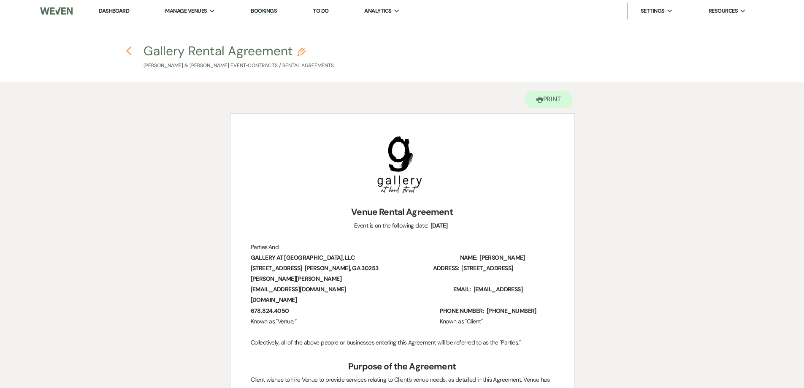
click at [127, 53] on icon "Previous" at bounding box center [129, 51] width 6 height 10
select select "6"
select select "22"
select select "13"
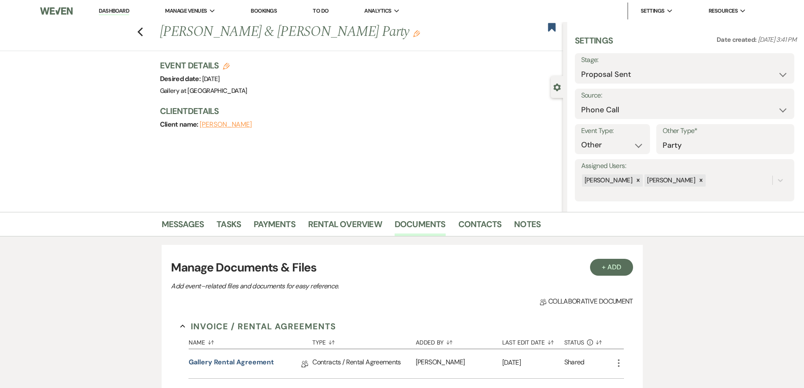
scroll to position [84, 0]
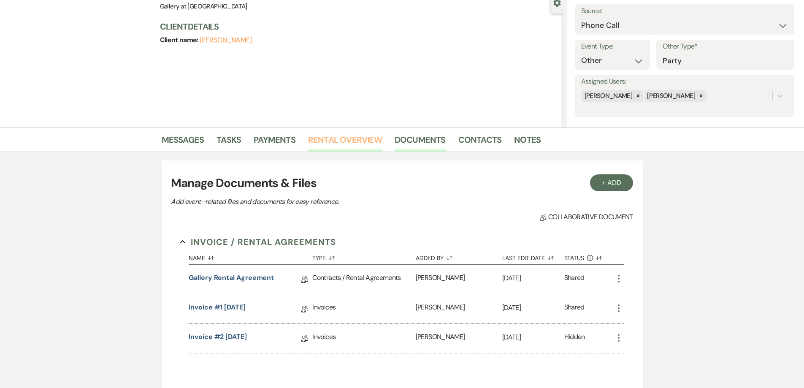
click at [330, 144] on link "Rental Overview" at bounding box center [345, 142] width 74 height 19
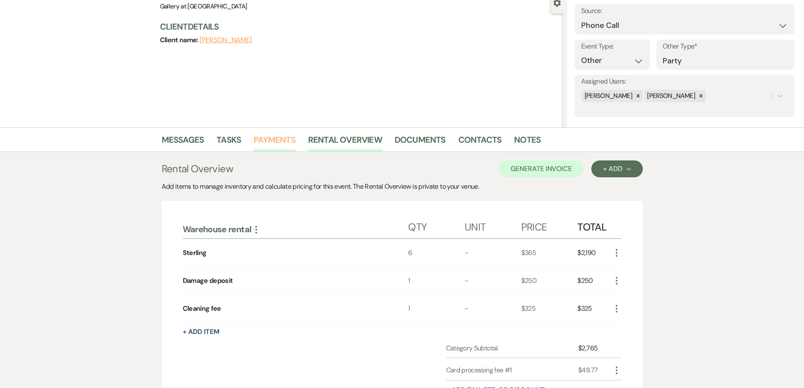
click at [281, 142] on link "Payments" at bounding box center [275, 142] width 42 height 19
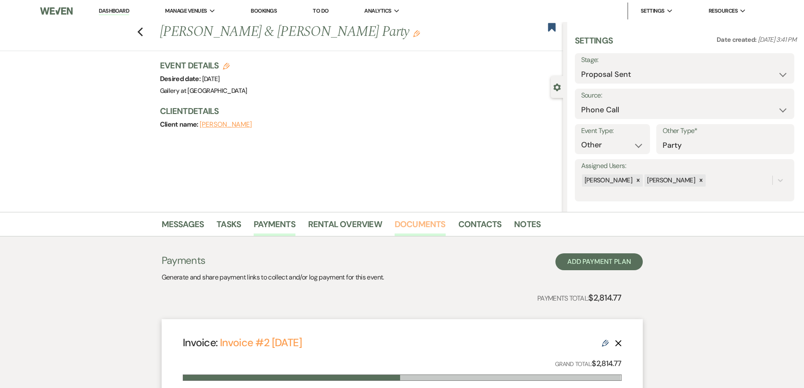
click at [398, 226] on link "Documents" at bounding box center [420, 226] width 51 height 19
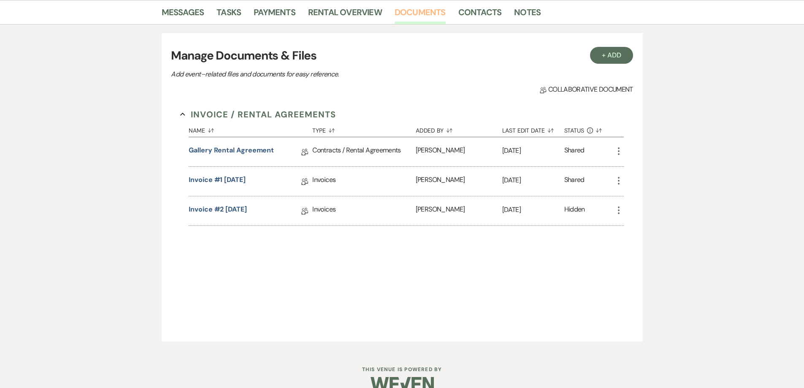
scroll to position [228, 0]
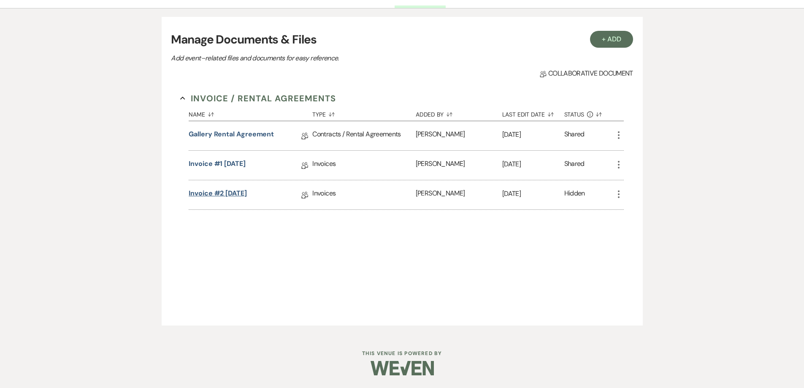
click at [226, 197] on link "Invoice #2 8-18-2025" at bounding box center [218, 194] width 58 height 13
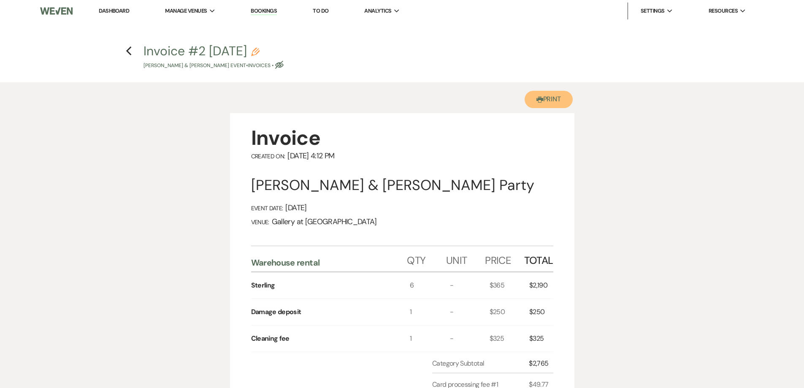
click at [398, 104] on button "Printer Print" at bounding box center [549, 99] width 49 height 17
drag, startPoint x: 122, startPoint y: 76, endPoint x: 127, endPoint y: 70, distance: 8.7
click at [122, 54] on h4 "Previous Invoice #2 8-18-2025 Pencil William Kirkland & Sydney Kirkland's Event…" at bounding box center [402, 55] width 608 height 27
click at [127, 50] on use "button" at bounding box center [128, 50] width 5 height 9
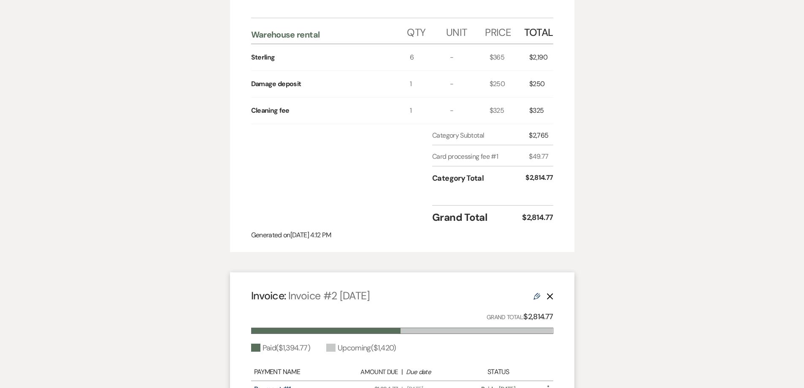
select select "6"
select select "22"
select select "13"
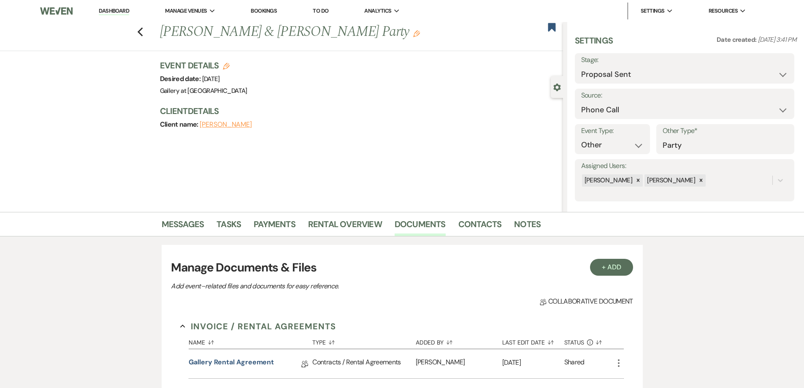
click at [398, 37] on use "button" at bounding box center [416, 33] width 7 height 7
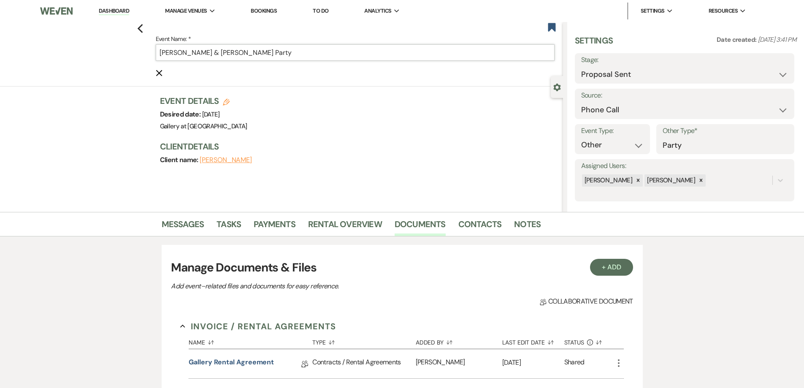
click at [384, 52] on input "[PERSON_NAME] & [PERSON_NAME] Party" at bounding box center [355, 52] width 399 height 16
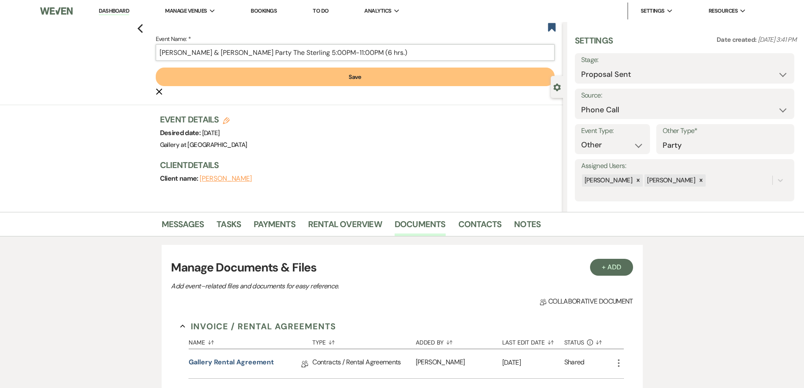
type input "William Kirkland & Sydney Kirkland's Party The Sterling 5:00PM-11:00PM (6 hrs.)"
click at [374, 76] on button "Save" at bounding box center [355, 77] width 399 height 19
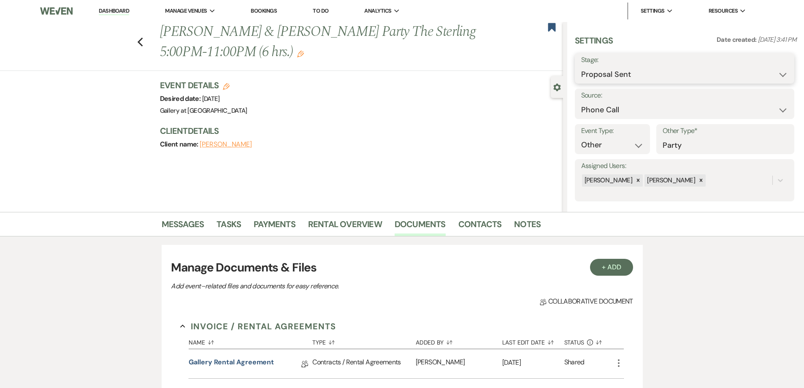
drag, startPoint x: 608, startPoint y: 75, endPoint x: 609, endPoint y: 85, distance: 10.2
click at [398, 75] on select "Inquiry Follow Up Tour Requested Tour Confirmed Toured Proposal Sent Booked Lost" at bounding box center [684, 74] width 207 height 16
select select "7"
click at [398, 66] on select "Inquiry Follow Up Tour Requested Tour Confirmed Toured Proposal Sent Booked Lost" at bounding box center [684, 74] width 207 height 16
click at [398, 73] on button "Save" at bounding box center [771, 68] width 48 height 17
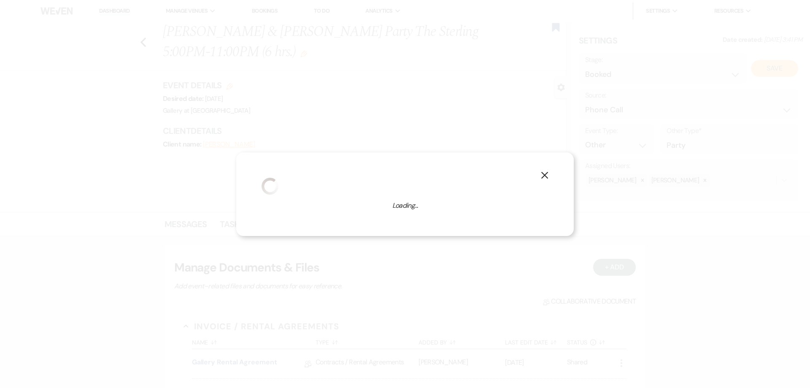
select select "13"
select select "733"
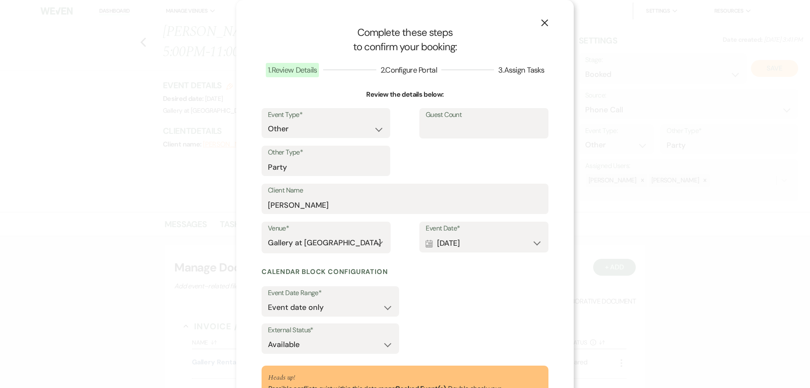
scroll to position [75, 0]
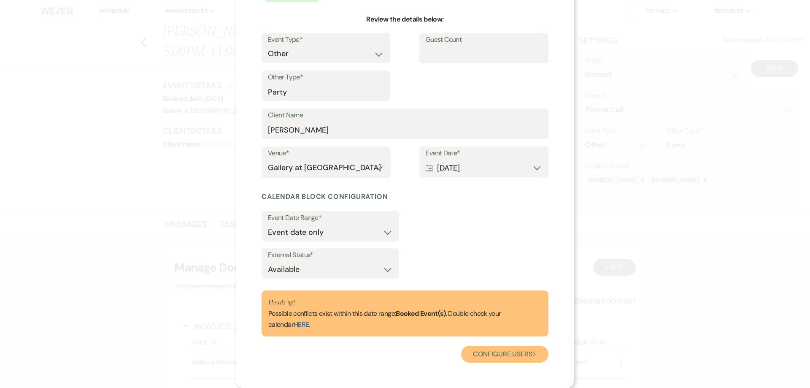
click at [398, 354] on button "Configure users Next" at bounding box center [504, 354] width 87 height 17
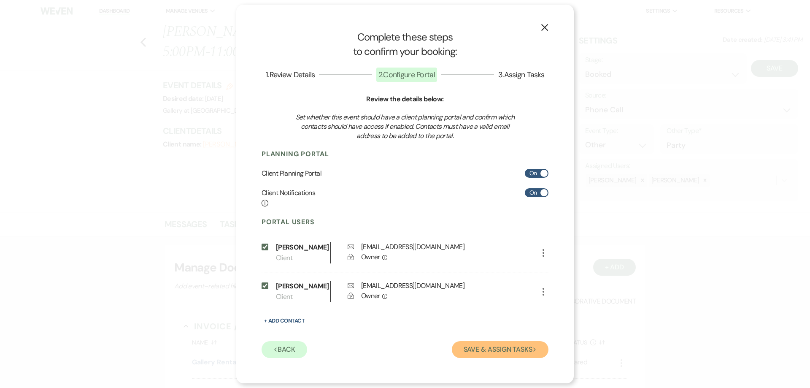
click at [398, 355] on button "Save & Assign Tasks Next" at bounding box center [500, 349] width 97 height 17
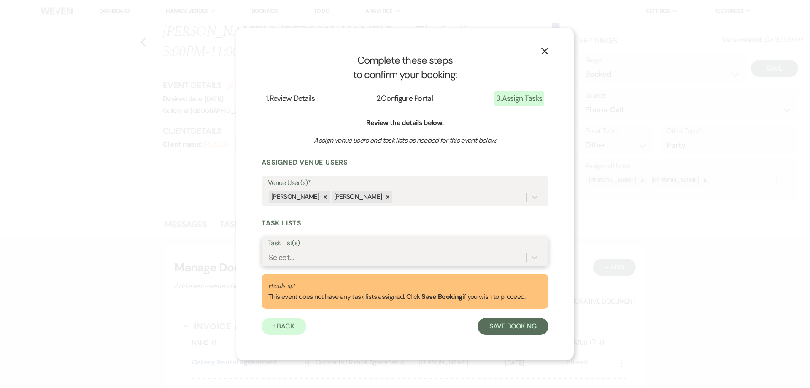
click at [398, 260] on div "Select..." at bounding box center [397, 257] width 259 height 15
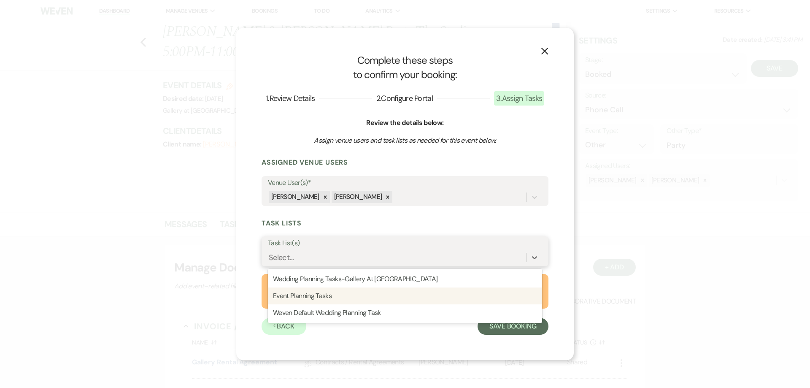
click at [398, 296] on div "Event Planning Tasks" at bounding box center [405, 295] width 274 height 17
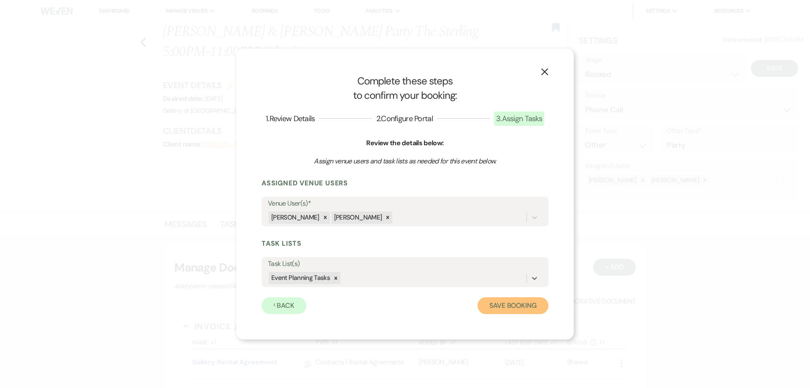
click at [398, 312] on button "Save Booking" at bounding box center [513, 305] width 71 height 17
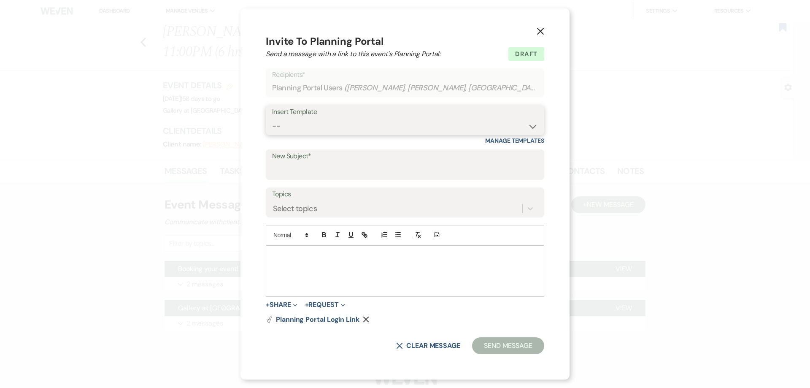
click at [336, 125] on select "-- Initial Inquiry Response-DATE IS AVAILABLE Initial Inquiry Response-DATE NOT…" at bounding box center [405, 126] width 266 height 16
select select "2651"
click at [281, 118] on select "-- Initial Inquiry Response-DATE IS AVAILABLE Initial Inquiry Response-DATE NOT…" at bounding box center [405, 126] width 266 height 16
type input "Weven Planning Portal Introduction"
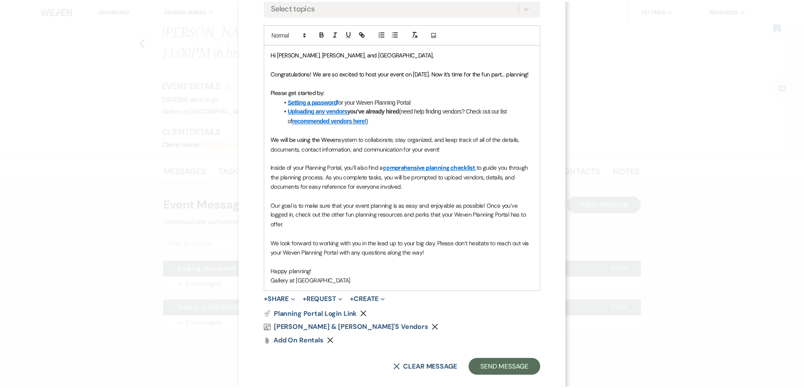
scroll to position [206, 0]
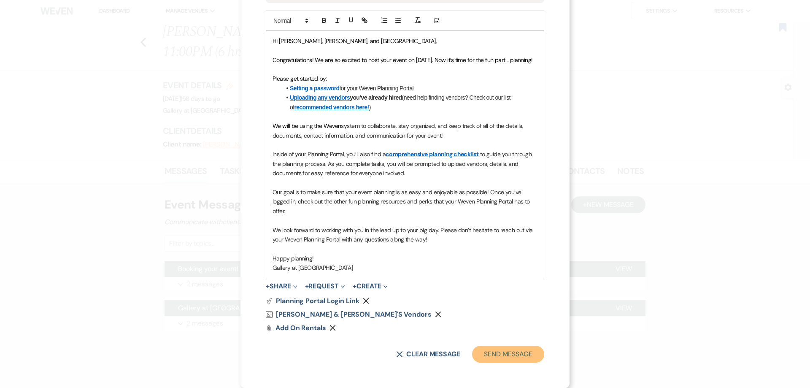
click at [398, 357] on button "Send Message" at bounding box center [508, 354] width 72 height 17
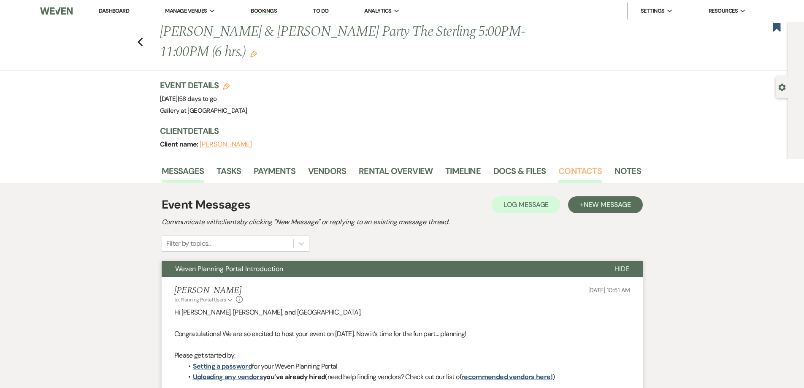
click at [398, 172] on link "Contacts" at bounding box center [579, 173] width 43 height 19
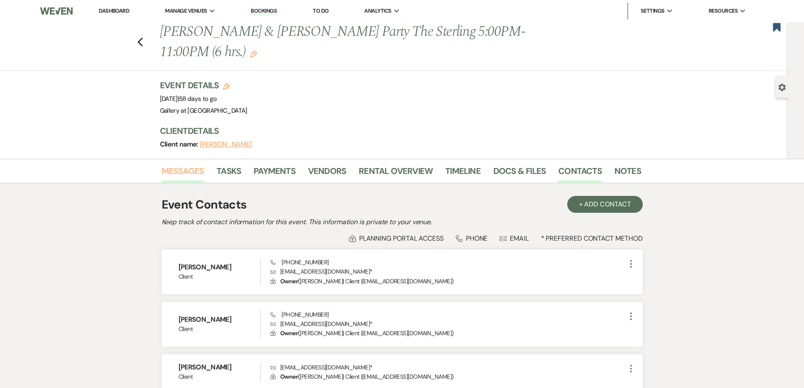
click at [190, 175] on link "Messages" at bounding box center [183, 173] width 43 height 19
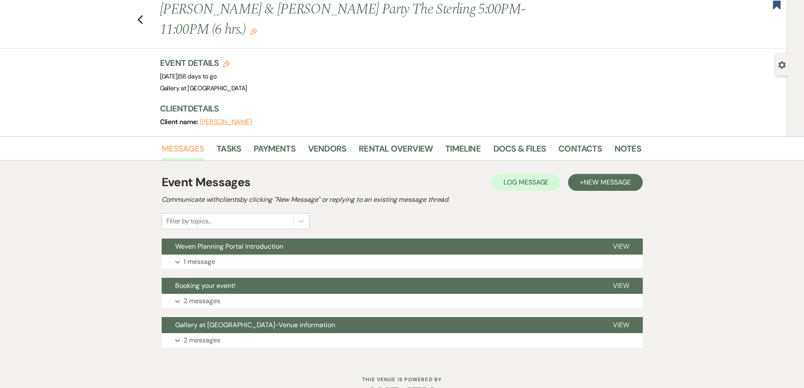
scroll to position [42, 0]
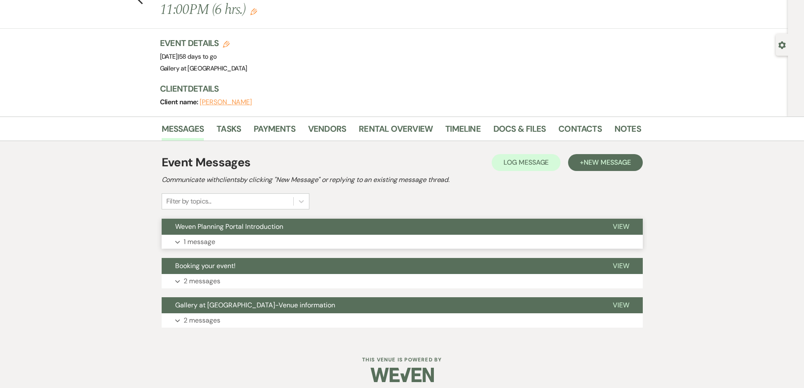
click at [308, 243] on button "Expand 1 message" at bounding box center [402, 242] width 481 height 14
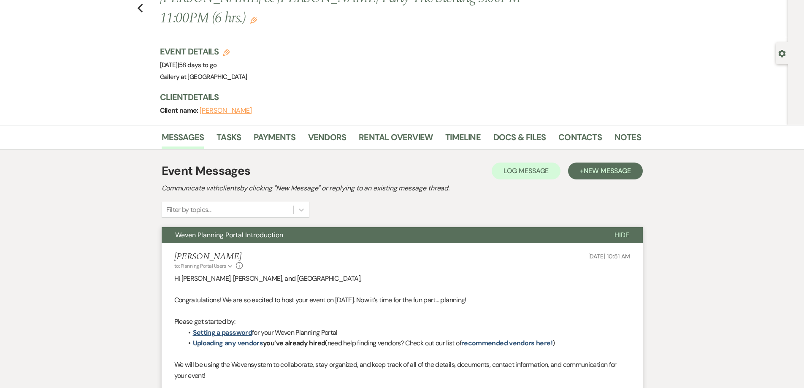
scroll to position [0, 0]
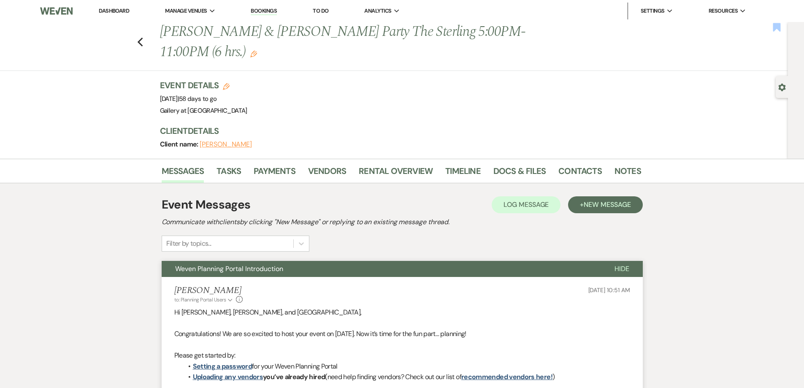
click at [398, 26] on use "button" at bounding box center [777, 27] width 8 height 8
click at [398, 87] on div "Gear Settings" at bounding box center [784, 87] width 16 height 22
click at [398, 87] on icon "Gear" at bounding box center [782, 88] width 8 height 8
select select "22"
select select "13"
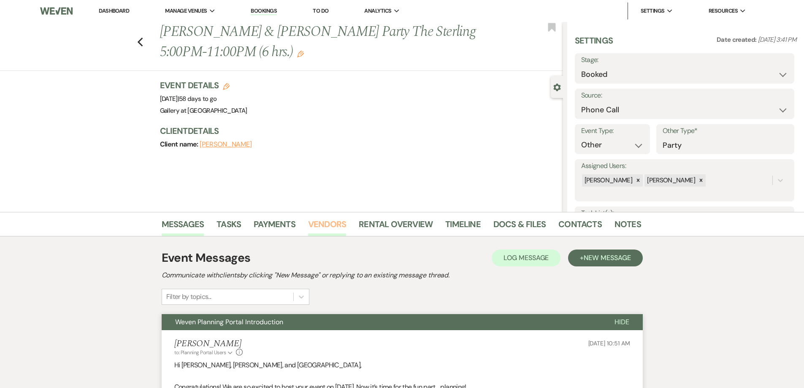
click at [322, 227] on link "Vendors" at bounding box center [327, 226] width 38 height 19
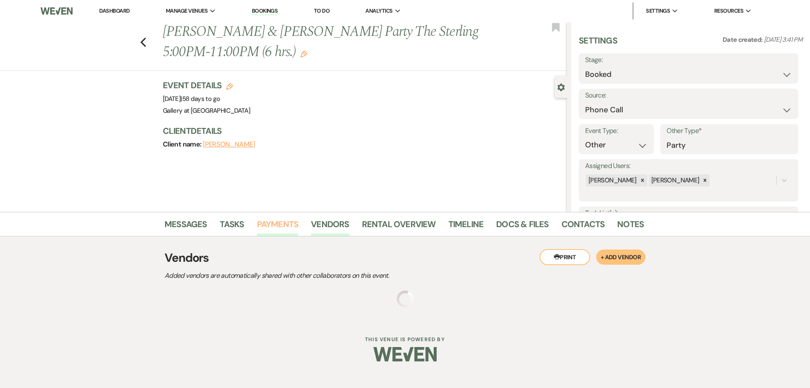
click at [280, 229] on link "Payments" at bounding box center [278, 226] width 42 height 19
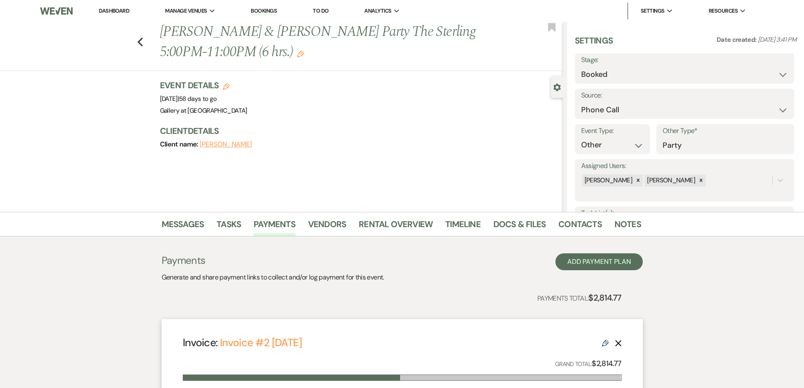
click at [122, 14] on li "Dashboard" at bounding box center [114, 11] width 39 height 17
click at [120, 13] on link "Dashboard" at bounding box center [114, 10] width 30 height 7
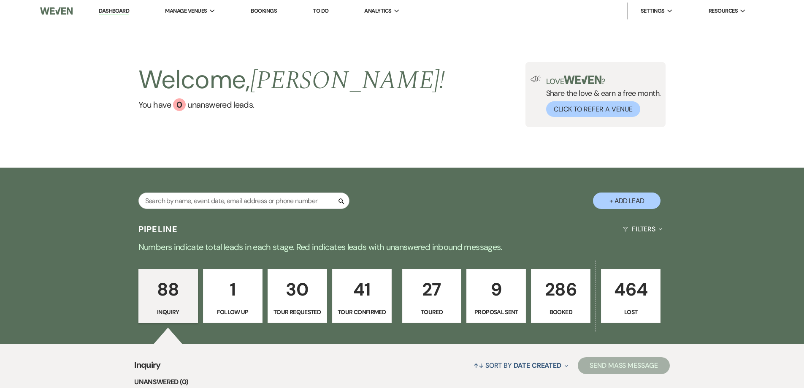
click at [398, 313] on p "Proposal Sent" at bounding box center [496, 311] width 49 height 9
select select "6"
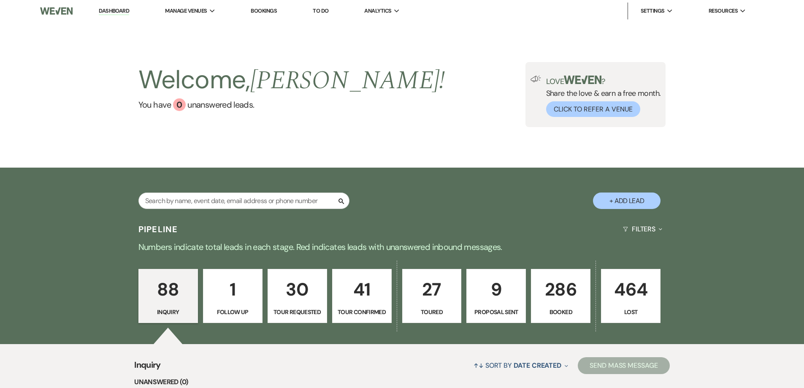
select select "6"
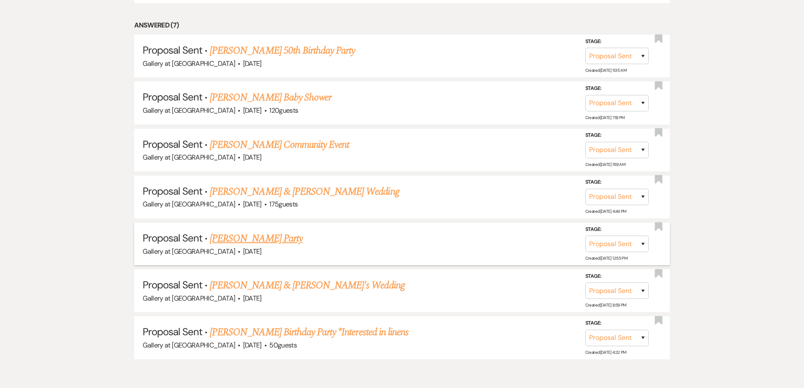
scroll to position [506, 0]
click at [262, 238] on link "[PERSON_NAME] Party" at bounding box center [256, 237] width 93 height 15
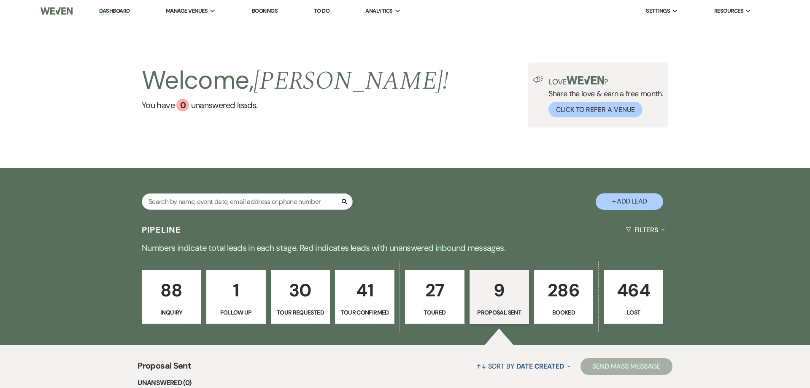
select select "6"
select select "22"
select select "13"
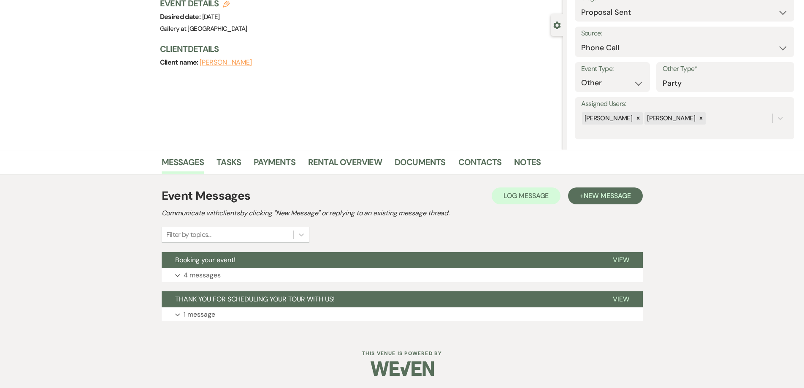
scroll to position [62, 0]
click at [307, 269] on button "Expand 4 messages" at bounding box center [402, 275] width 481 height 14
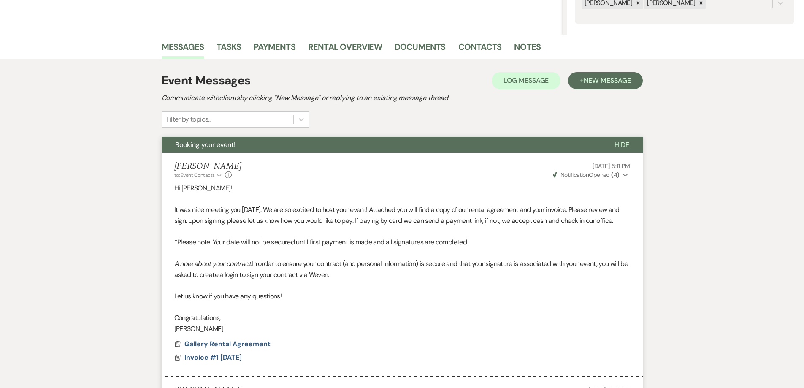
scroll to position [0, 0]
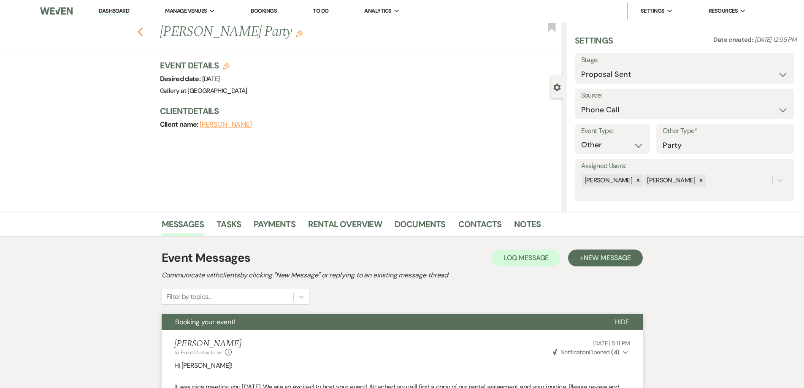
click at [143, 33] on icon "Previous" at bounding box center [140, 32] width 6 height 10
select select "6"
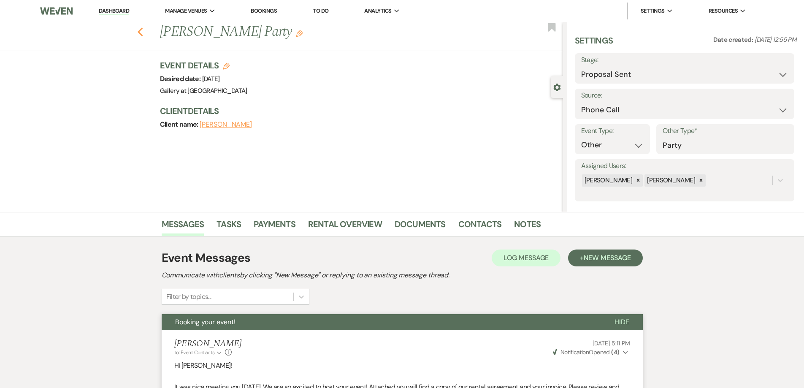
select select "6"
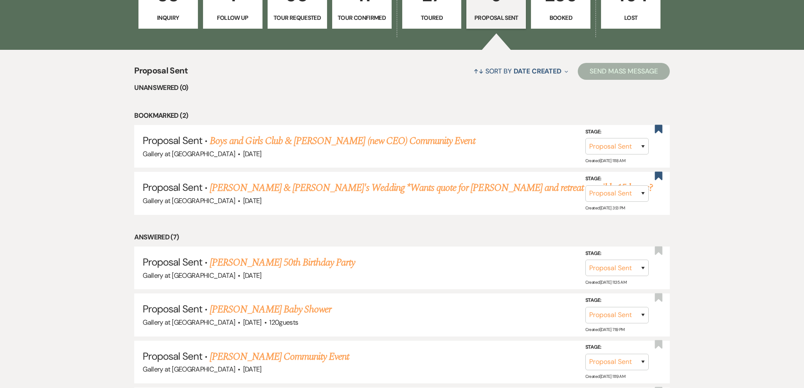
scroll to position [253, 0]
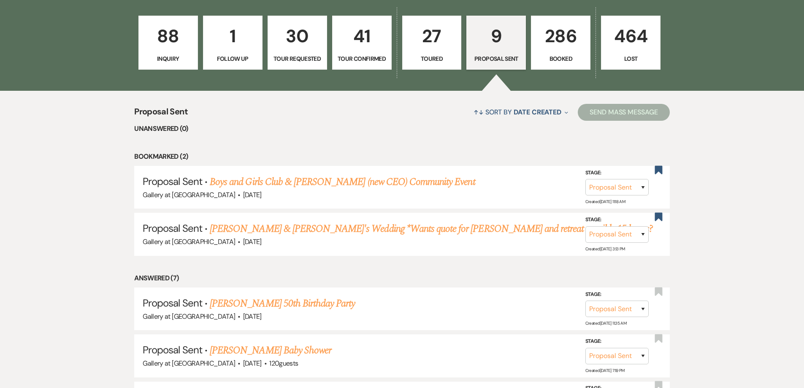
click at [266, 227] on link "[PERSON_NAME] & [PERSON_NAME]'s Wedding *Wants quote for [PERSON_NAME] and retr…" at bounding box center [431, 228] width 443 height 15
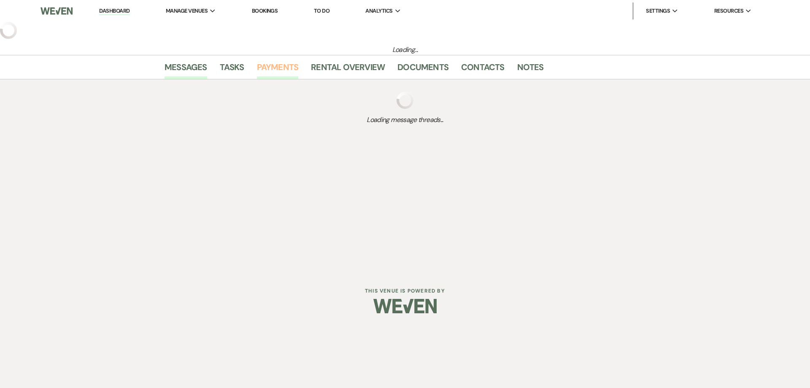
select select "6"
select select "22"
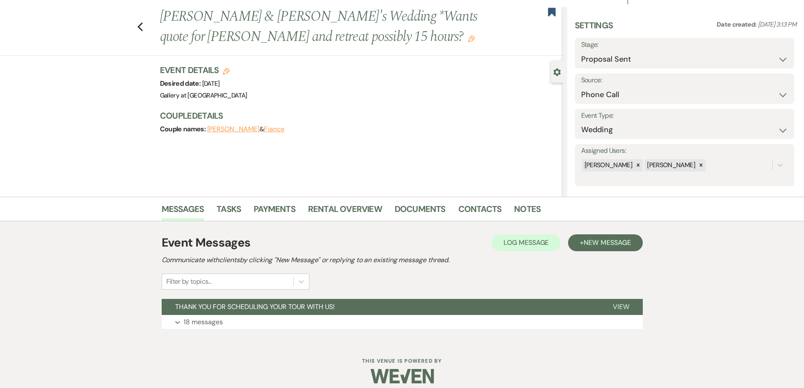
scroll to position [23, 0]
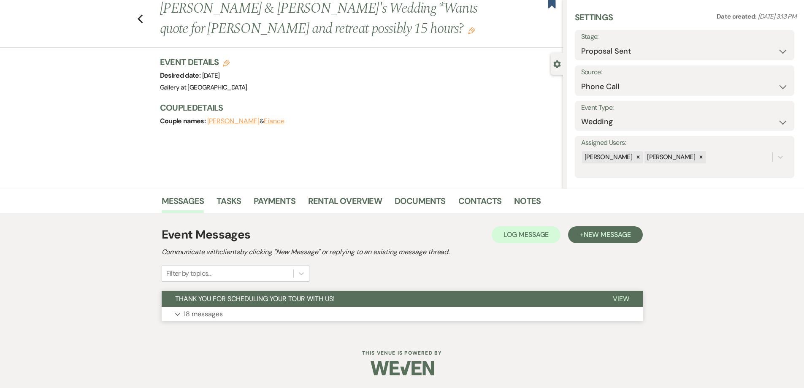
click at [319, 308] on button "Expand 18 messages" at bounding box center [402, 314] width 481 height 14
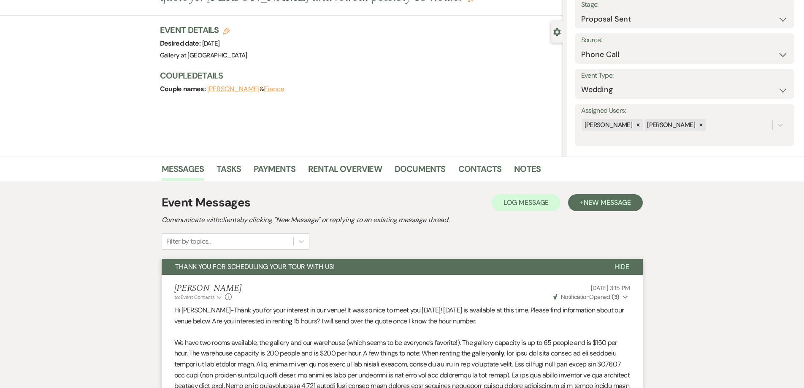
scroll to position [0, 0]
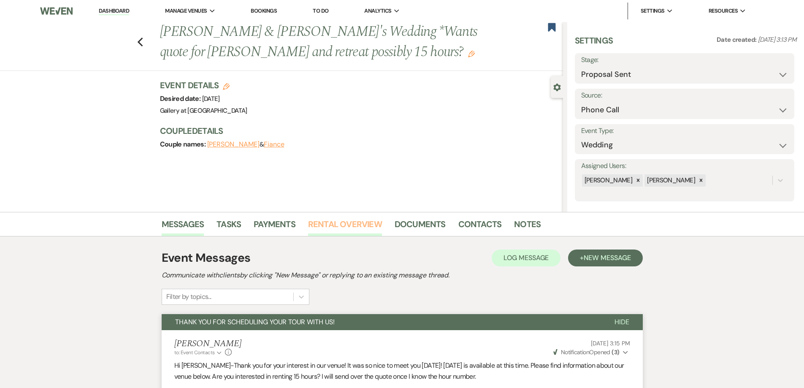
drag, startPoint x: 327, startPoint y: 226, endPoint x: 308, endPoint y: 222, distance: 19.1
click at [326, 226] on link "Rental Overview" at bounding box center [345, 226] width 74 height 19
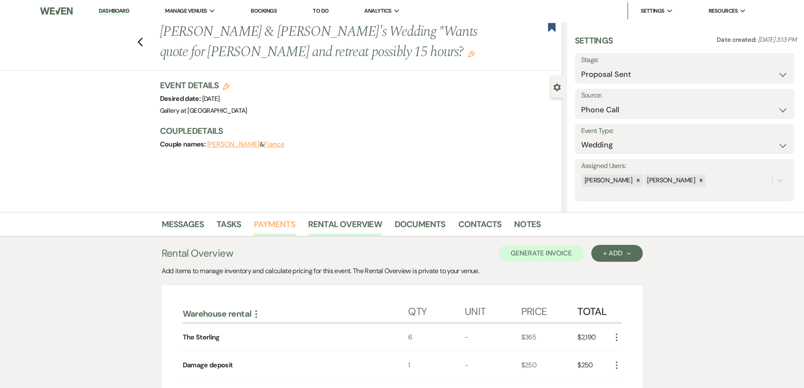
click at [287, 225] on link "Payments" at bounding box center [275, 226] width 42 height 19
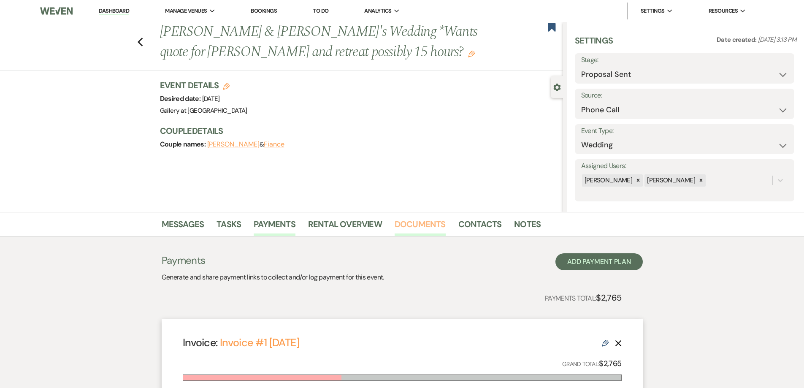
click at [398, 224] on link "Documents" at bounding box center [420, 226] width 51 height 19
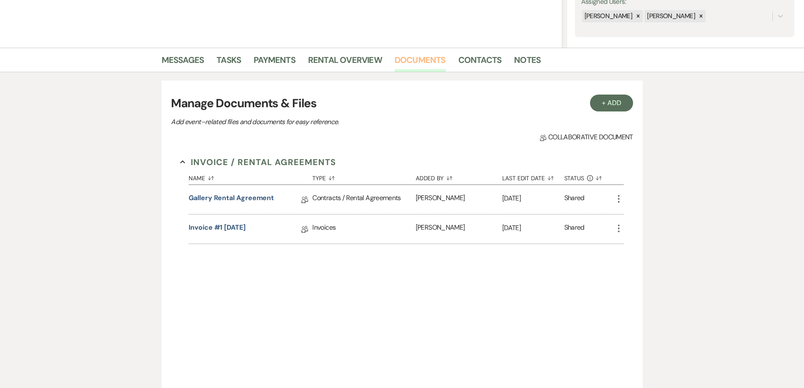
scroll to position [211, 0]
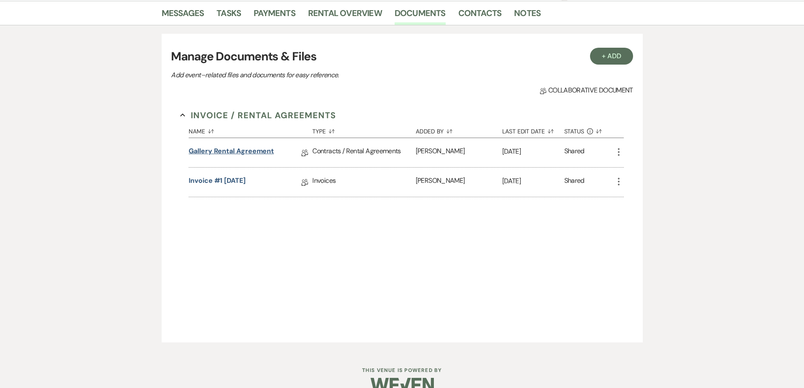
click at [264, 151] on link "Gallery Rental Agreement" at bounding box center [231, 152] width 85 height 13
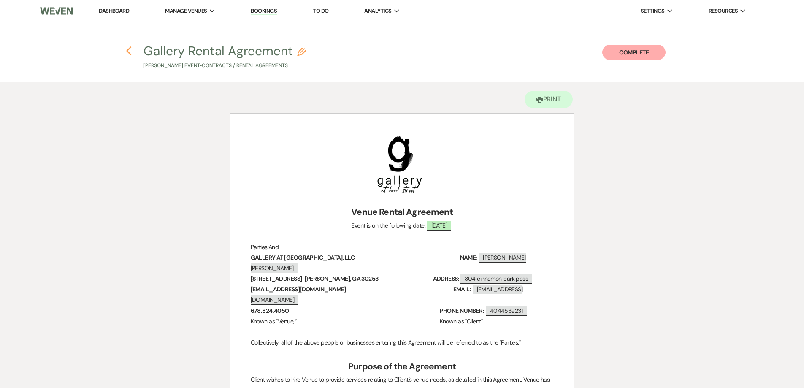
click at [127, 50] on use "button" at bounding box center [128, 50] width 5 height 9
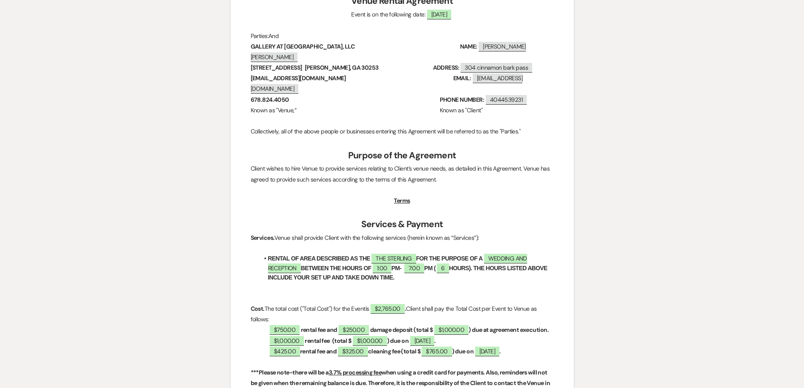
select select "6"
select select "22"
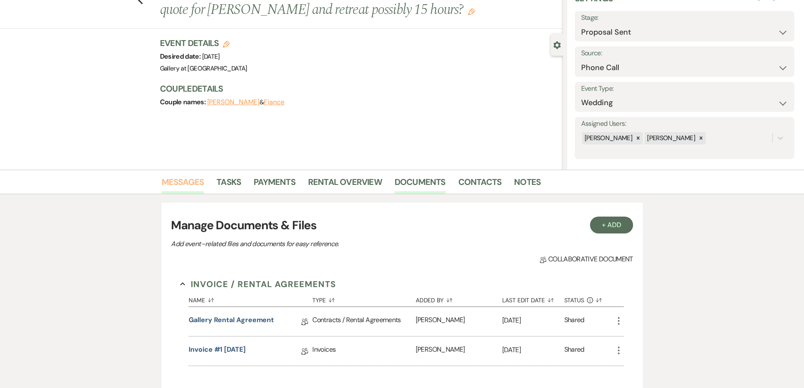
click at [184, 185] on link "Messages" at bounding box center [183, 184] width 43 height 19
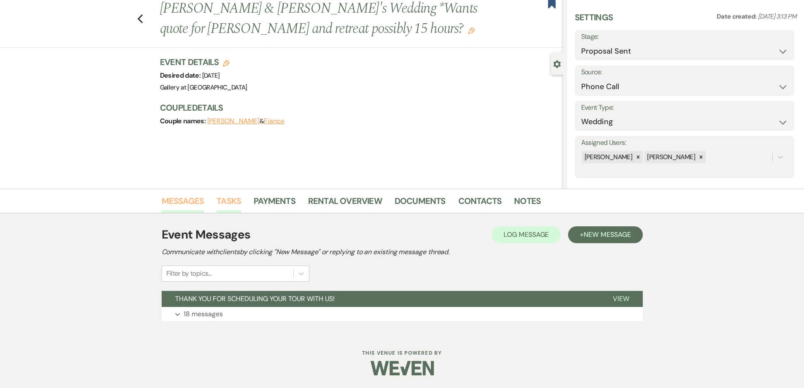
scroll to position [23, 0]
click at [327, 319] on button "Expand 18 messages" at bounding box center [402, 314] width 481 height 14
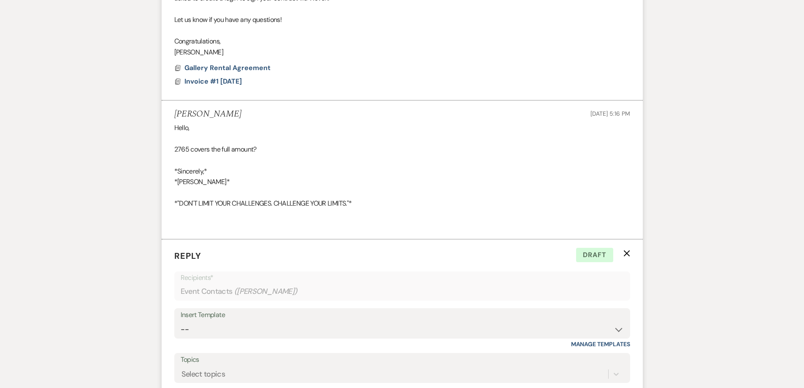
scroll to position [3175, 0]
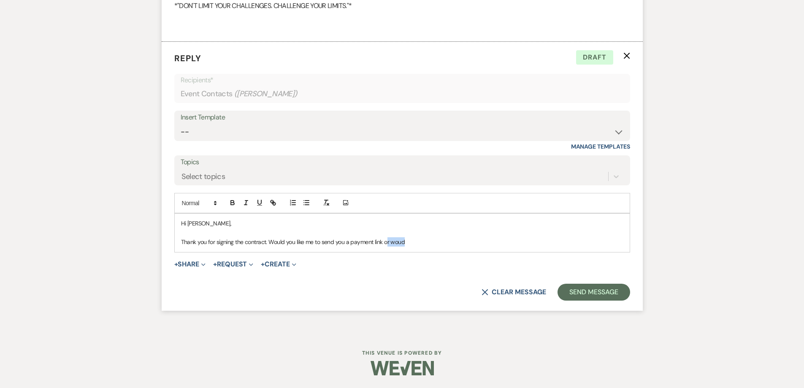
drag, startPoint x: 408, startPoint y: 241, endPoint x: 386, endPoint y: 245, distance: 21.9
click at [386, 245] on p "Thank you for signing the contract. Would you like me to send you a payment lin…" at bounding box center [402, 241] width 442 height 9
click at [398, 245] on p "Thank you for signing the contract. Would you like me to send you a payment lin…" at bounding box center [402, 241] width 442 height 9
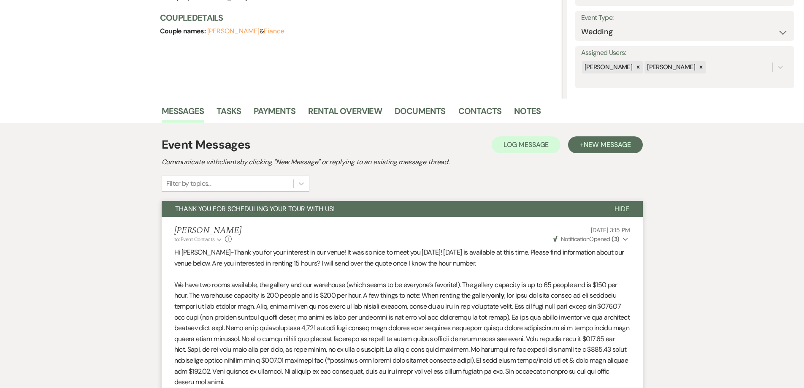
scroll to position [0, 0]
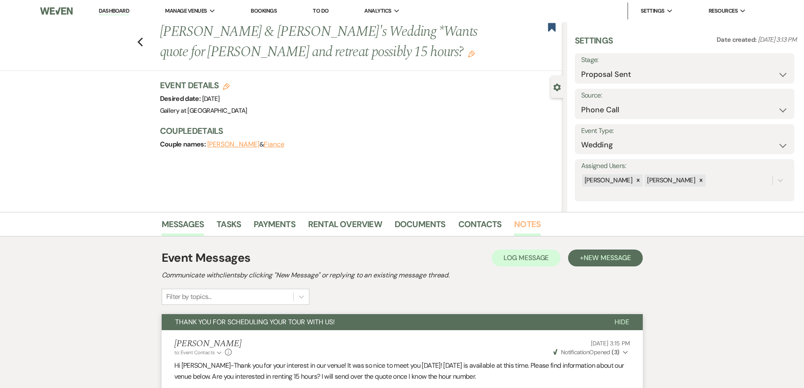
click at [398, 222] on link "Notes" at bounding box center [527, 226] width 27 height 19
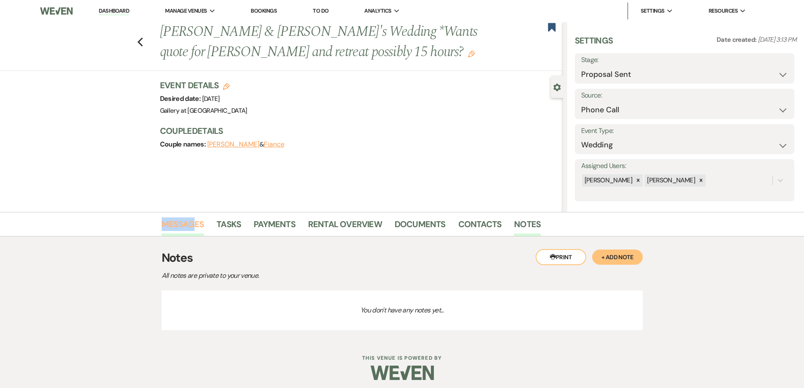
click at [194, 217] on li "Messages" at bounding box center [189, 226] width 55 height 20
click at [189, 219] on link "Messages" at bounding box center [183, 226] width 43 height 19
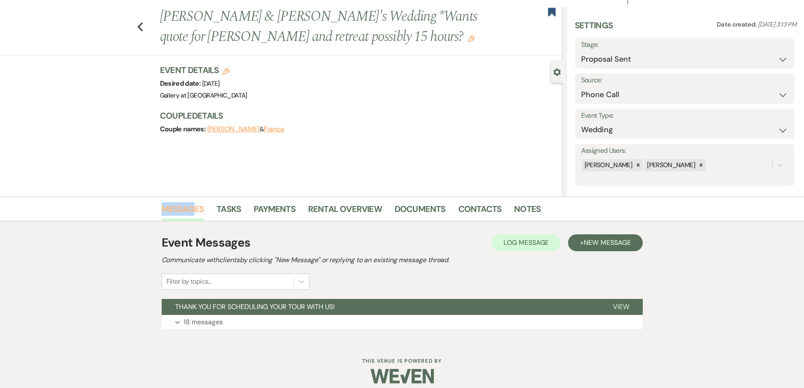
scroll to position [23, 0]
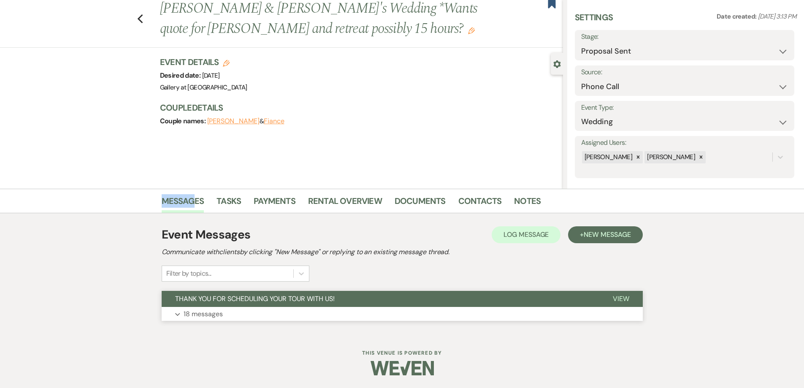
click at [296, 311] on button "Expand 18 messages" at bounding box center [402, 314] width 481 height 14
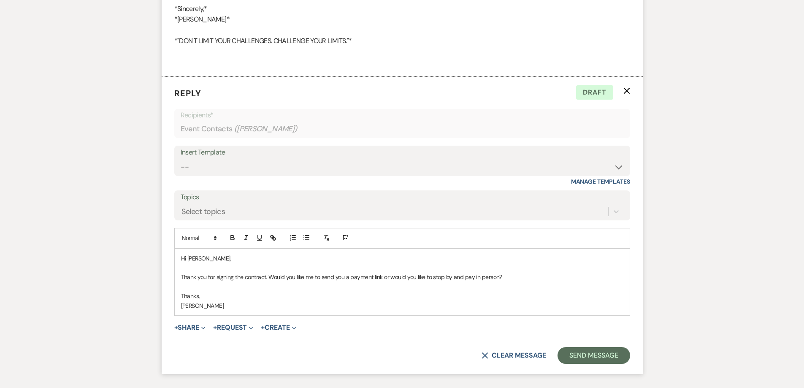
scroll to position [3146, 0]
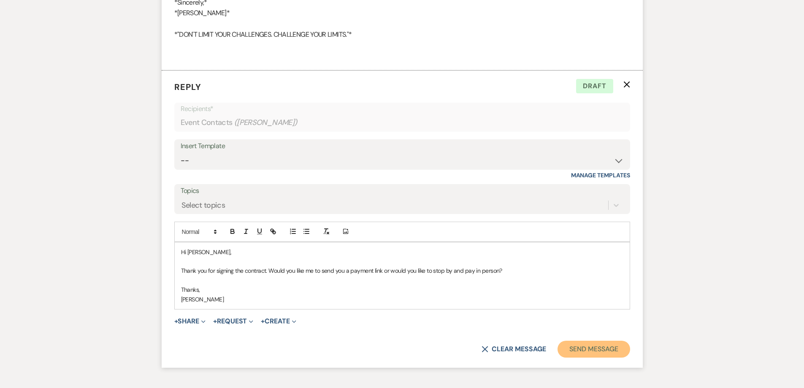
click at [398, 346] on button "Send Message" at bounding box center [593, 349] width 72 height 17
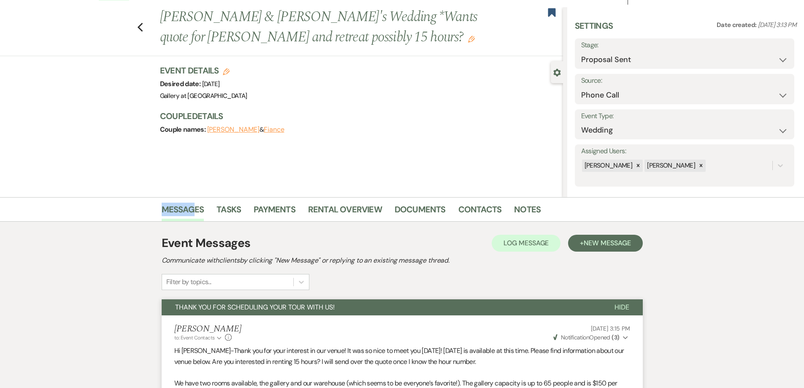
scroll to position [0, 0]
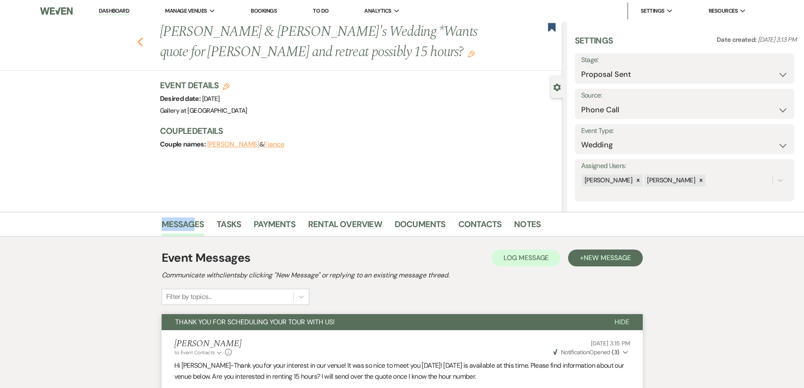
click at [143, 38] on icon "Previous" at bounding box center [140, 42] width 6 height 10
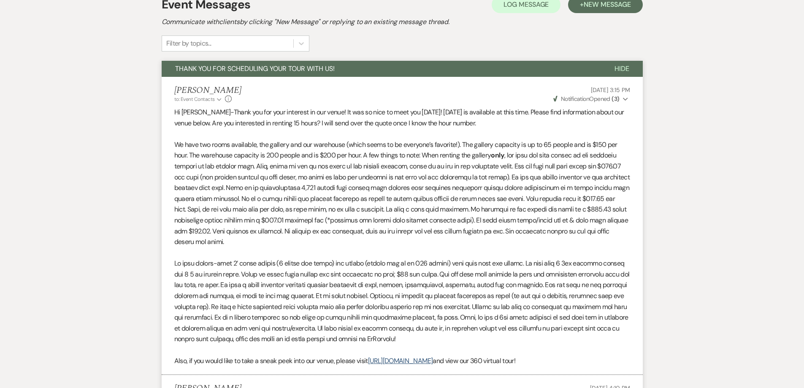
select select "6"
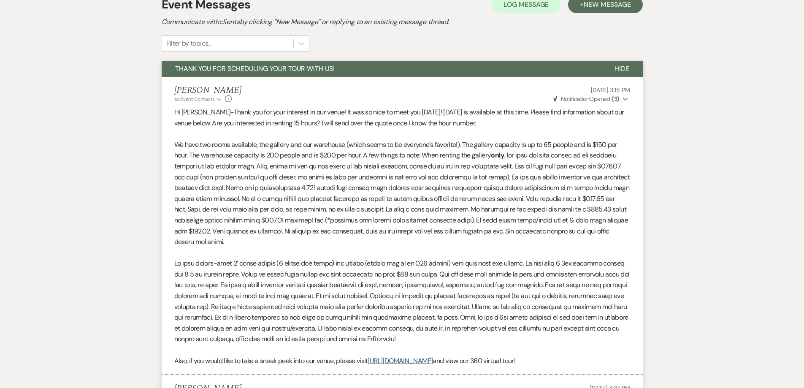
select select "6"
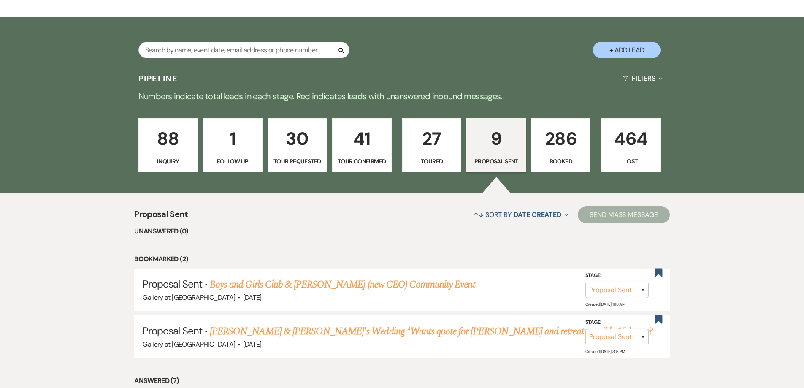
scroll to position [0, 0]
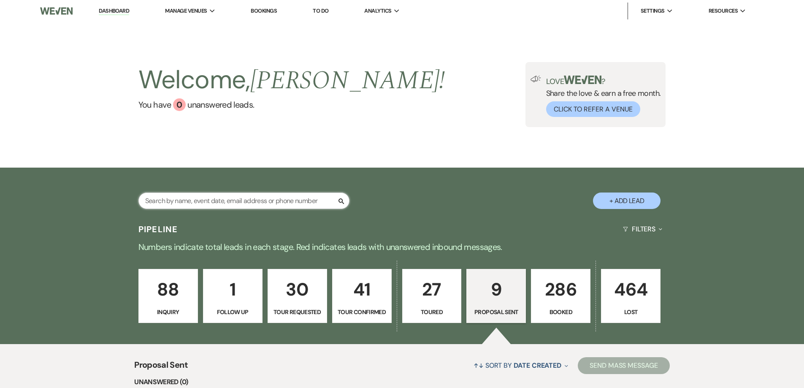
click at [291, 201] on input "text" at bounding box center [243, 200] width 211 height 16
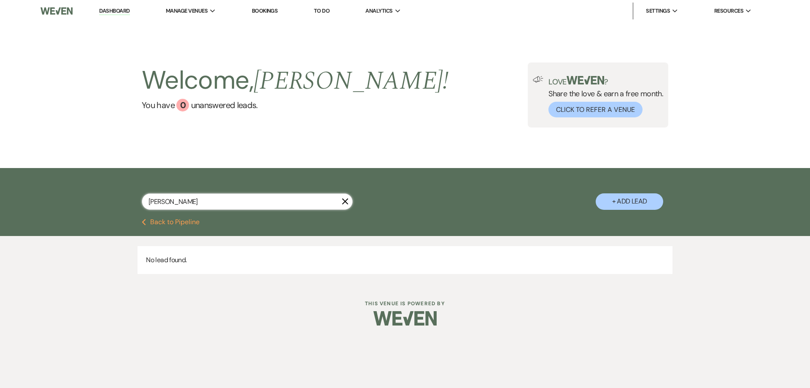
type input "william"
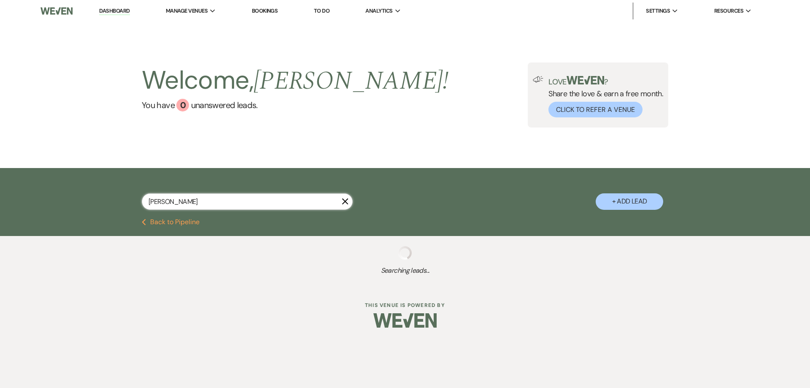
select select "2"
select select "4"
select select "2"
select select "8"
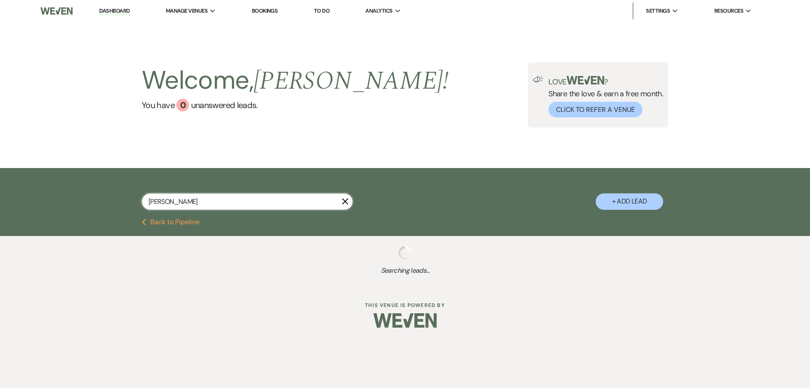
select select "8"
select select "11"
select select "8"
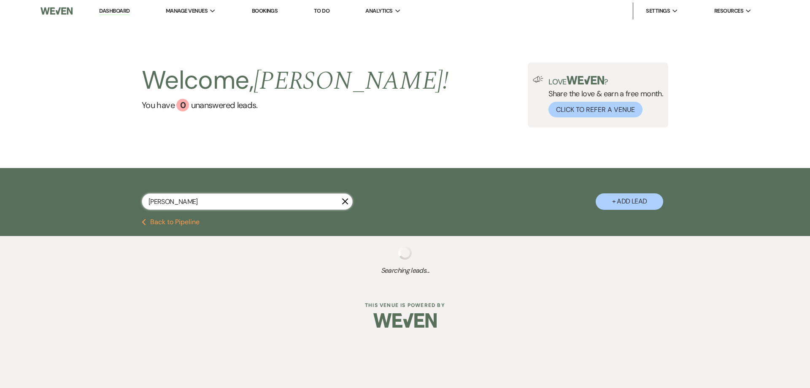
select select "8"
select select "5"
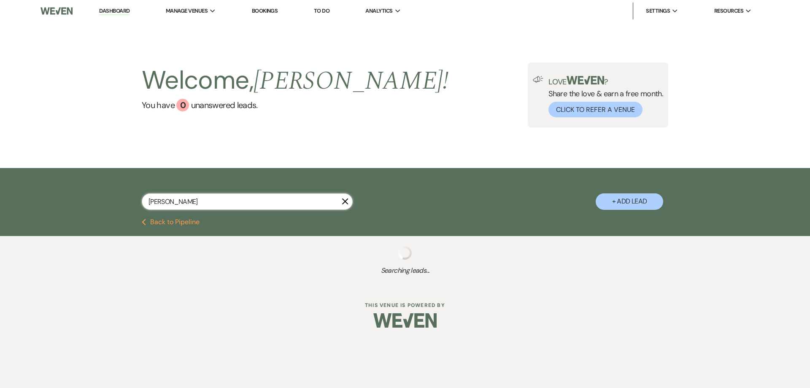
select select "4"
select select "8"
select select "4"
select select "8"
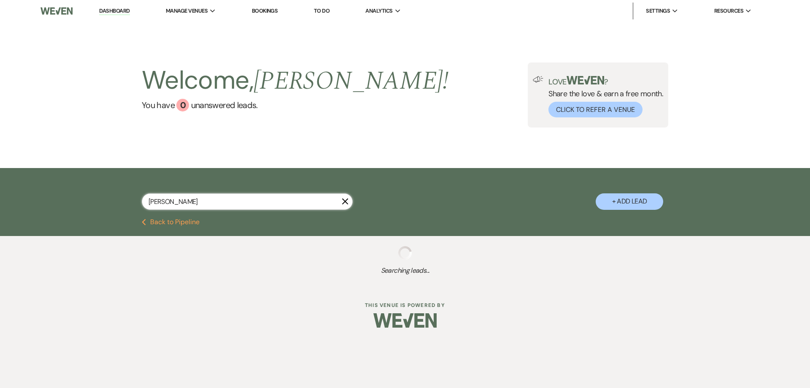
select select "5"
select select "8"
select select "5"
select select "8"
select select "5"
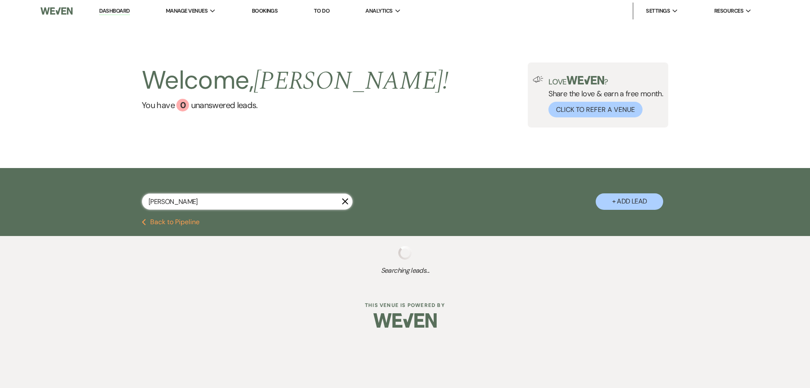
select select "8"
select select "5"
select select "8"
select select "5"
select select "8"
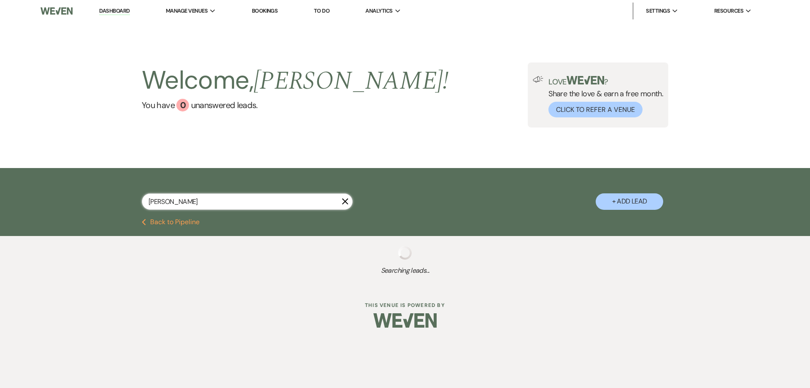
select select "5"
select select "8"
select select "5"
select select "8"
select select "5"
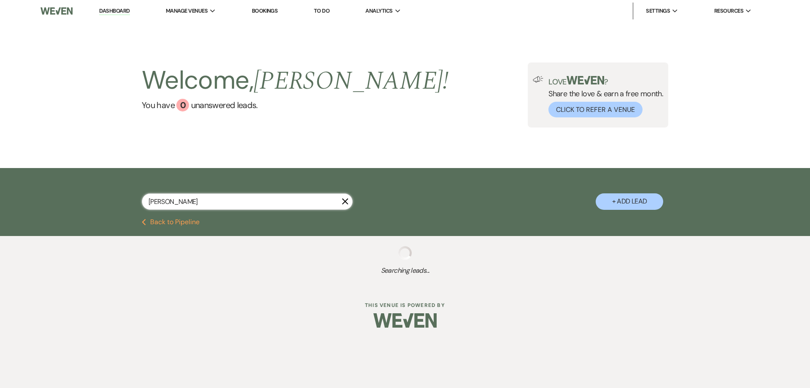
select select "8"
select select "5"
select select "8"
select select "5"
select select "8"
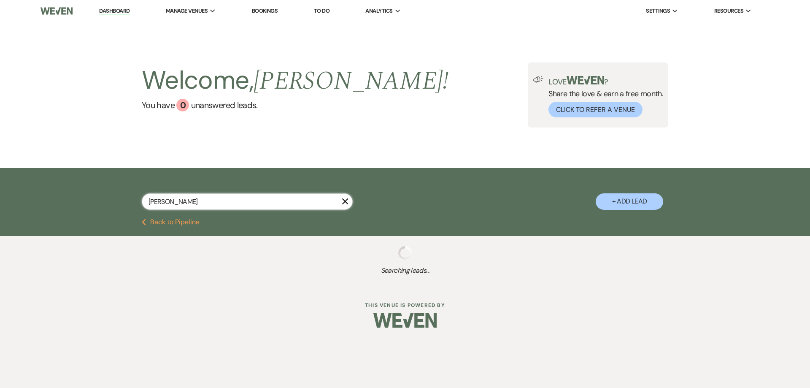
select select "5"
select select "8"
select select "5"
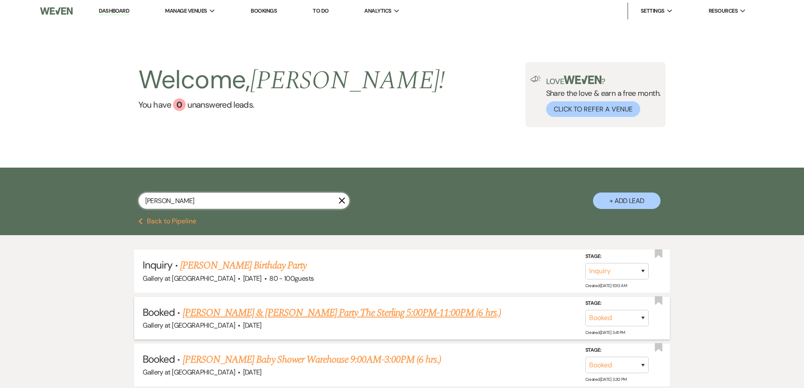
type input "william"
click at [254, 314] on link "William Kirkland & Sydney Kirkland's Party The Sterling 5:00PM-11:00PM (6 hrs.)" at bounding box center [342, 312] width 318 height 15
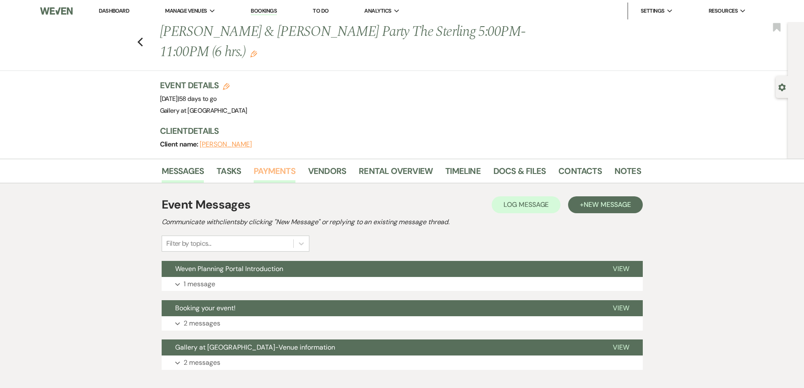
click at [277, 170] on link "Payments" at bounding box center [275, 173] width 42 height 19
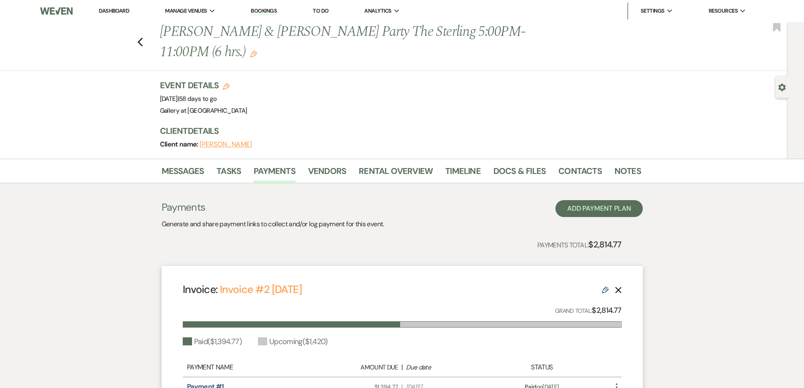
click at [101, 10] on link "Dashboard" at bounding box center [114, 10] width 30 height 7
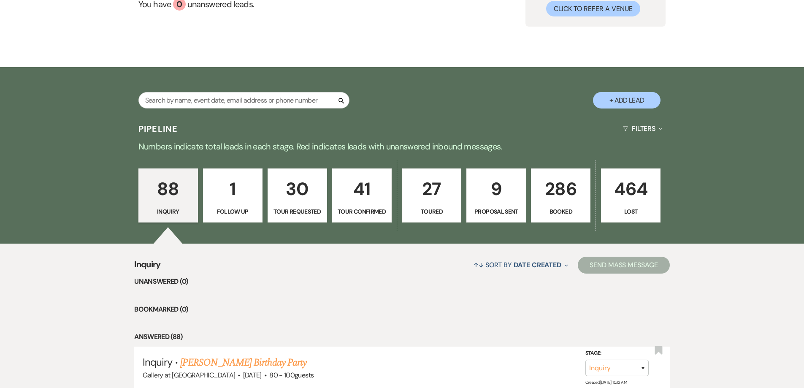
scroll to position [42, 0]
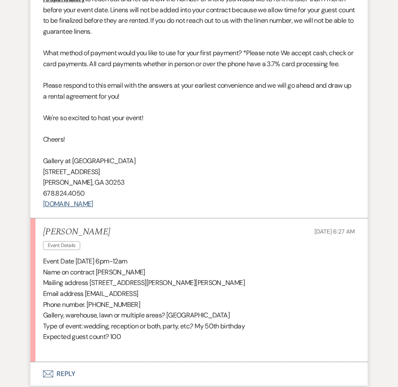
scroll to position [730, 0]
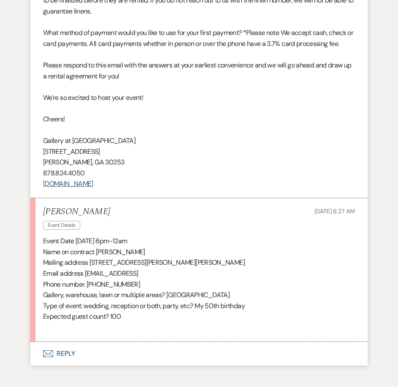
click at [234, 161] on p "[PERSON_NAME], GA 30253" at bounding box center [199, 162] width 312 height 11
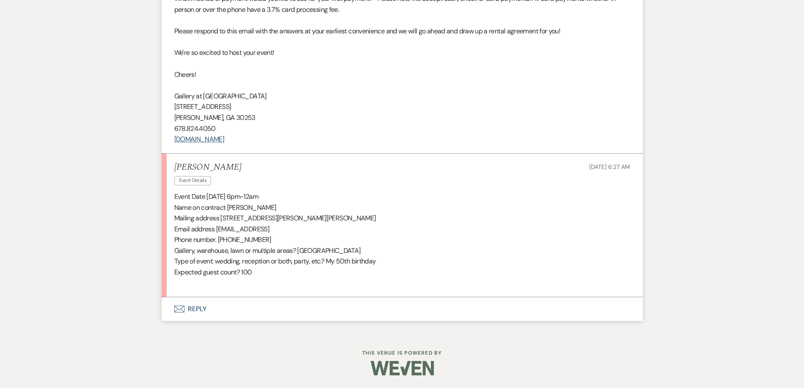
scroll to position [582, 0]
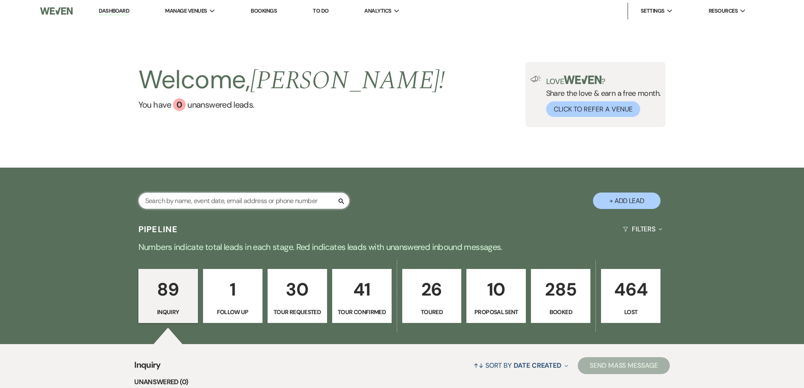
click at [269, 200] on input "text" at bounding box center [243, 200] width 211 height 16
type input "[PERSON_NAME]"
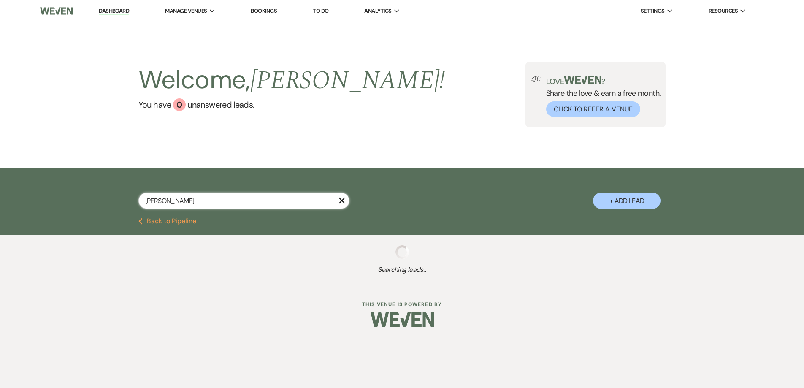
select select "8"
select select "5"
select select "8"
select select "5"
select select "8"
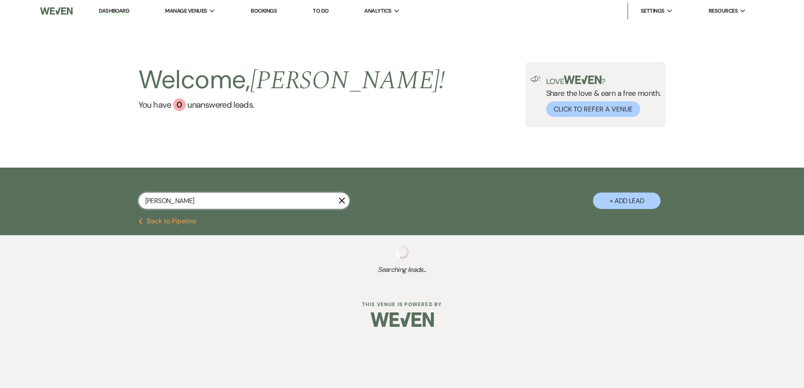
select select "5"
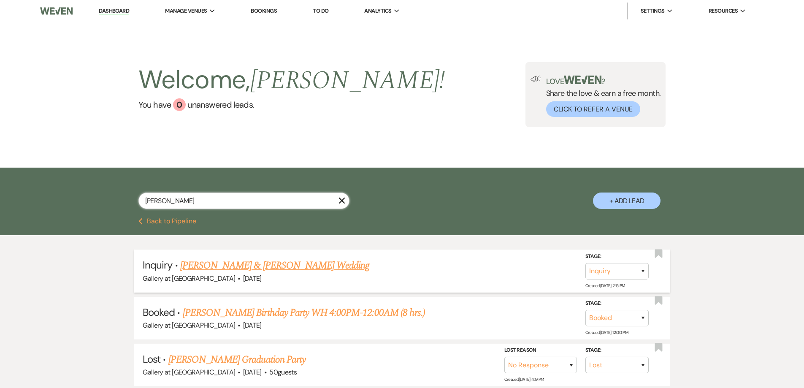
type input "[PERSON_NAME]"
click at [272, 265] on link "[PERSON_NAME] & [PERSON_NAME] Wedding" at bounding box center [274, 265] width 189 height 15
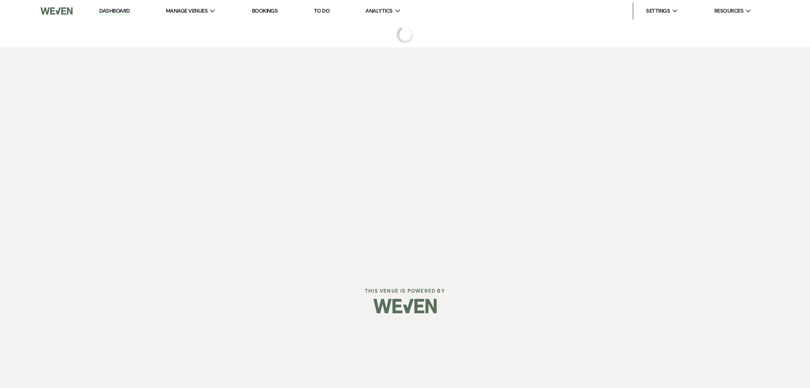
select select "5"
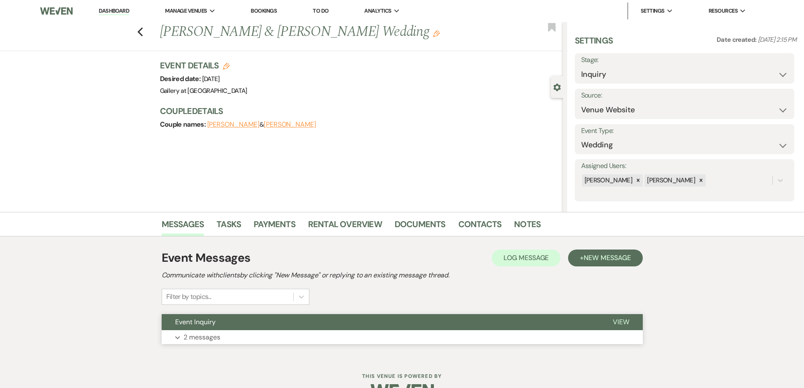
click at [278, 340] on button "Expand 2 messages" at bounding box center [402, 337] width 481 height 14
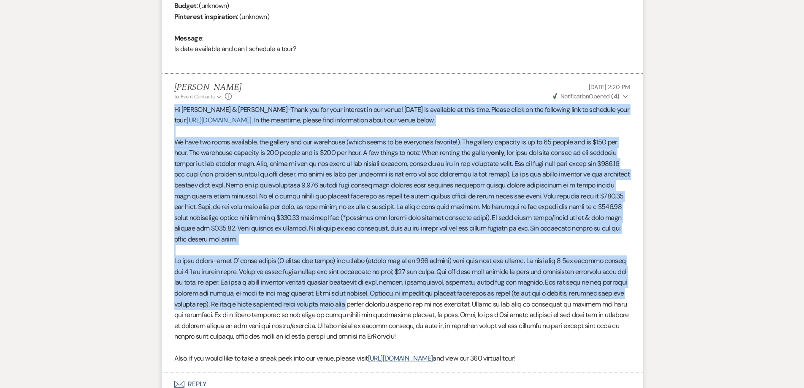
scroll to position [492, 0]
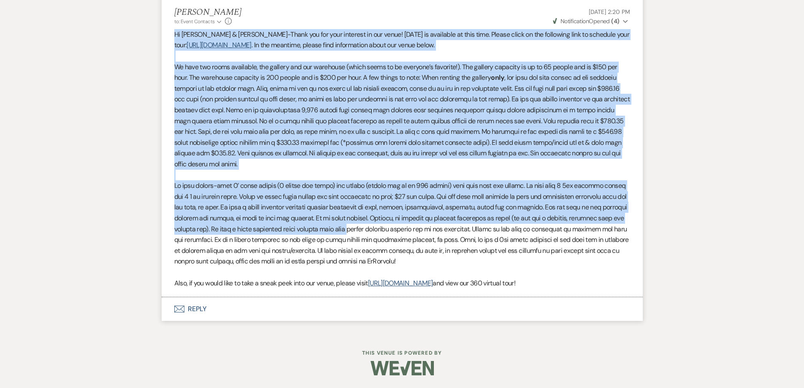
drag, startPoint x: 174, startPoint y: 145, endPoint x: 601, endPoint y: 292, distance: 451.4
click at [601, 293] on li "[PERSON_NAME] to: Event Contacts Expand Info [DATE] 2:20 PM Weven Check Notific…" at bounding box center [402, 148] width 481 height 298
copy div "Hi Anthony & Erin-Thank you for your interest in our venue! 03/28/2026 is avail…"
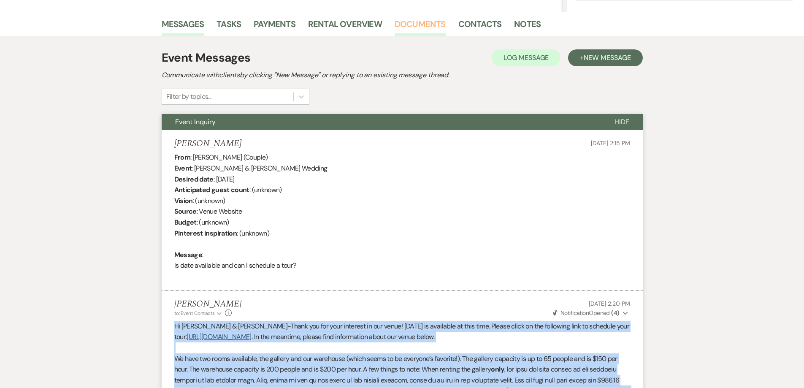
scroll to position [70, 0]
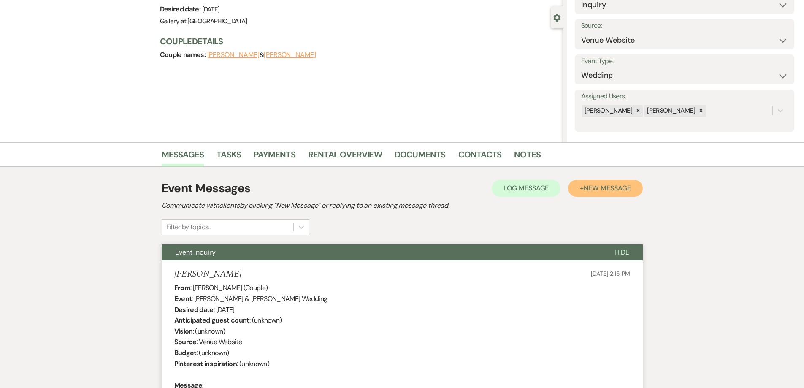
drag, startPoint x: 601, startPoint y: 185, endPoint x: 595, endPoint y: 186, distance: 6.4
click at [601, 184] on span "New Message" at bounding box center [607, 188] width 47 height 9
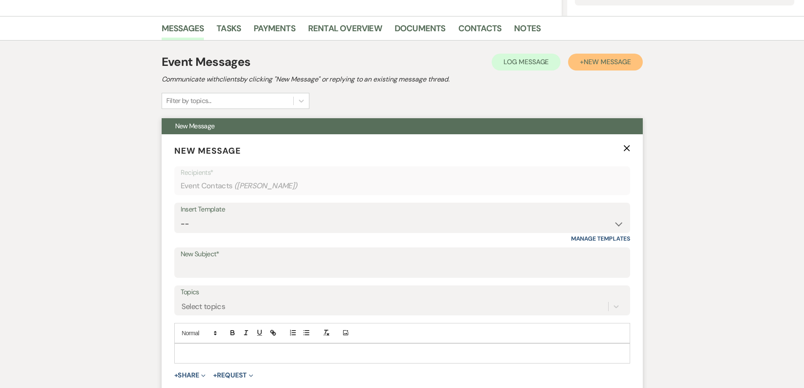
scroll to position [196, 0]
click at [276, 225] on select "-- Initial Inquiry Response-DATE IS AVAILABLE Initial Inquiry Response-DATE NOT…" at bounding box center [402, 223] width 443 height 16
select select "2562"
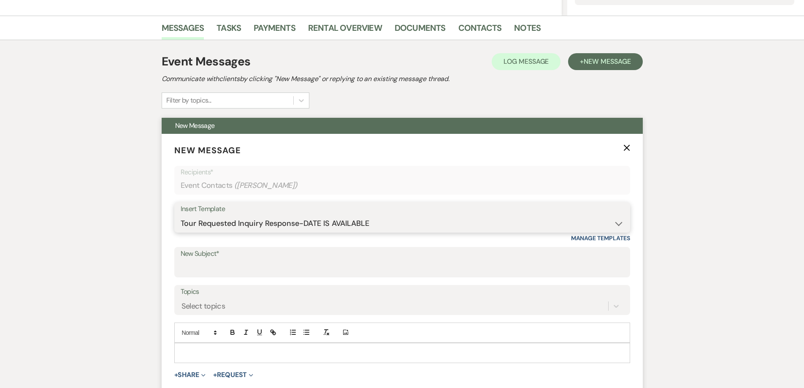
click at [181, 215] on select "-- Initial Inquiry Response-DATE IS AVAILABLE Initial Inquiry Response-DATE NOT…" at bounding box center [402, 223] width 443 height 16
type input "THANK YOU FOR SCHEDULING YOUR TOUR WITH US!"
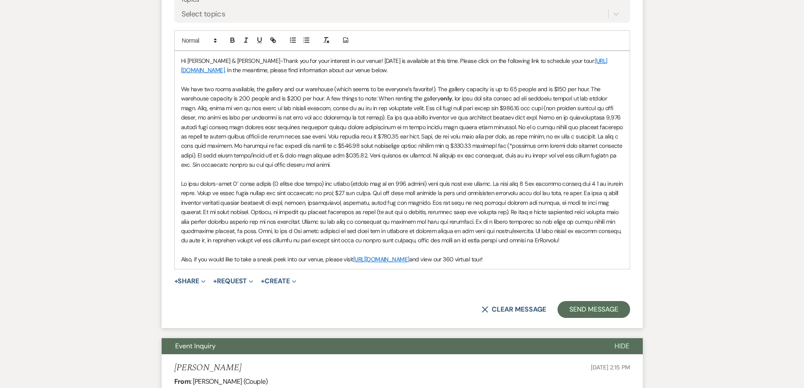
scroll to position [365, 0]
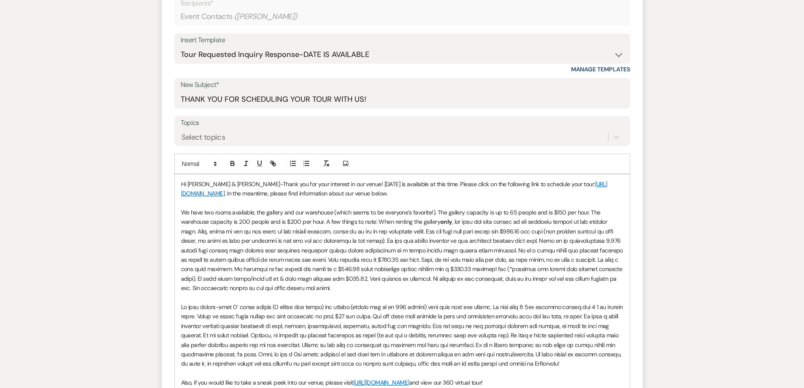
drag, startPoint x: 542, startPoint y: 214, endPoint x: 173, endPoint y: 158, distance: 373.6
click at [173, 158] on form "New Message X Saving draft... Recipients* Event Contacts ( Erin Russell ) Inser…" at bounding box center [402, 208] width 481 height 486
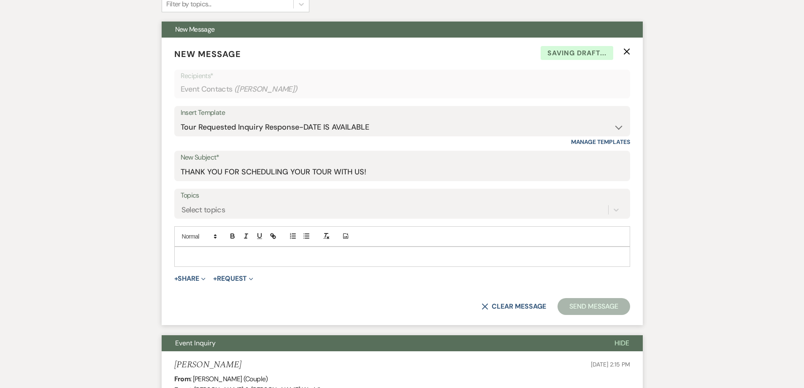
scroll to position [293, 0]
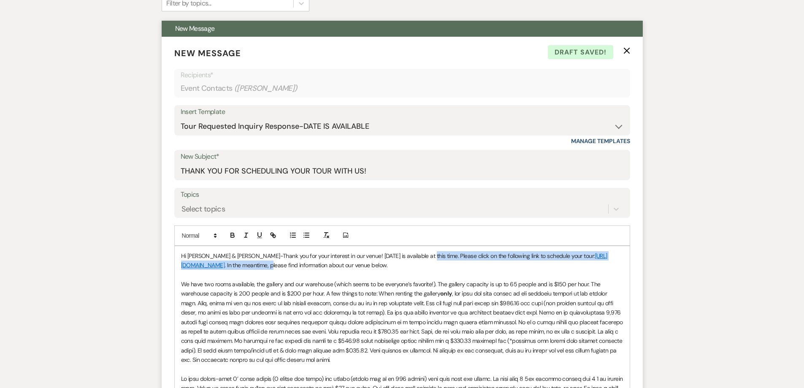
drag, startPoint x: 419, startPoint y: 256, endPoint x: 344, endPoint y: 266, distance: 76.2
click at [344, 266] on p "Hi Anthony & Erin-Thank you for your interest in our venue! 03/28/2026 is avail…" at bounding box center [402, 260] width 442 height 19
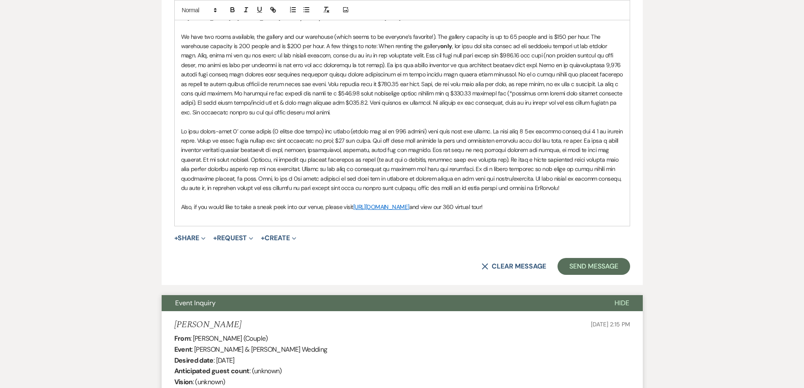
scroll to position [547, 0]
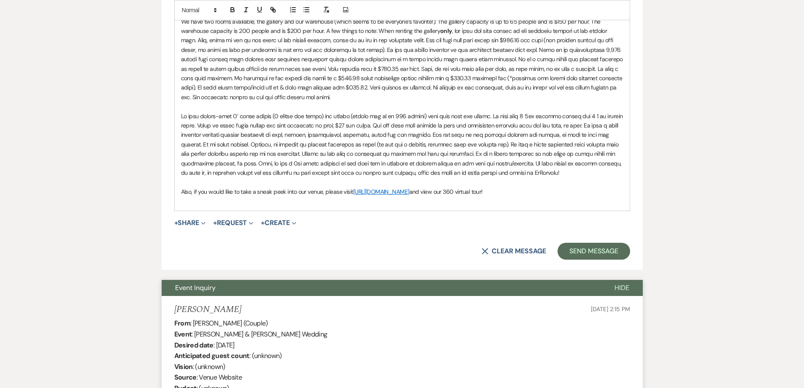
click at [405, 99] on p "We have two rooms available, the gallery and our warehouse (which seems to be e…" at bounding box center [402, 59] width 442 height 85
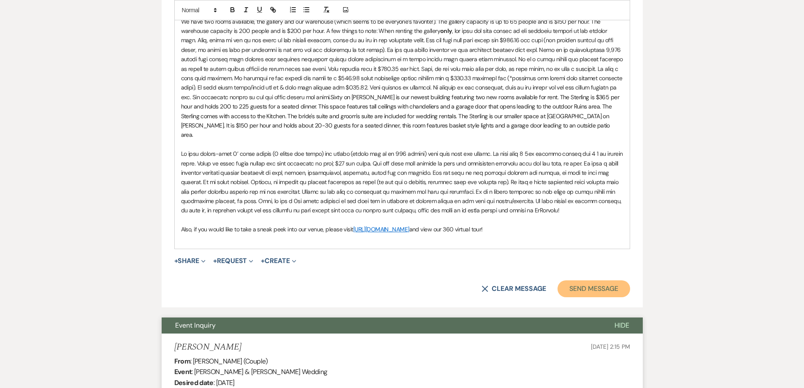
click at [593, 284] on button "Send Message" at bounding box center [593, 288] width 72 height 17
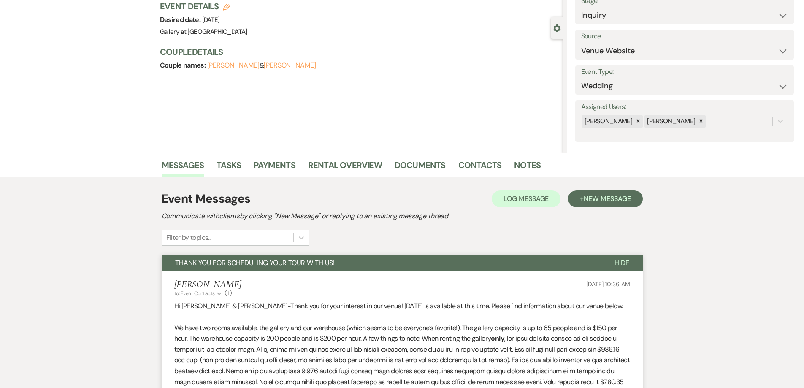
scroll to position [0, 0]
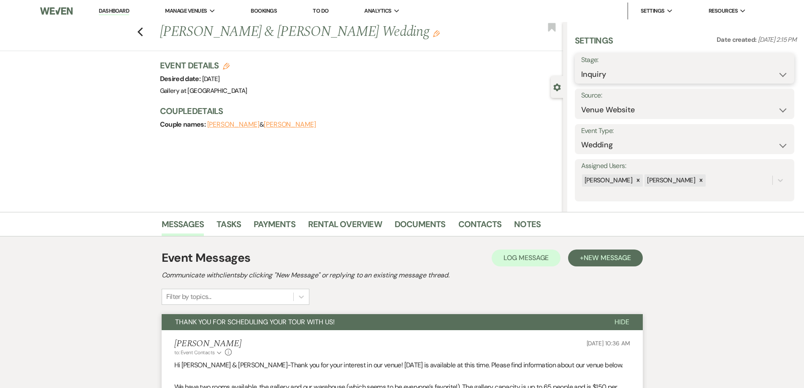
click at [602, 71] on select "Inquiry Follow Up Tour Requested Tour Confirmed Toured Proposal Sent Booked Lost" at bounding box center [684, 74] width 207 height 16
select select "5"
click at [581, 66] on select "Inquiry Follow Up Tour Requested Tour Confirmed Toured Proposal Sent Booked Lost" at bounding box center [684, 74] width 207 height 16
click at [770, 66] on button "Save" at bounding box center [771, 68] width 48 height 17
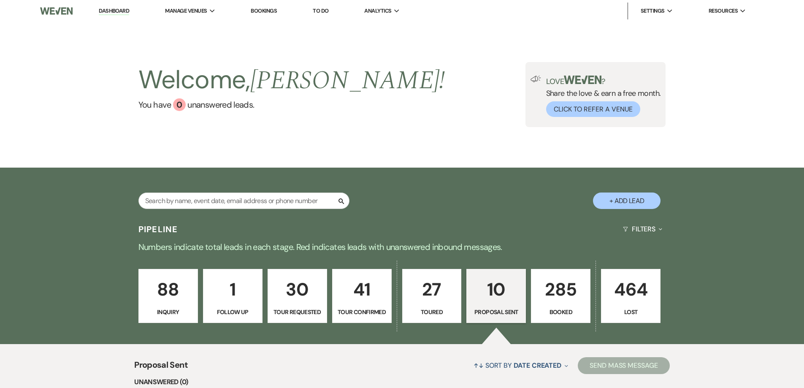
select select "6"
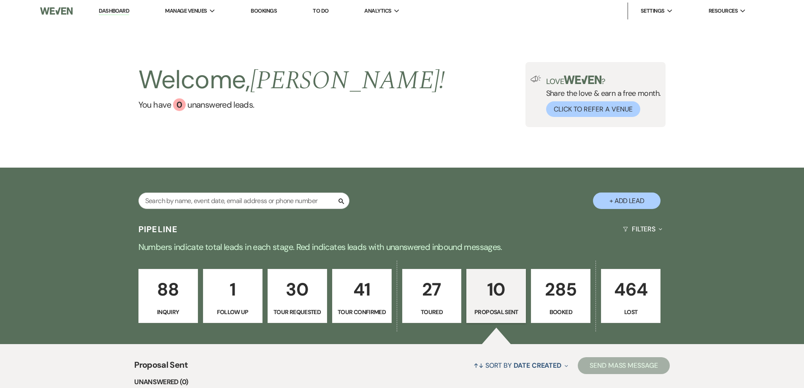
select select "6"
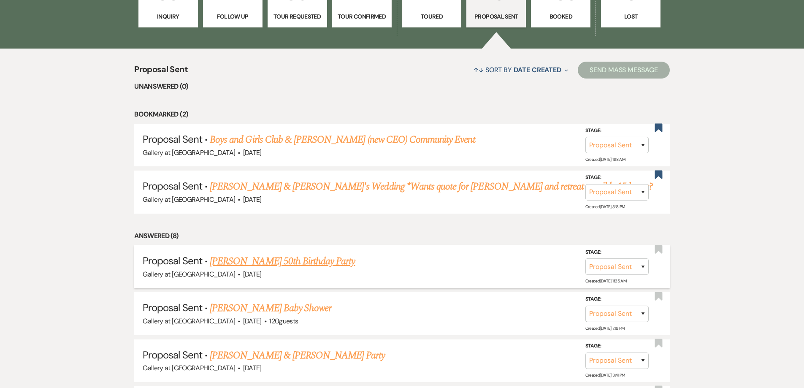
scroll to position [380, 0]
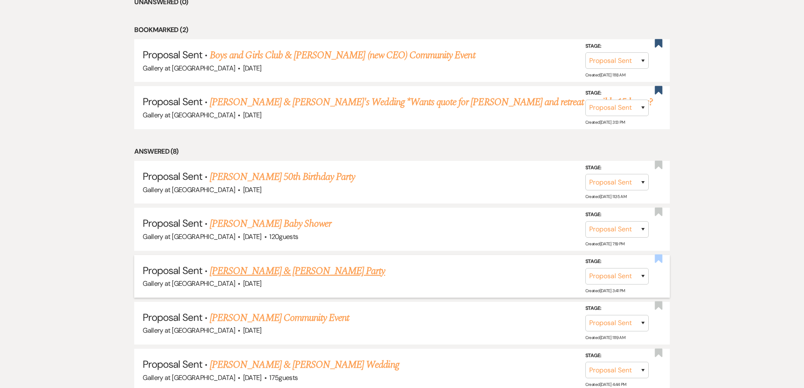
click at [659, 258] on use "button" at bounding box center [659, 258] width 8 height 8
select select "6"
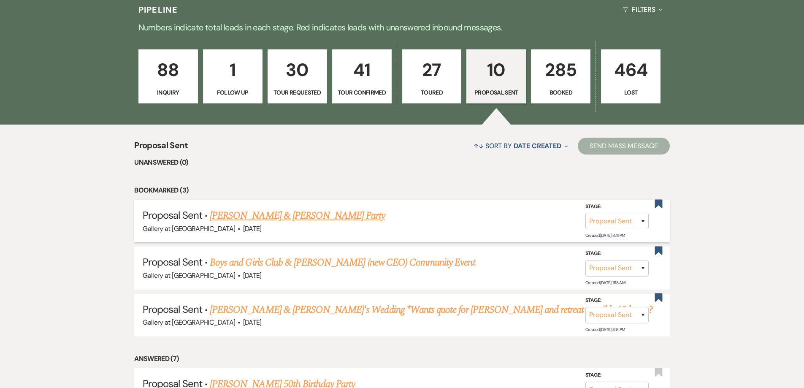
scroll to position [211, 0]
